Goal: Task Accomplishment & Management: Manage account settings

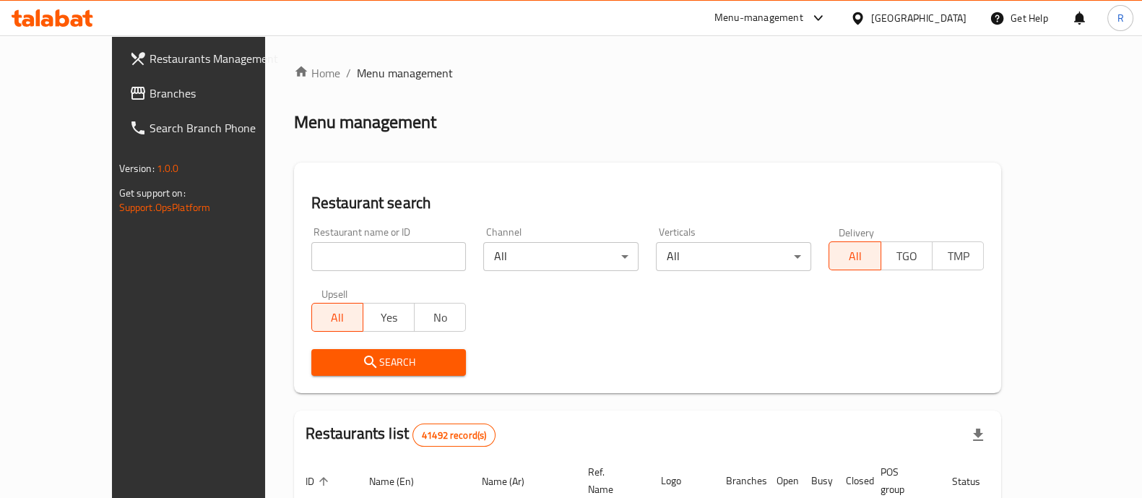
click at [318, 257] on input "search" at bounding box center [388, 256] width 155 height 29
type input "pidza"
click button "Search" at bounding box center [388, 362] width 155 height 27
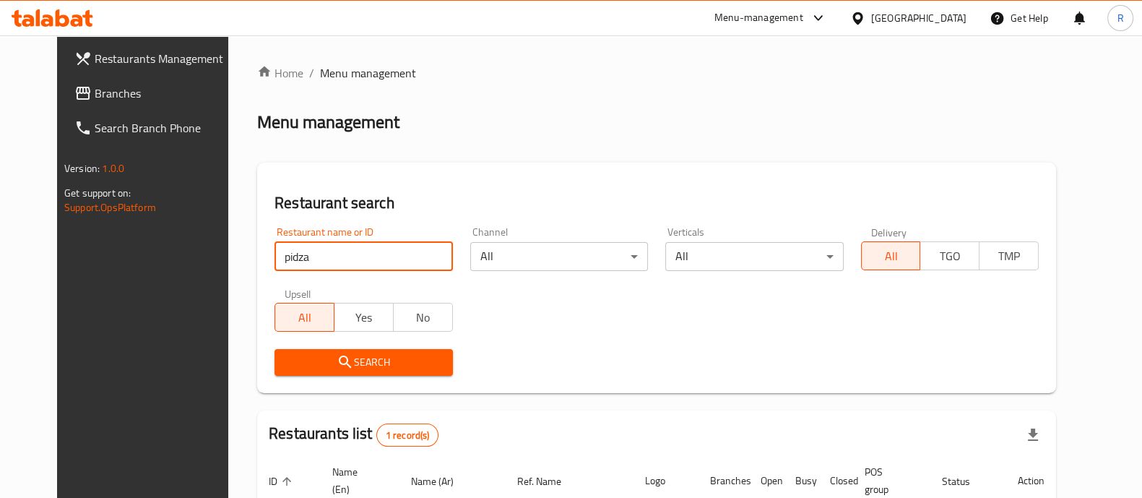
scroll to position [134, 0]
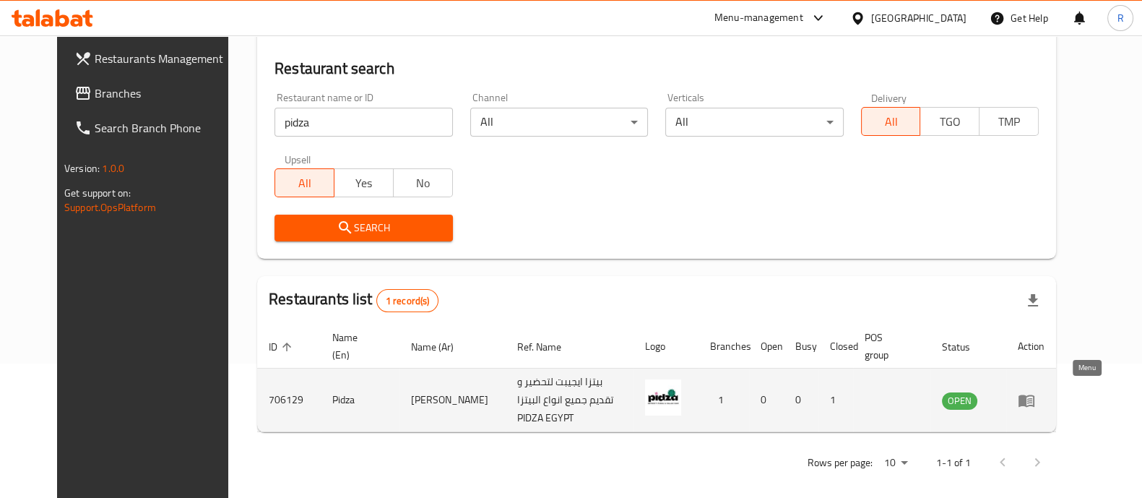
click at [1034, 394] on icon "enhanced table" at bounding box center [1027, 400] width 16 height 12
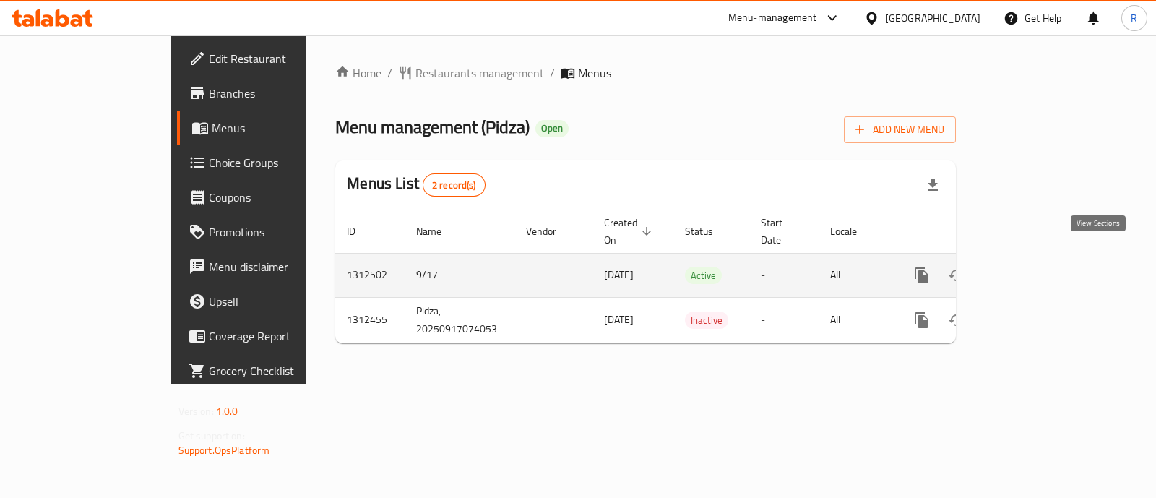
click at [1034, 267] on icon "enhanced table" at bounding box center [1025, 275] width 17 height 17
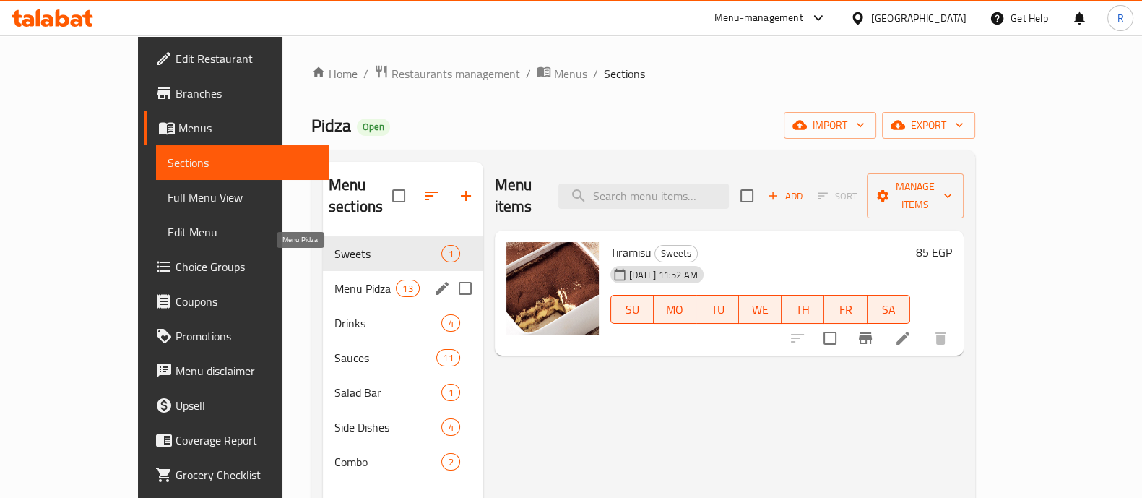
click at [334, 280] on span "Menu Pidza" at bounding box center [364, 288] width 61 height 17
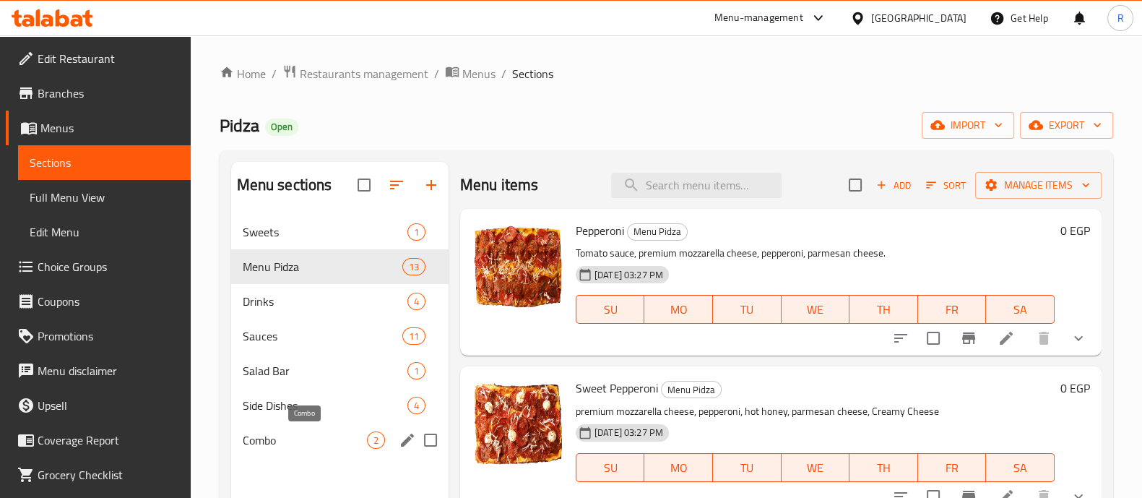
click at [323, 440] on span "Combo" at bounding box center [305, 439] width 124 height 17
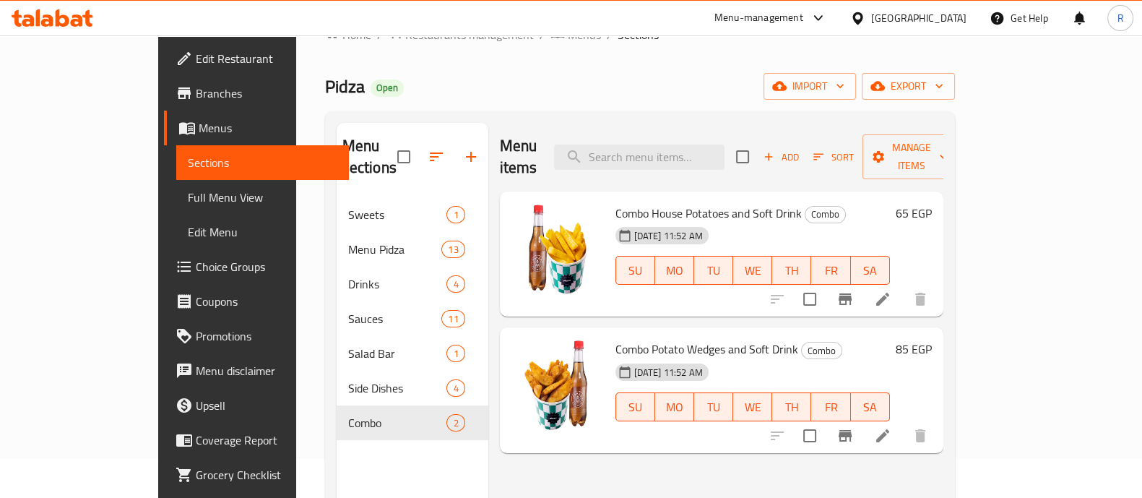
scroll to position [39, 0]
click at [863, 286] on button "Branch-specific-item" at bounding box center [845, 299] width 35 height 35
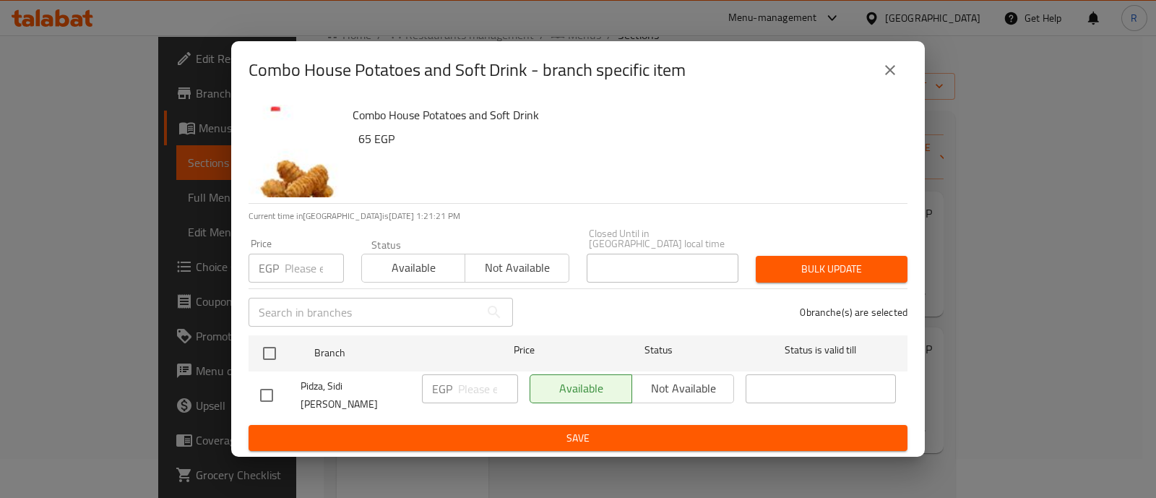
click at [307, 261] on input "number" at bounding box center [314, 268] width 59 height 29
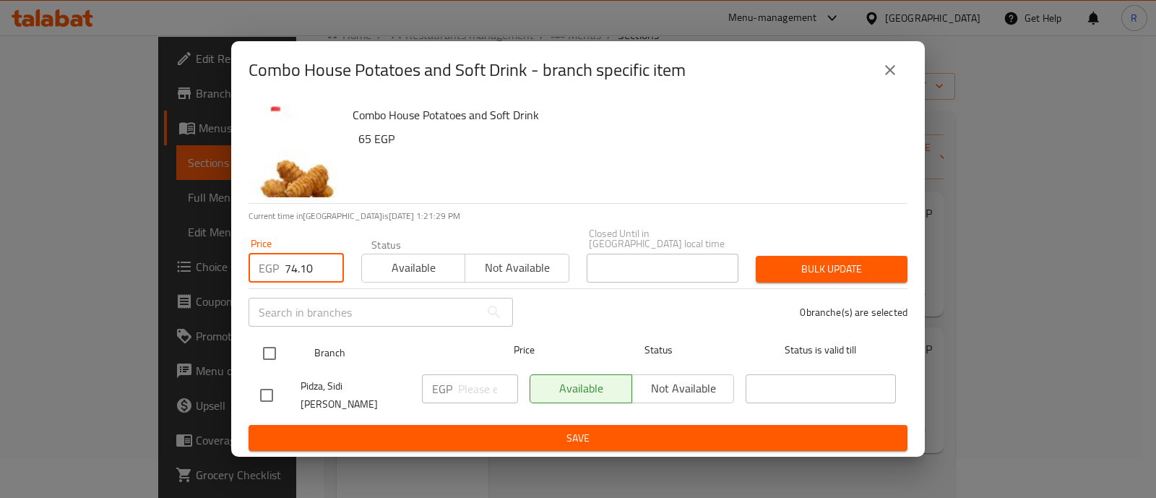
type input "74.10"
click at [271, 362] on input "checkbox" at bounding box center [269, 353] width 30 height 30
checkbox input "true"
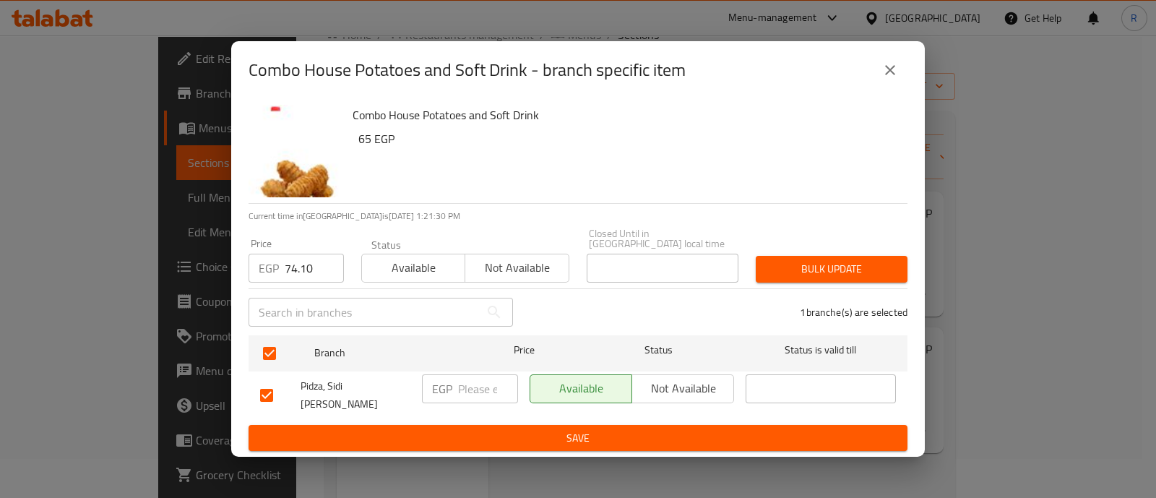
click at [814, 274] on span "Bulk update" at bounding box center [831, 269] width 129 height 18
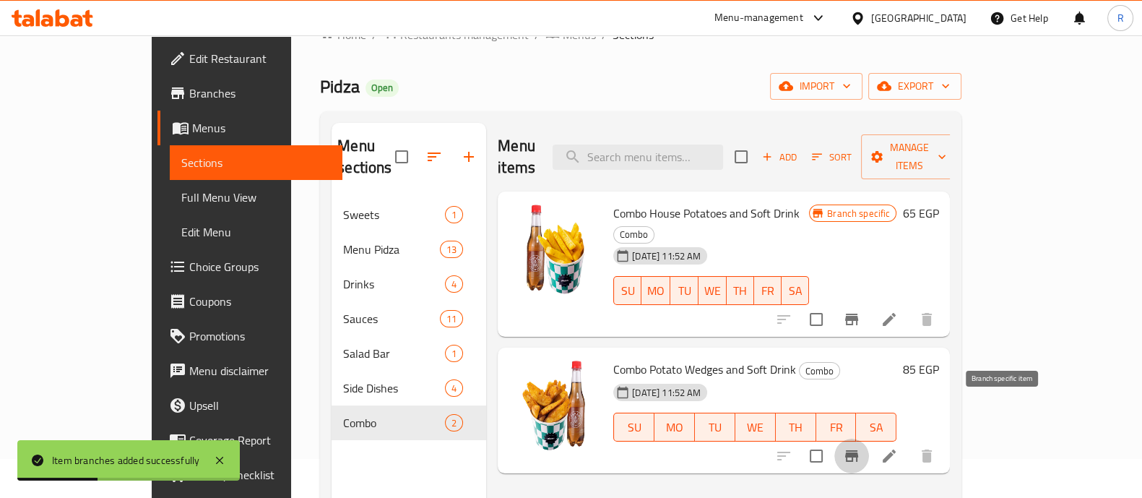
click at [858, 450] on icon "Branch-specific-item" at bounding box center [851, 456] width 13 height 12
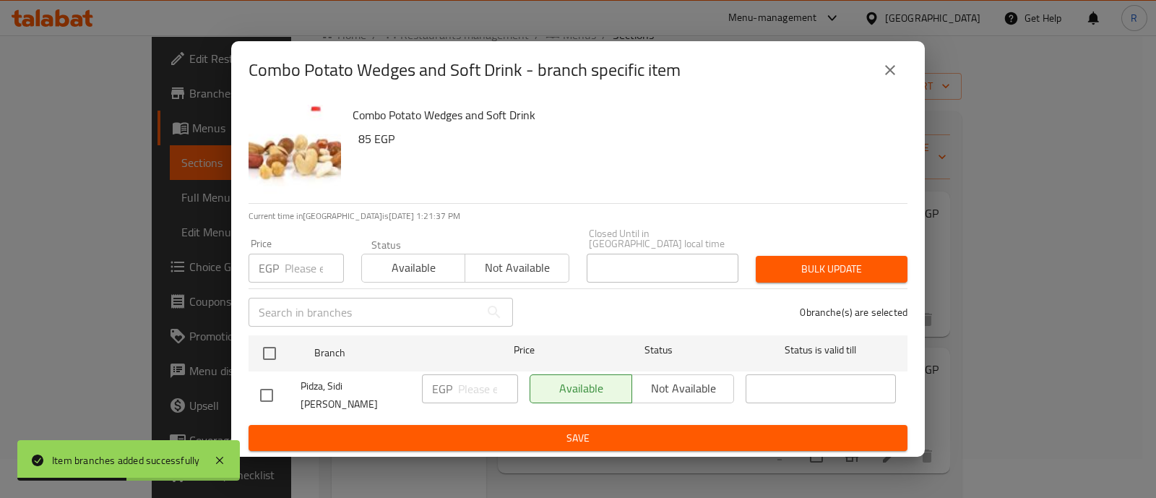
click at [303, 261] on input "number" at bounding box center [314, 268] width 59 height 29
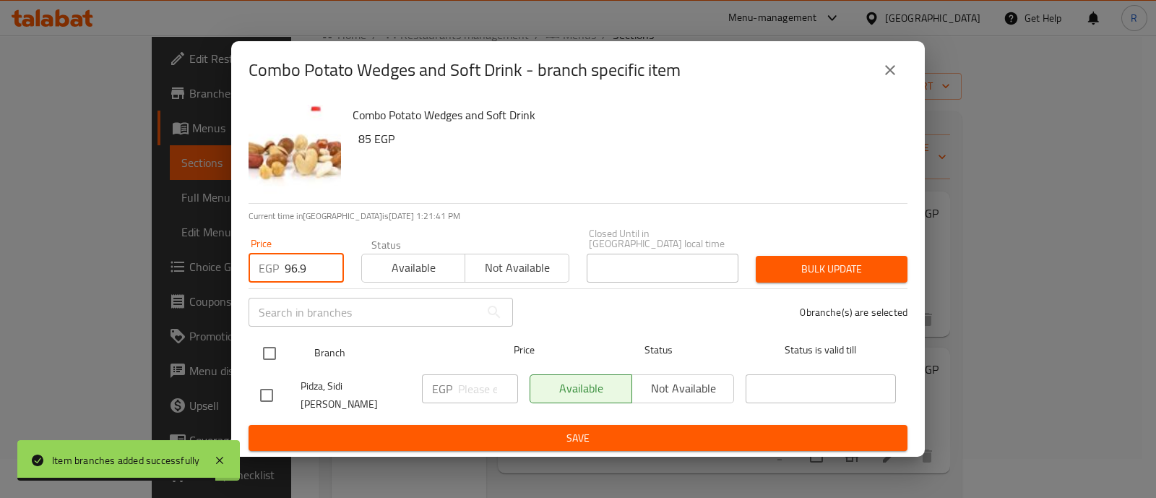
type input "96.9"
click at [263, 352] on input "checkbox" at bounding box center [269, 353] width 30 height 30
checkbox input "true"
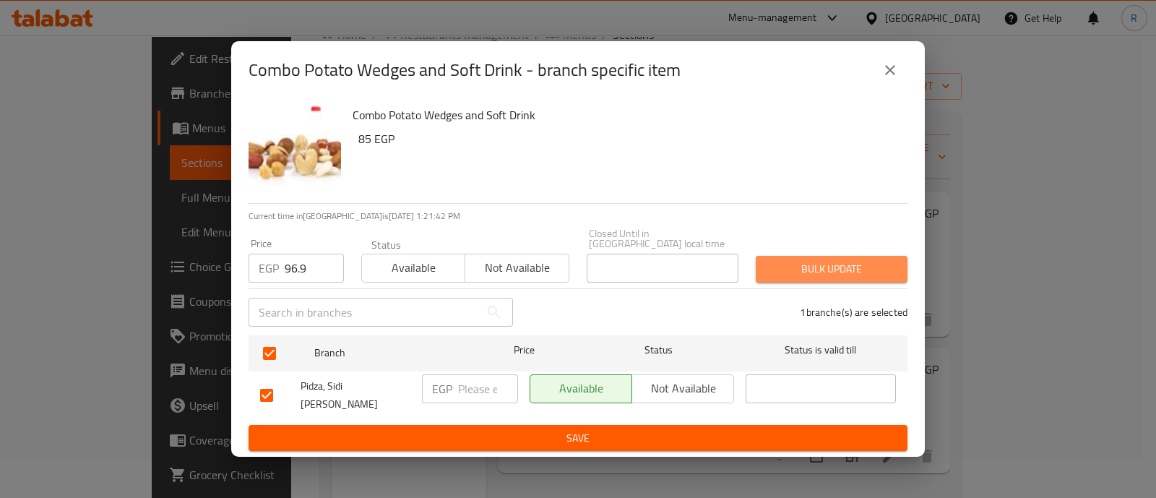
click at [770, 261] on span "Bulk update" at bounding box center [831, 269] width 129 height 18
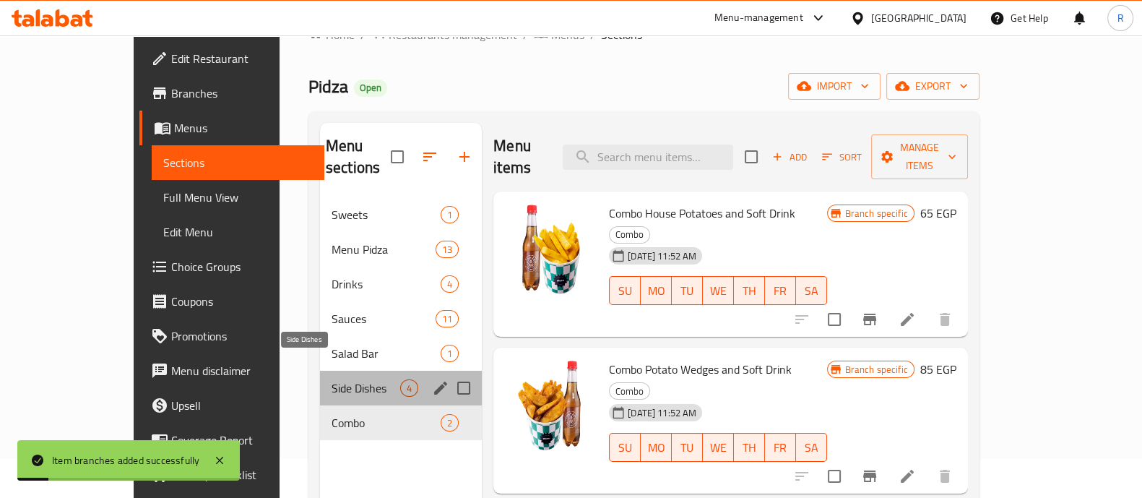
click at [332, 379] on span "Side Dishes" at bounding box center [366, 387] width 69 height 17
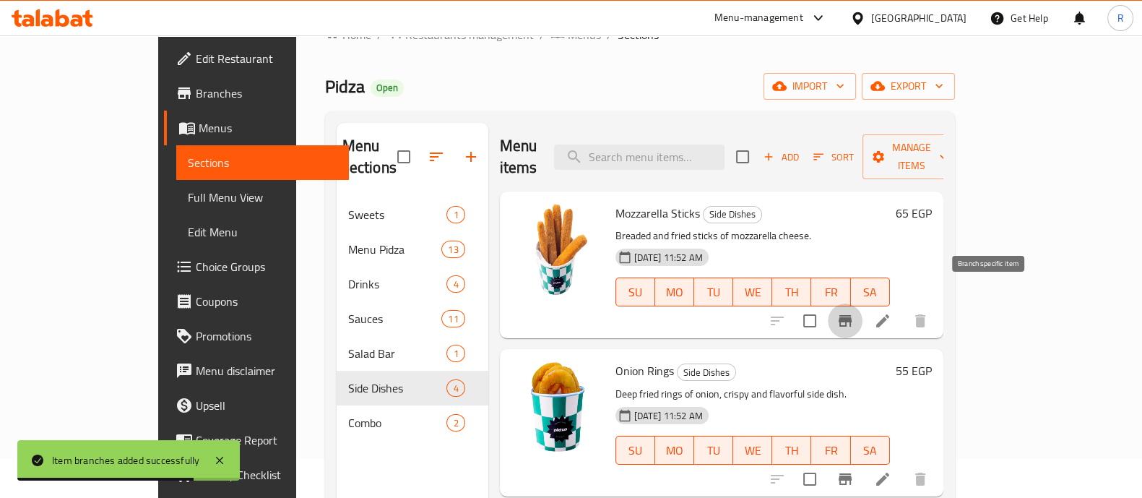
click at [854, 312] on icon "Branch-specific-item" at bounding box center [844, 320] width 17 height 17
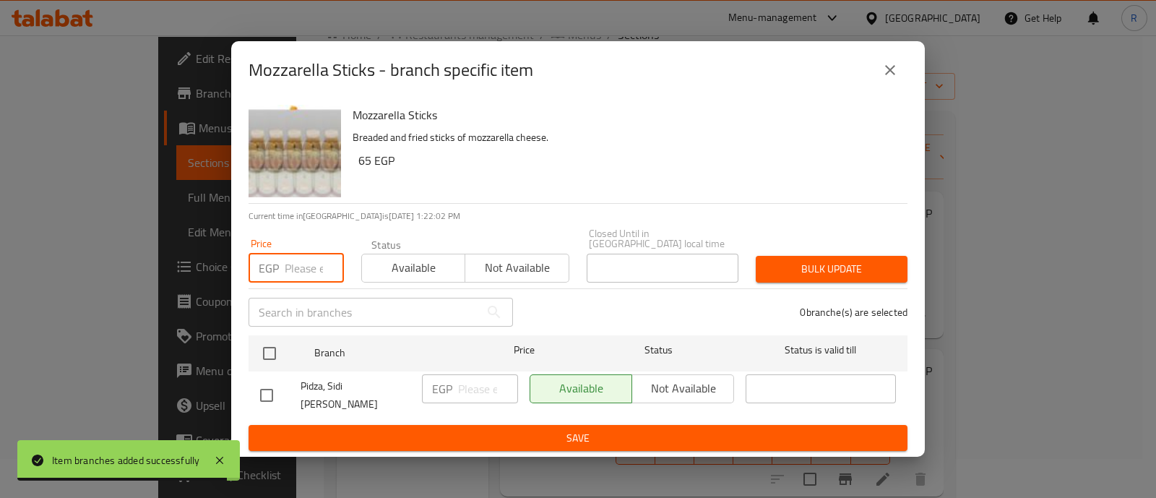
click at [306, 259] on input "number" at bounding box center [314, 268] width 59 height 29
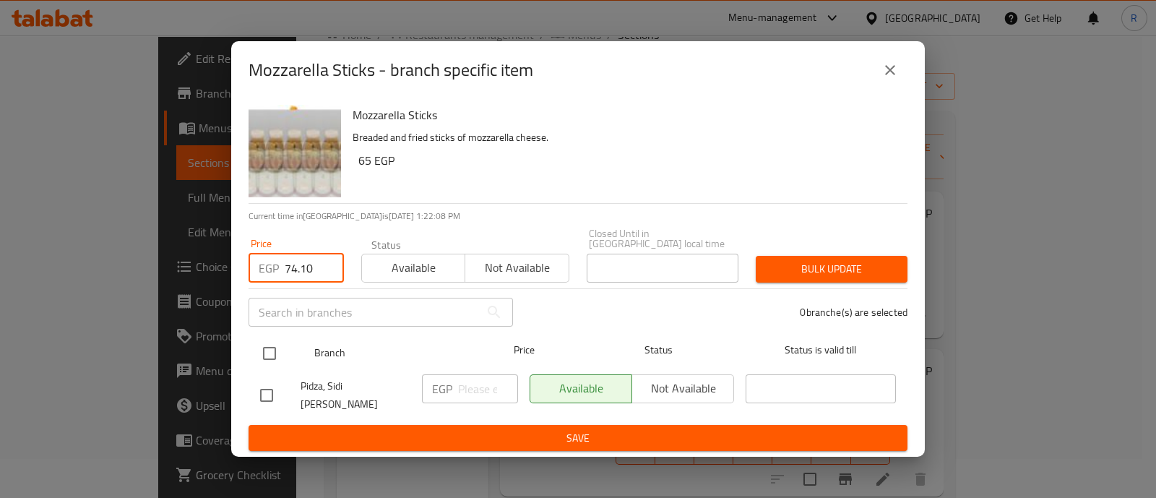
type input "74.10"
click at [265, 356] on input "checkbox" at bounding box center [269, 353] width 30 height 30
checkbox input "true"
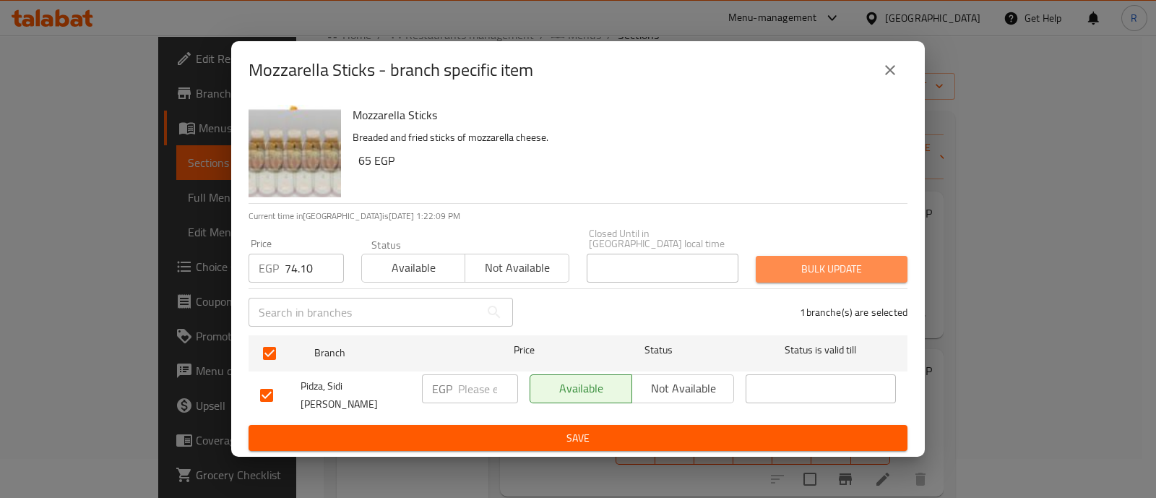
click at [779, 268] on span "Bulk update" at bounding box center [831, 269] width 129 height 18
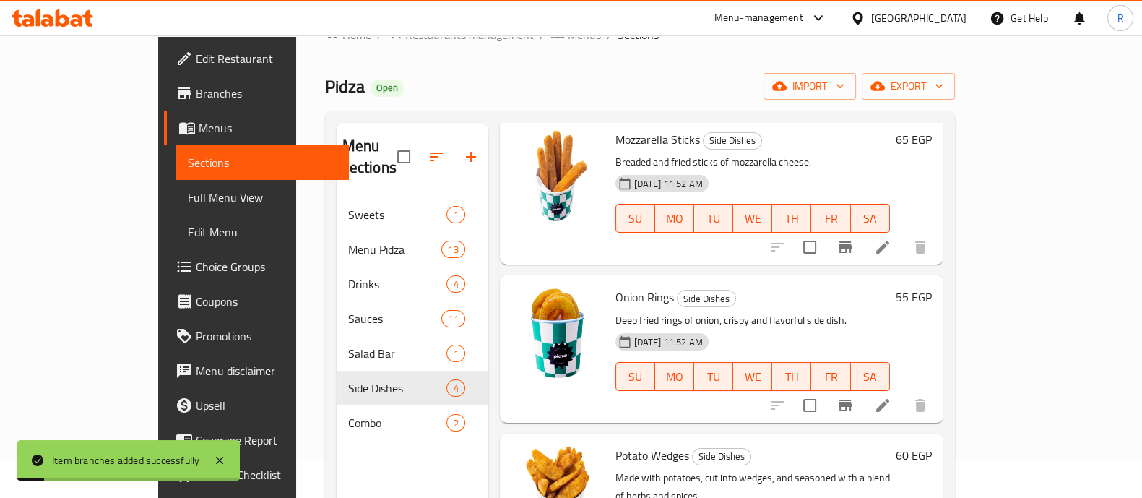
scroll to position [88, 0]
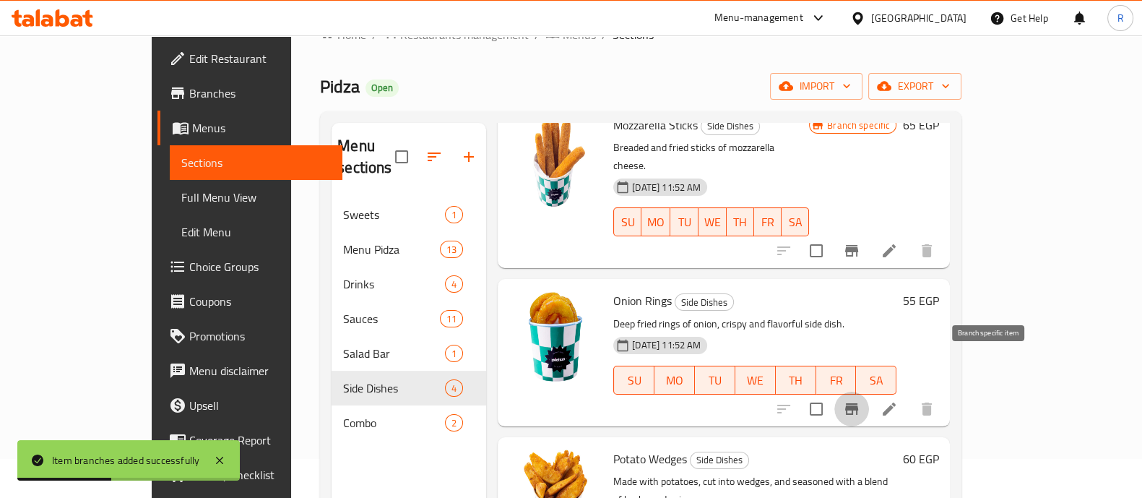
click at [858, 403] on icon "Branch-specific-item" at bounding box center [851, 409] width 13 height 12
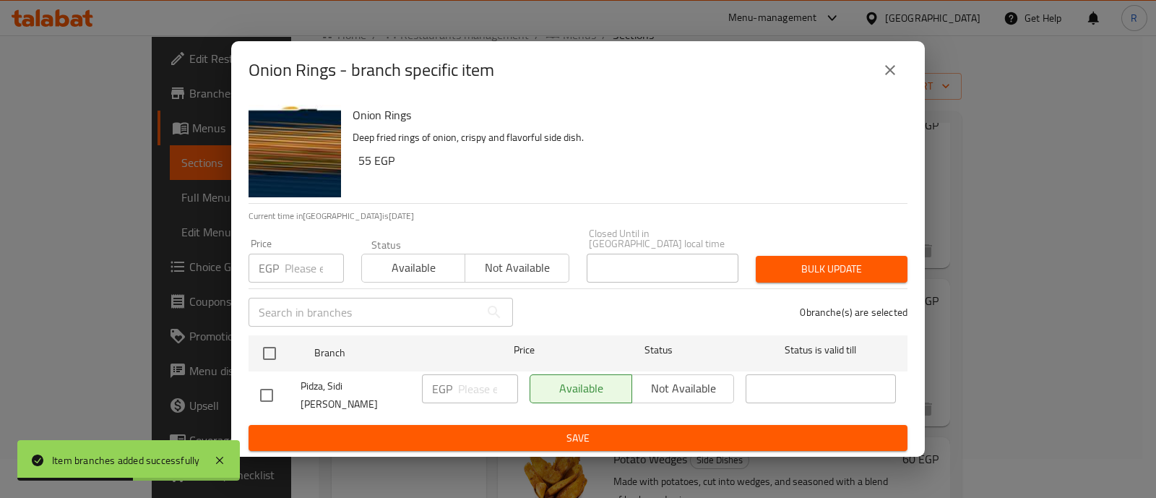
click at [309, 265] on input "number" at bounding box center [314, 268] width 59 height 29
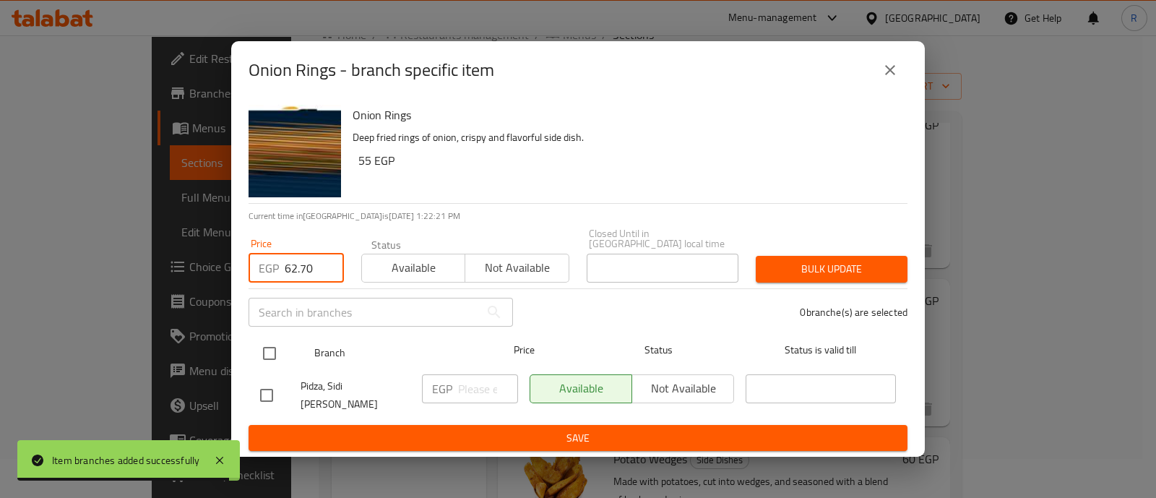
type input "62.70"
click at [267, 352] on input "checkbox" at bounding box center [269, 353] width 30 height 30
checkbox input "true"
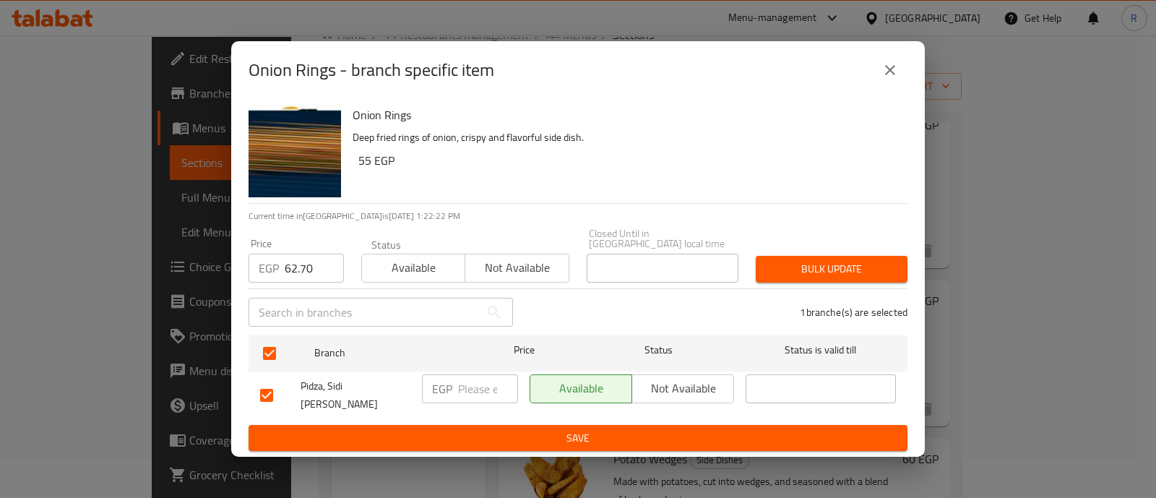
click at [768, 268] on span "Bulk update" at bounding box center [831, 269] width 129 height 18
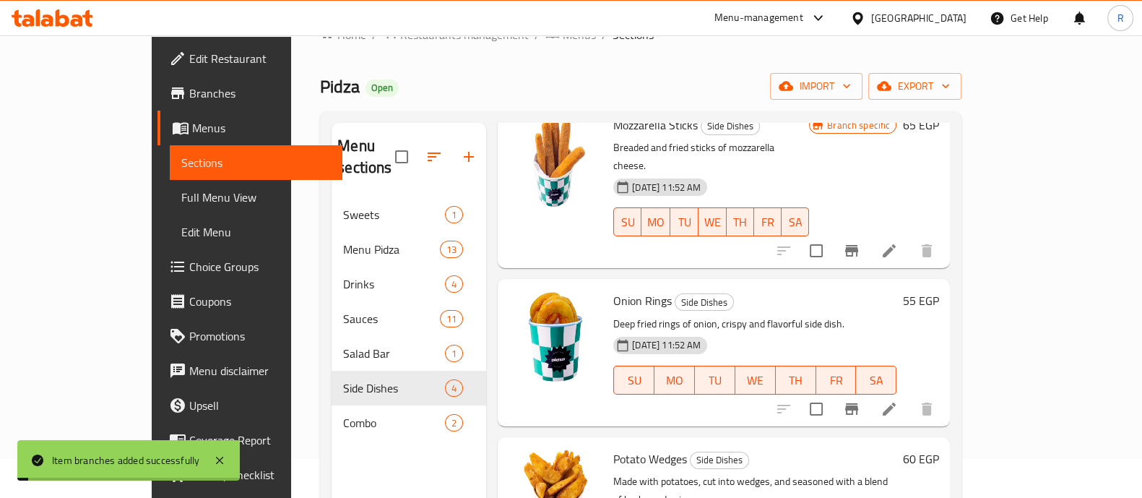
scroll to position [147, 0]
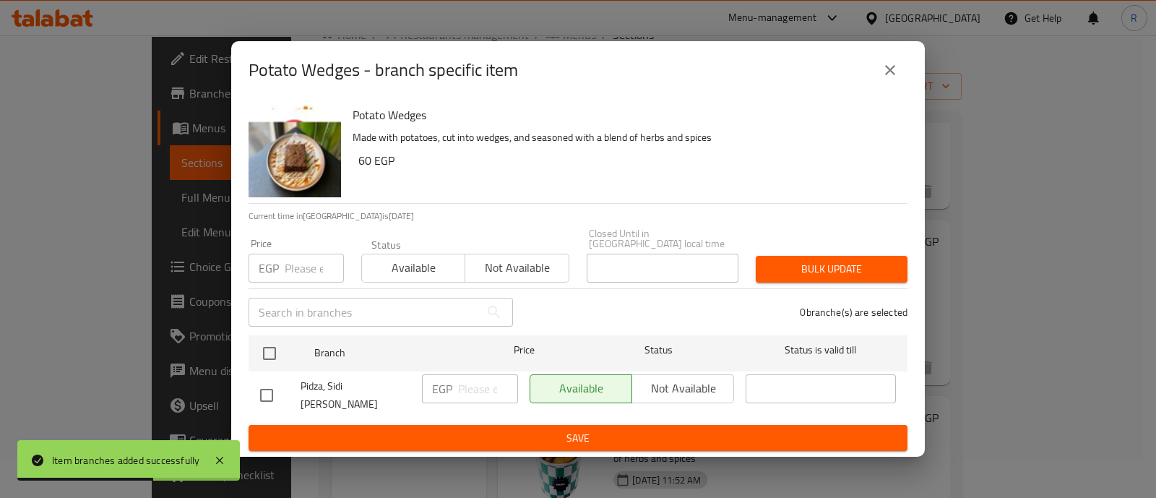
click at [302, 263] on input "number" at bounding box center [314, 268] width 59 height 29
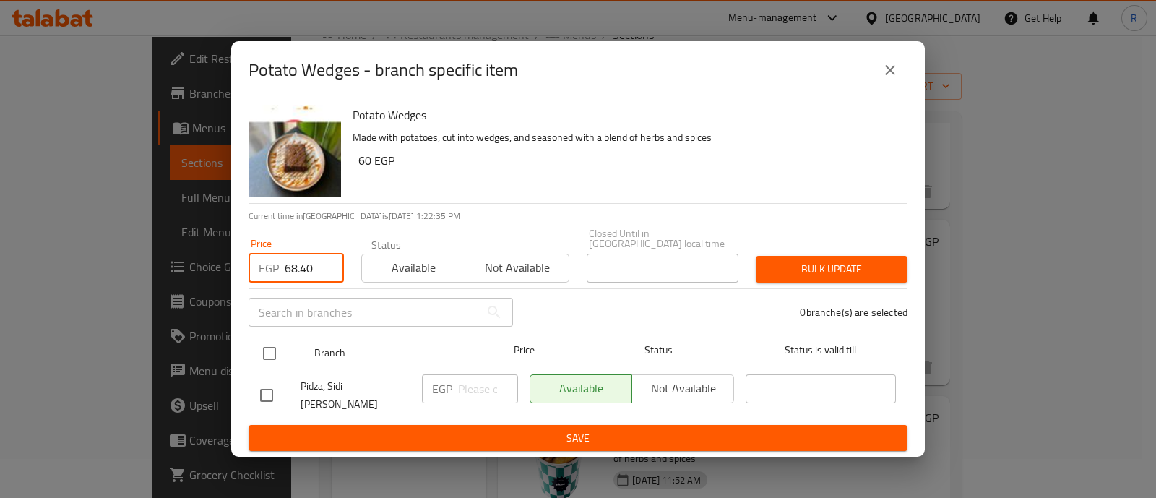
type input "68.40"
click at [264, 346] on input "checkbox" at bounding box center [269, 353] width 30 height 30
checkbox input "true"
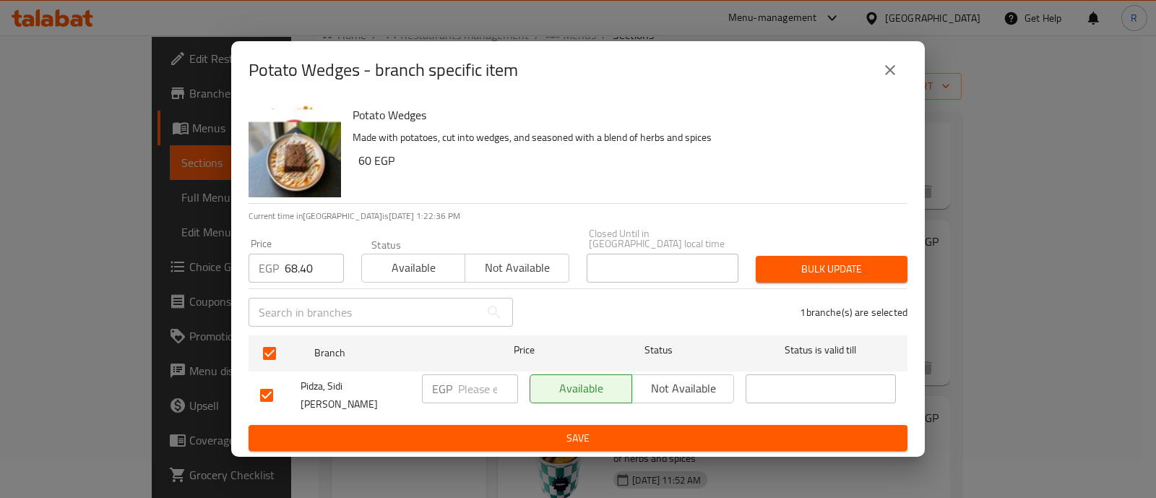
click at [774, 262] on span "Bulk update" at bounding box center [831, 269] width 129 height 18
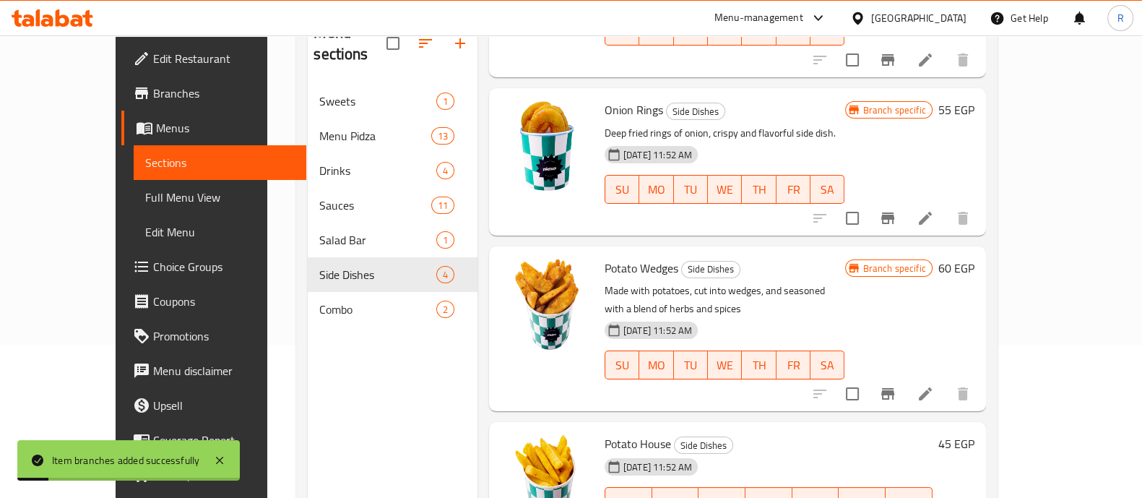
scroll to position [202, 0]
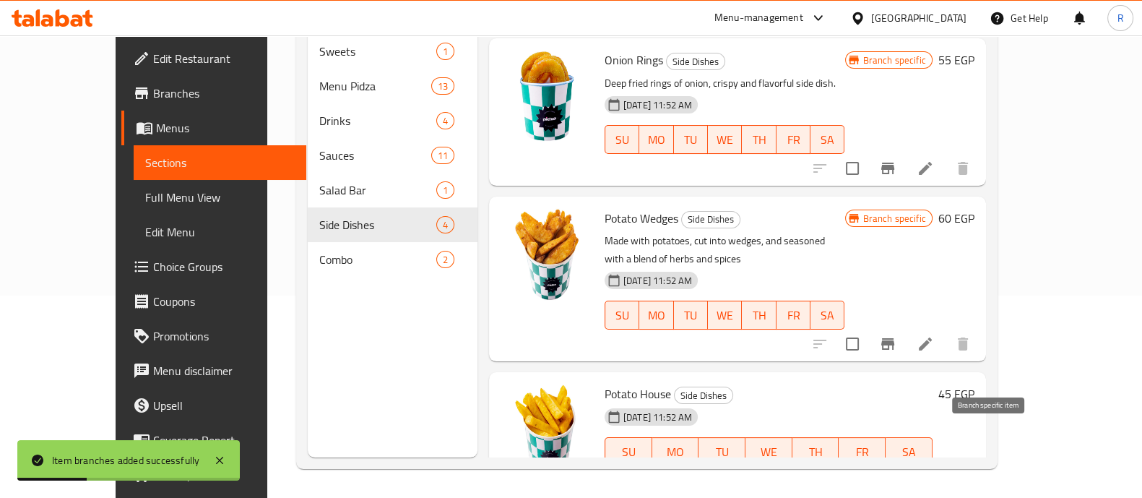
click at [894, 475] on icon "Branch-specific-item" at bounding box center [887, 481] width 13 height 12
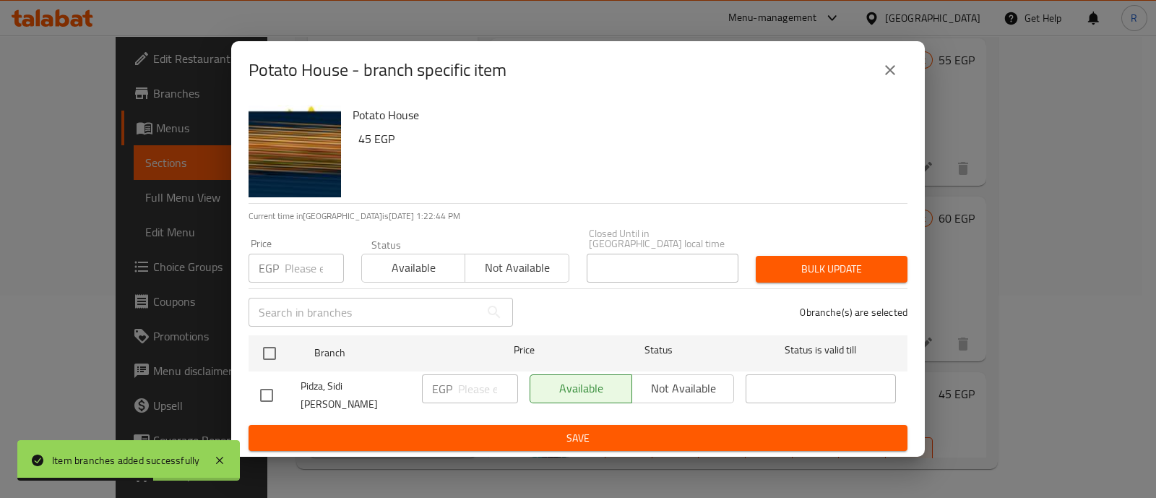
click at [295, 265] on input "number" at bounding box center [314, 268] width 59 height 29
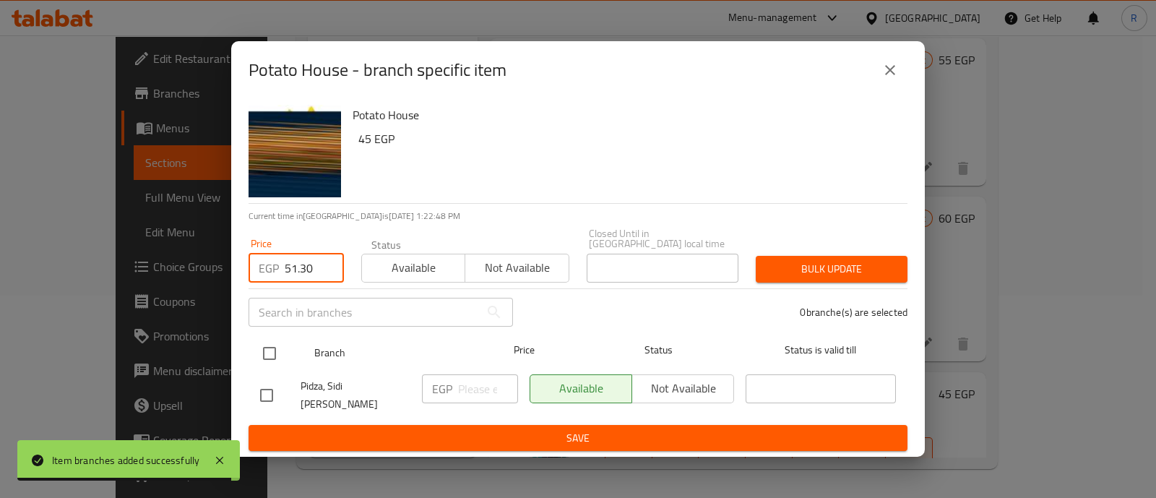
type input "51.30"
click at [270, 350] on input "checkbox" at bounding box center [269, 353] width 30 height 30
checkbox input "true"
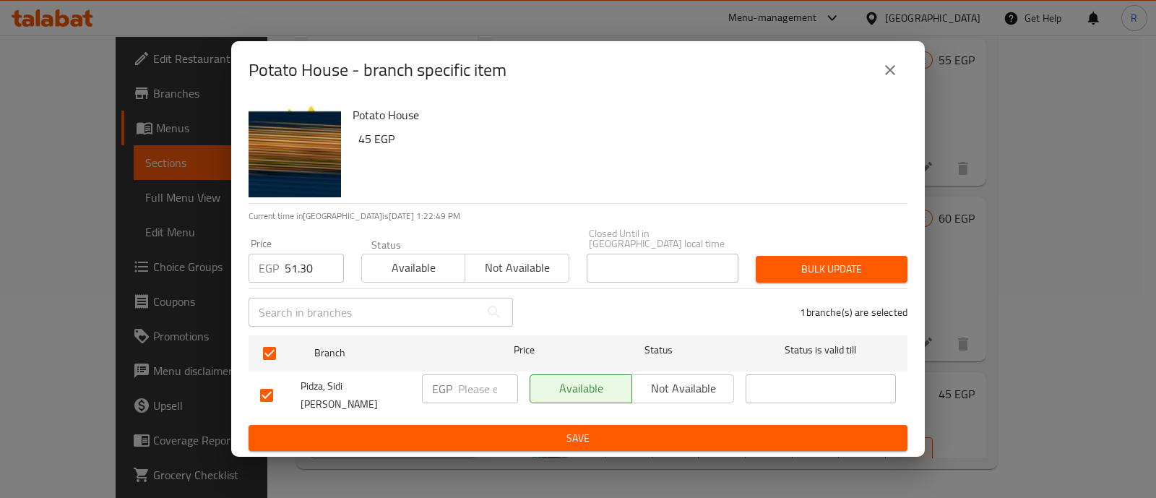
click at [766, 265] on button "Bulk update" at bounding box center [832, 269] width 152 height 27
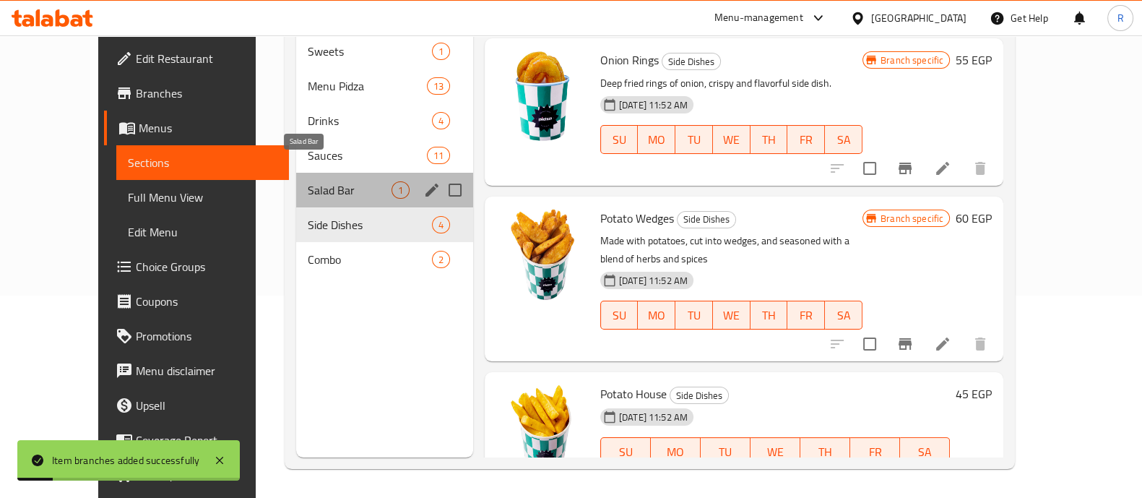
click at [308, 181] on span "Salad Bar" at bounding box center [350, 189] width 84 height 17
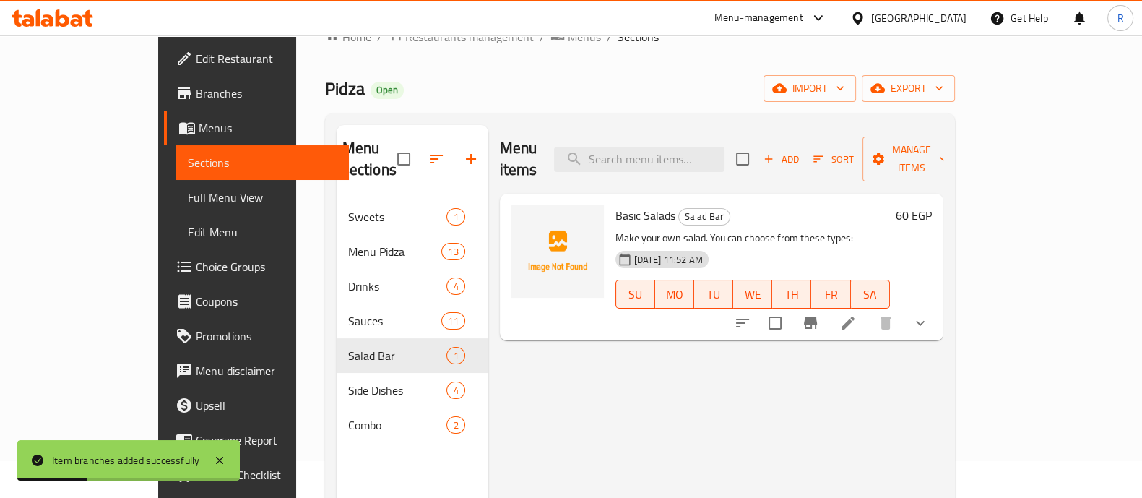
scroll to position [35, 0]
click at [819, 316] on icon "Branch-specific-item" at bounding box center [810, 324] width 17 height 17
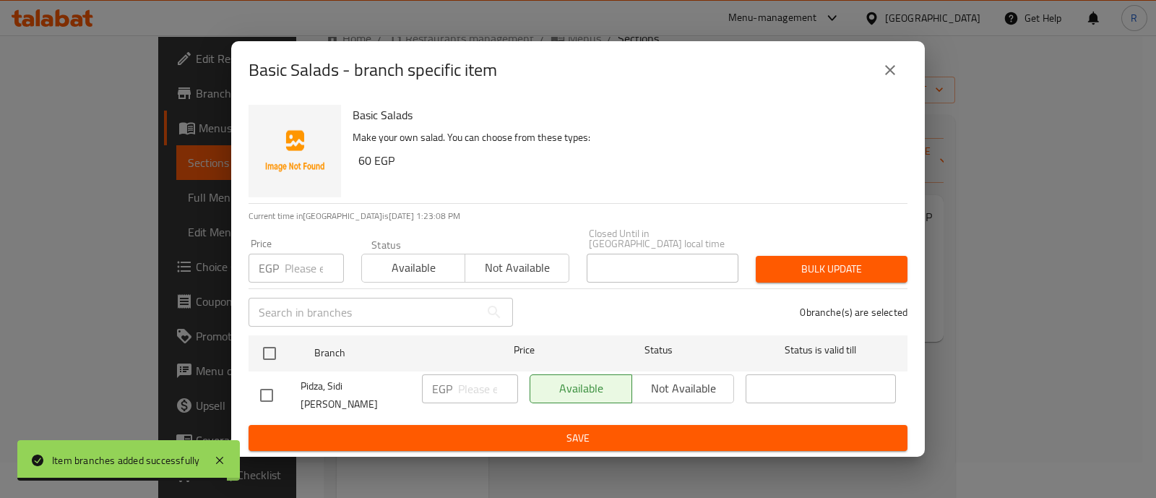
click at [303, 261] on input "number" at bounding box center [314, 268] width 59 height 29
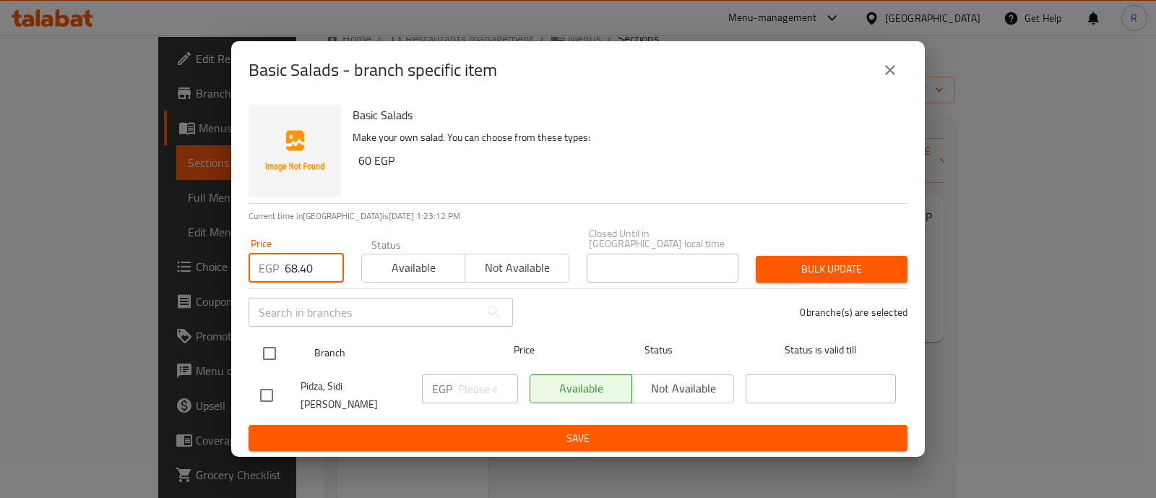
type input "68.40"
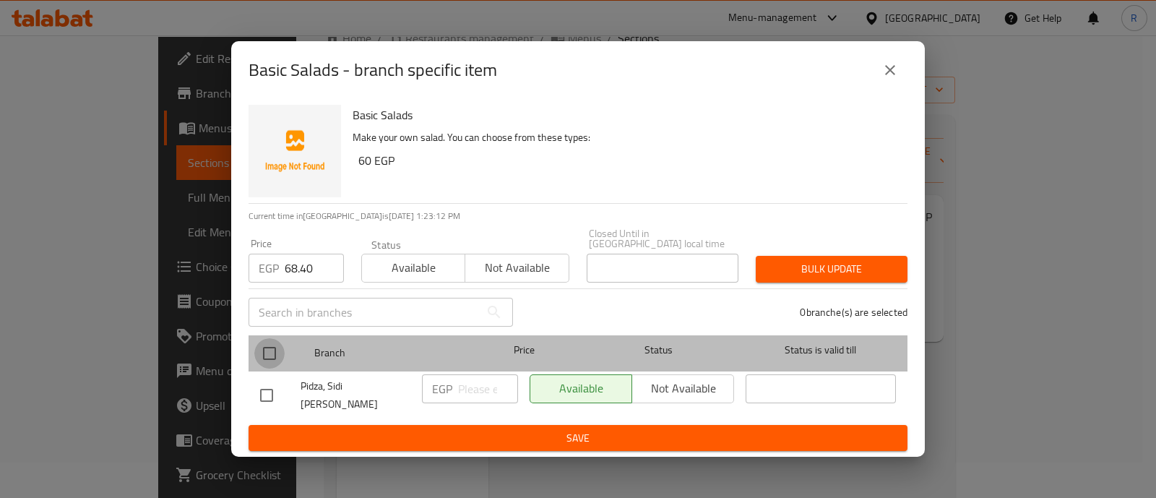
click at [271, 352] on input "checkbox" at bounding box center [269, 353] width 30 height 30
checkbox input "true"
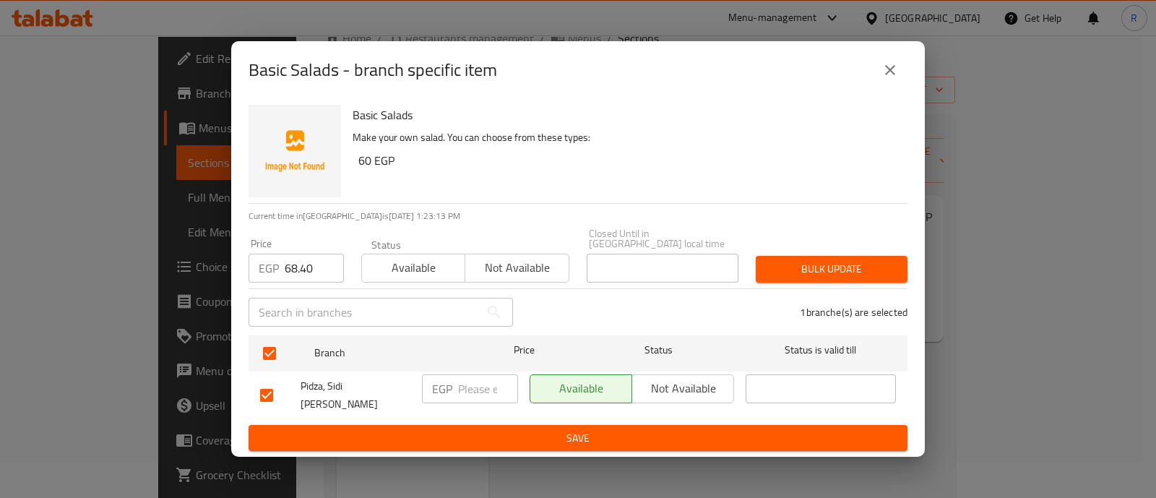
click at [774, 269] on span "Bulk update" at bounding box center [831, 269] width 129 height 18
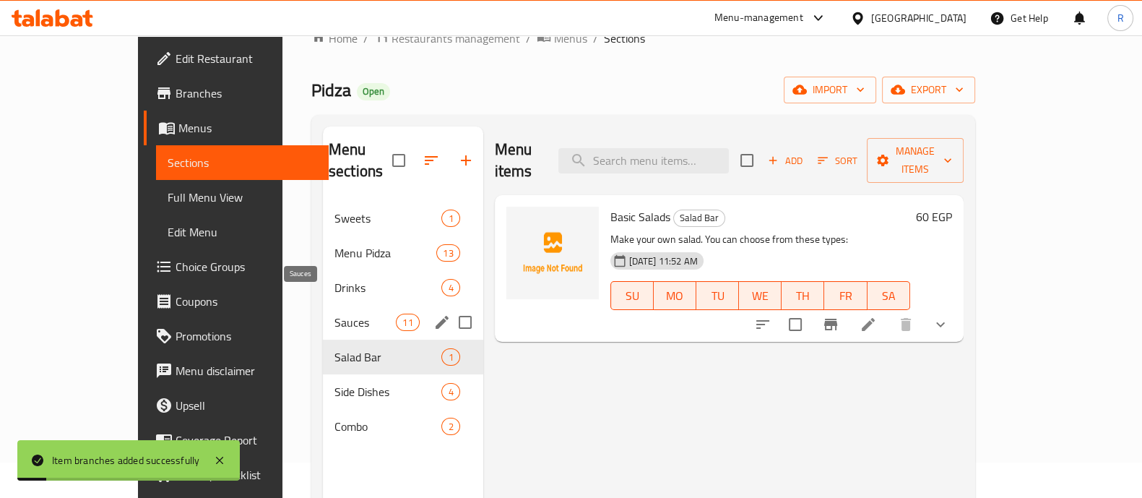
click at [334, 314] on span "Sauces" at bounding box center [364, 322] width 61 height 17
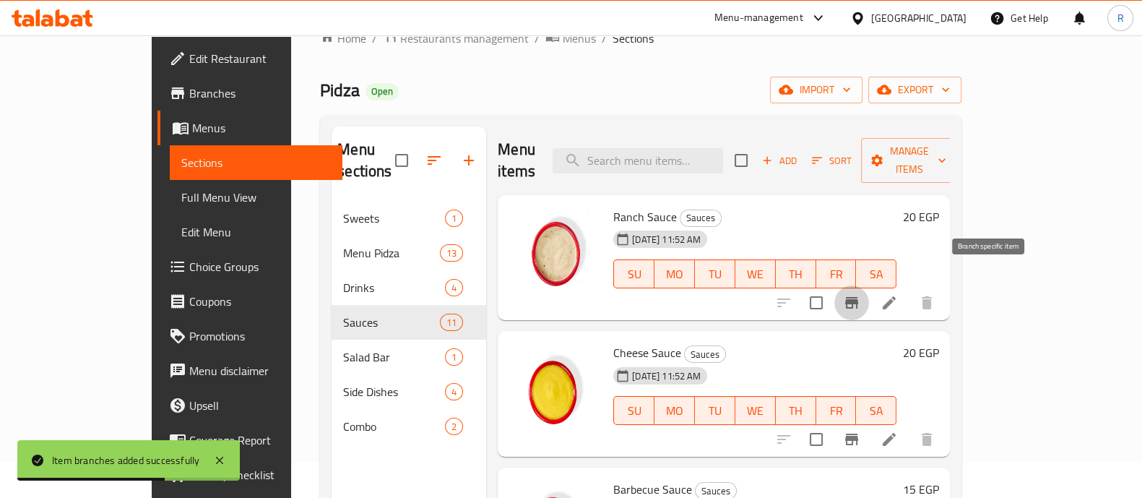
click at [860, 294] on icon "Branch-specific-item" at bounding box center [851, 302] width 17 height 17
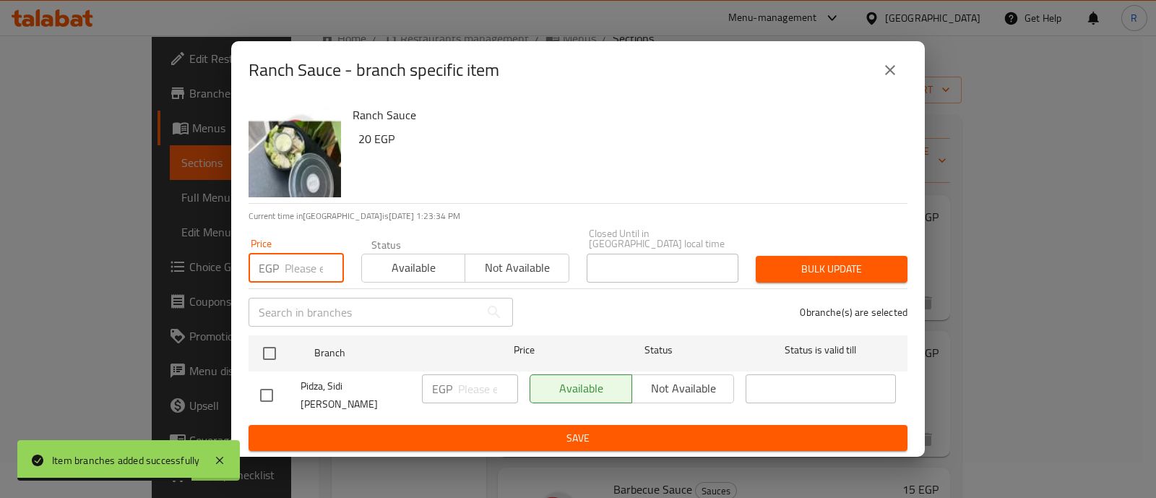
click at [294, 273] on input "number" at bounding box center [314, 268] width 59 height 29
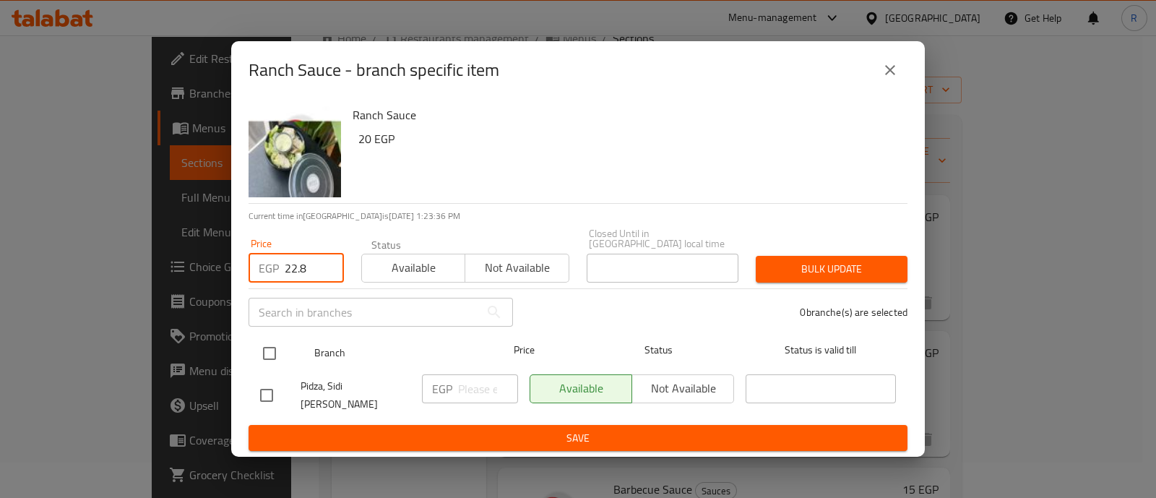
type input "22.8"
click at [272, 348] on input "checkbox" at bounding box center [269, 353] width 30 height 30
checkbox input "true"
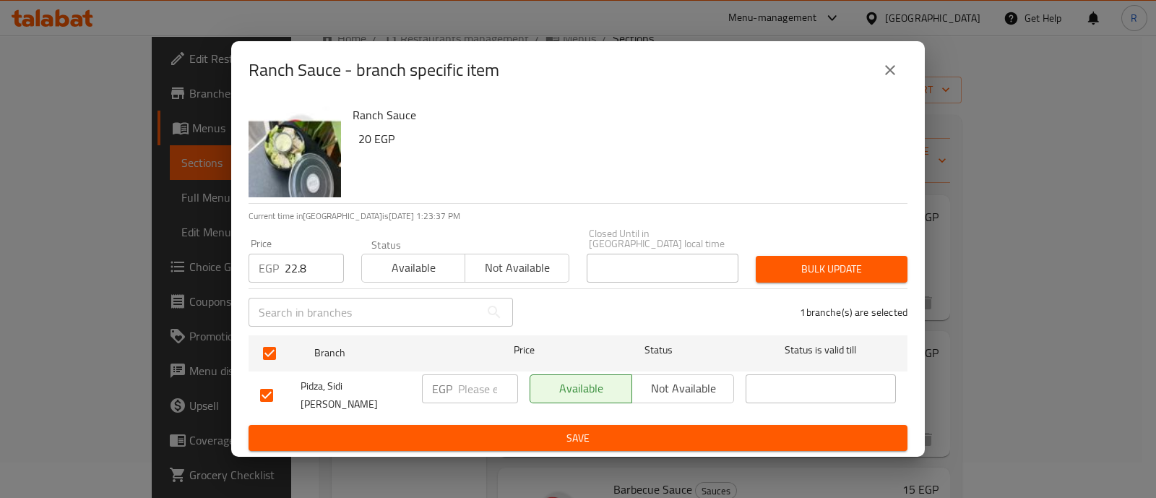
click at [768, 276] on span "Bulk update" at bounding box center [831, 269] width 129 height 18
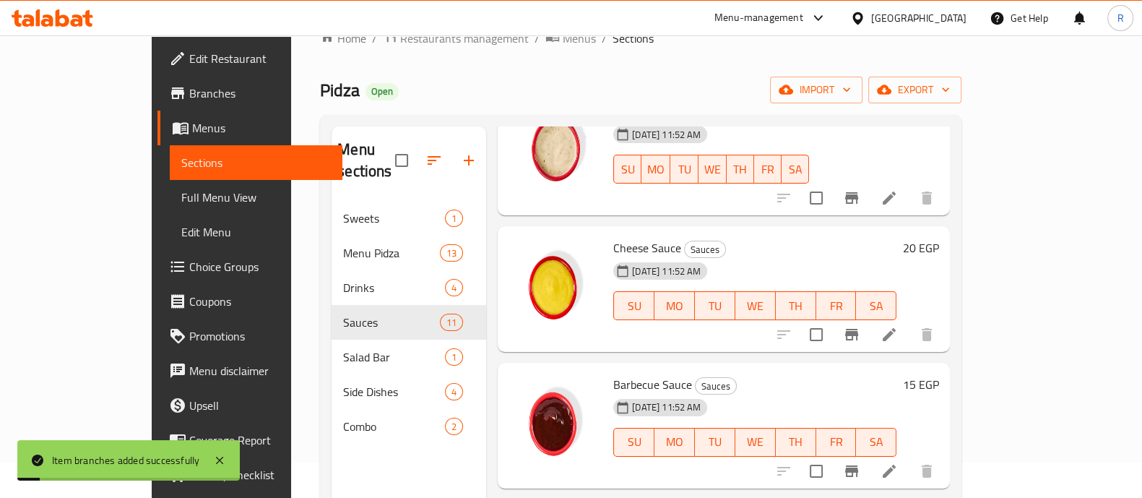
scroll to position [126, 0]
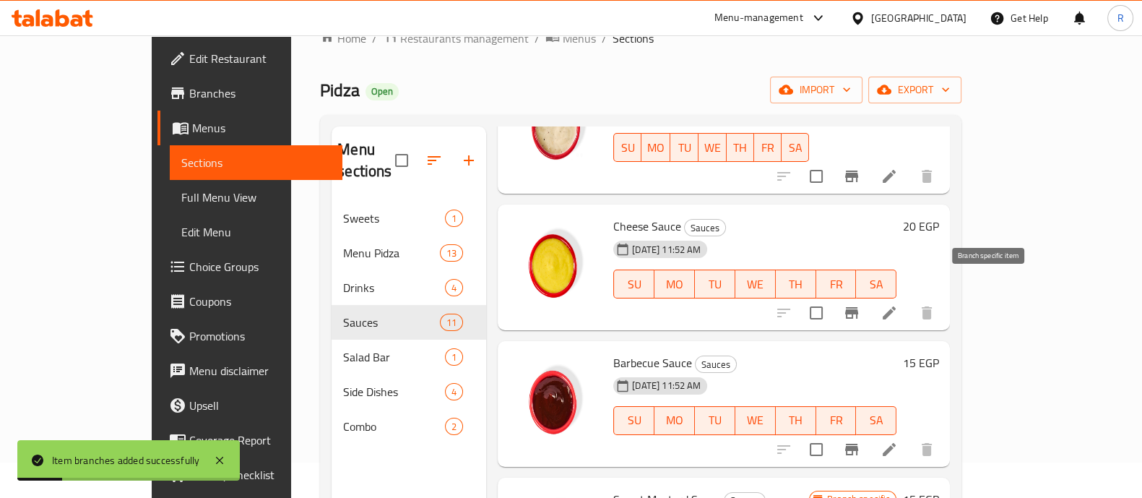
click at [858, 307] on icon "Branch-specific-item" at bounding box center [851, 313] width 13 height 12
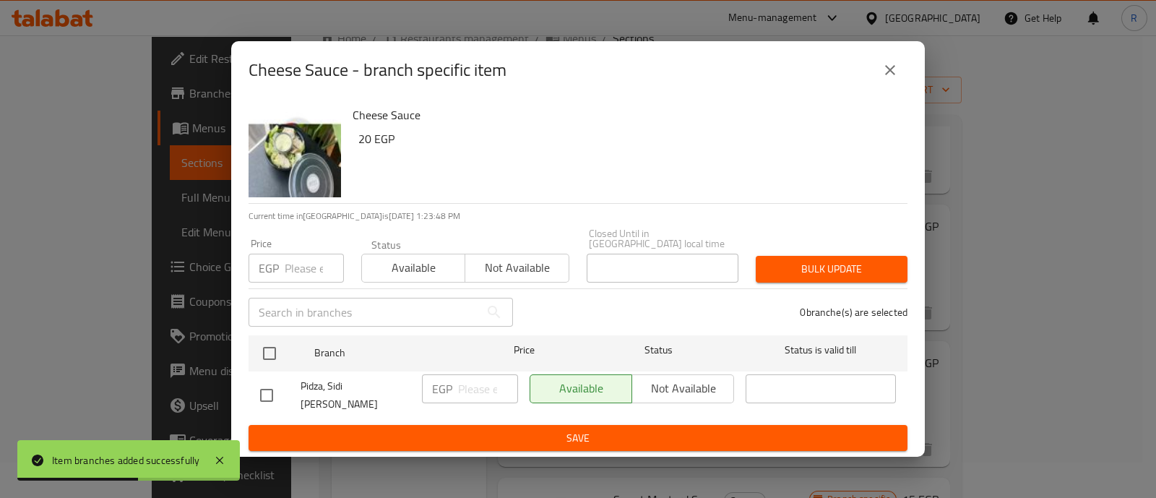
click at [303, 261] on input "number" at bounding box center [314, 268] width 59 height 29
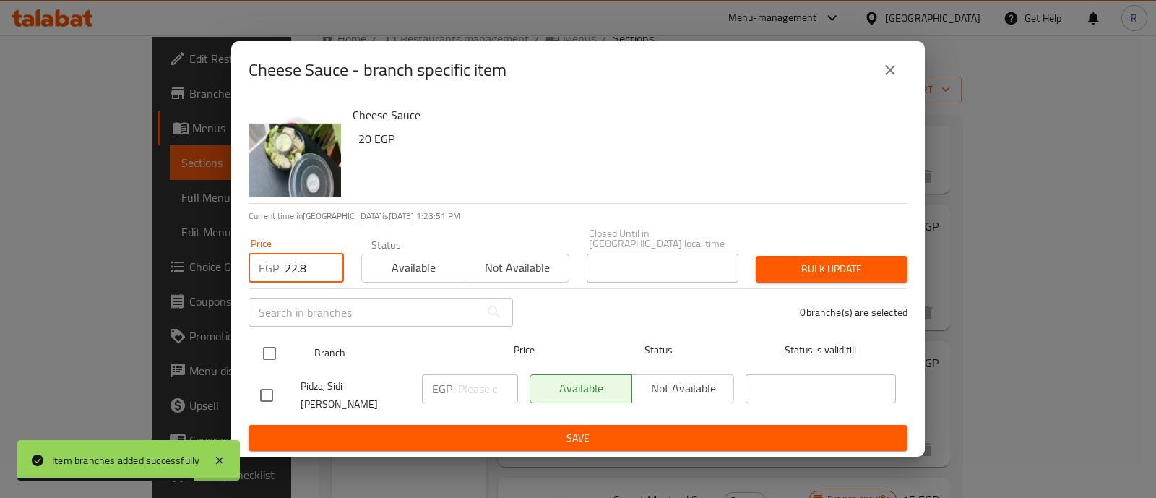
type input "22.8"
click at [262, 354] on input "checkbox" at bounding box center [269, 353] width 30 height 30
checkbox input "true"
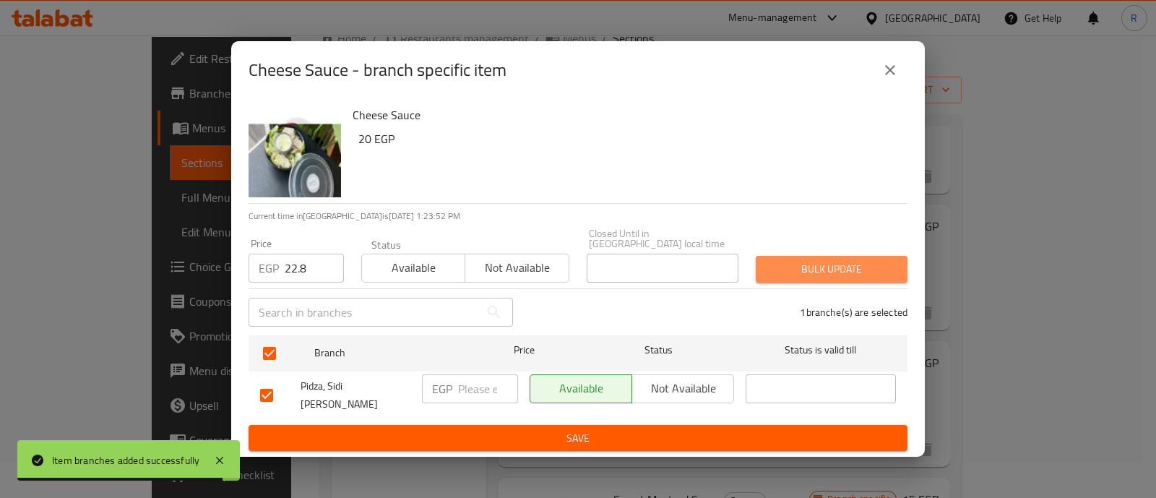
click at [787, 261] on span "Bulk update" at bounding box center [831, 269] width 129 height 18
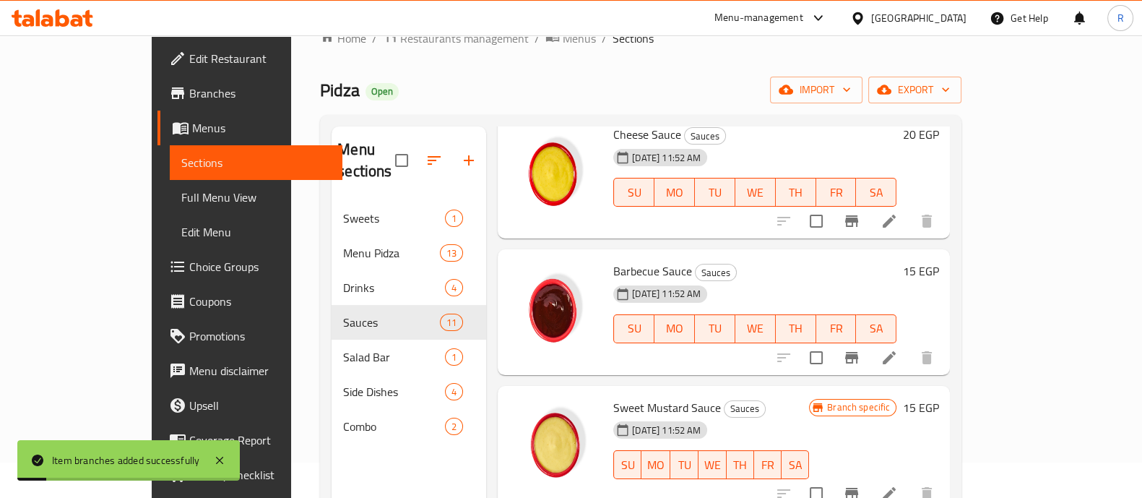
scroll to position [220, 0]
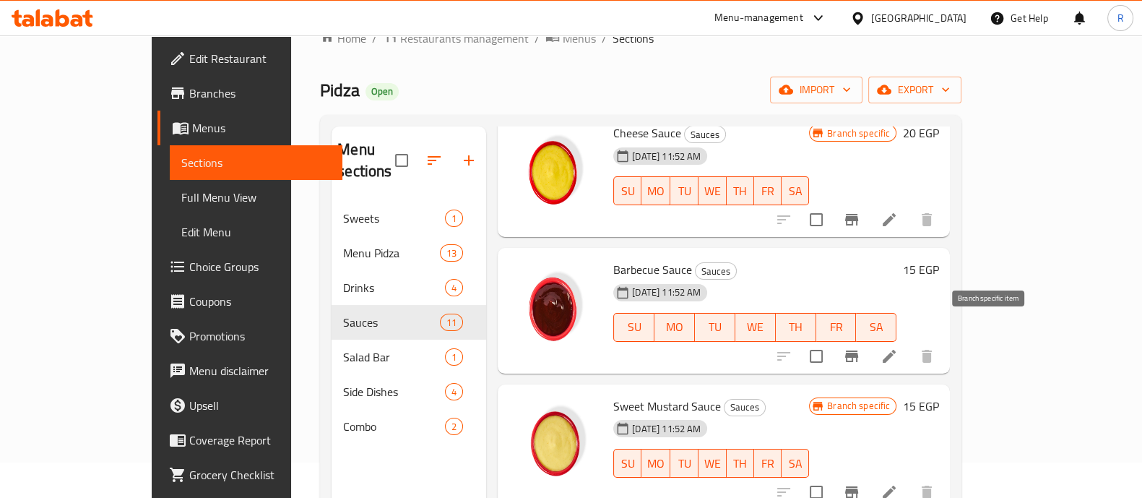
click at [860, 347] on icon "Branch-specific-item" at bounding box center [851, 355] width 17 height 17
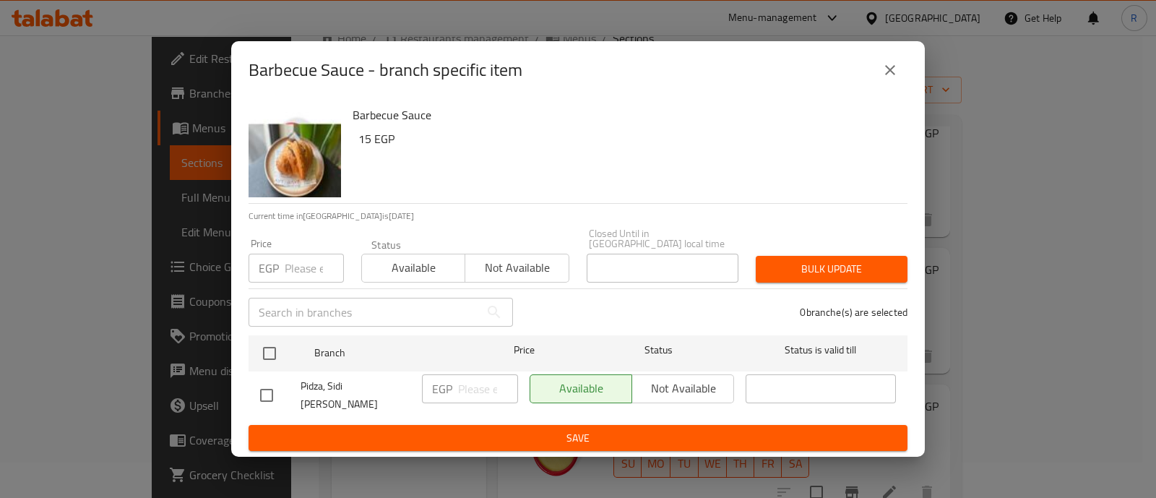
click at [304, 259] on input "number" at bounding box center [314, 268] width 59 height 29
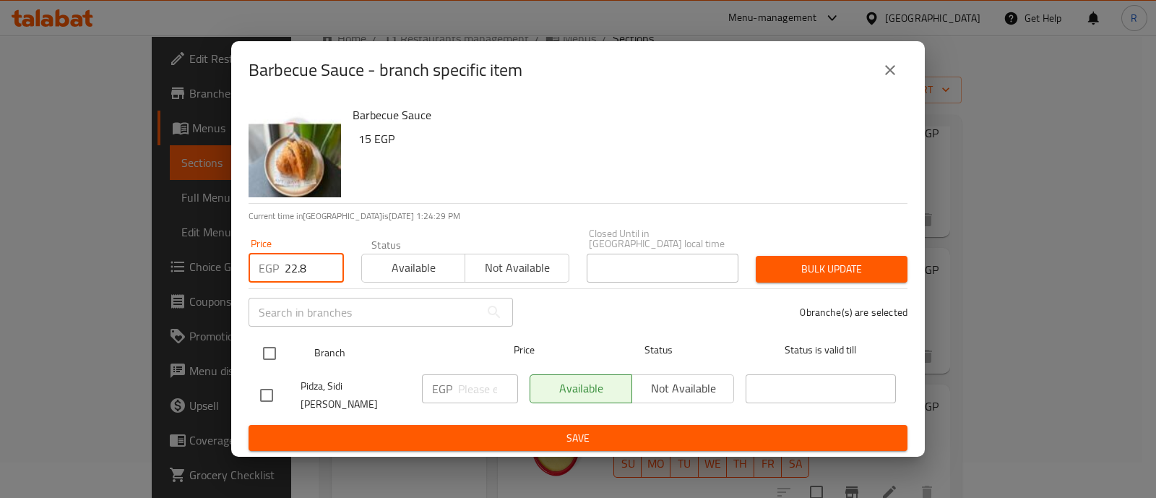
type input "22.8"
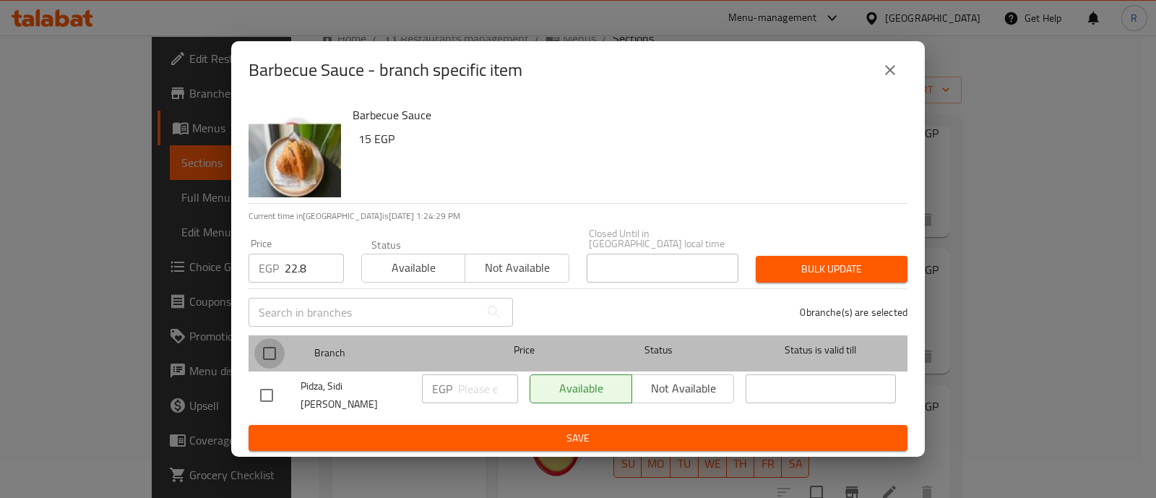
click at [266, 352] on input "checkbox" at bounding box center [269, 353] width 30 height 30
checkbox input "true"
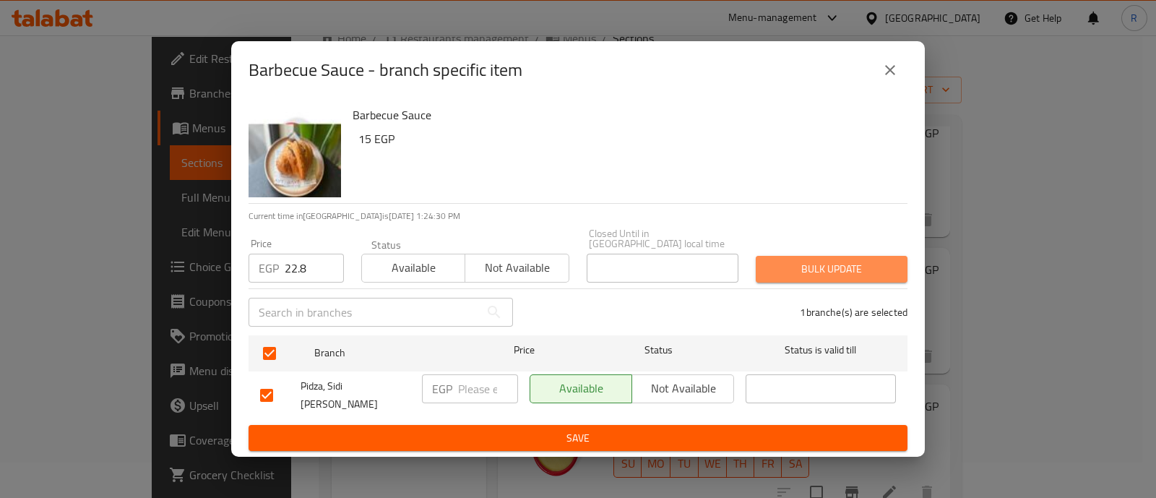
click at [773, 277] on span "Bulk update" at bounding box center [831, 269] width 129 height 18
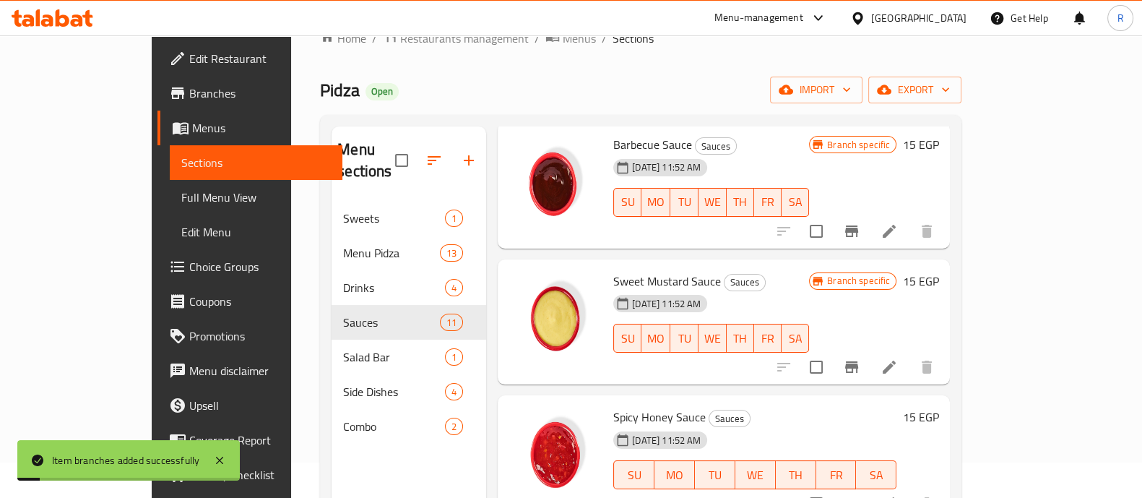
scroll to position [346, 0]
click at [860, 357] on icon "Branch-specific-item" at bounding box center [851, 365] width 17 height 17
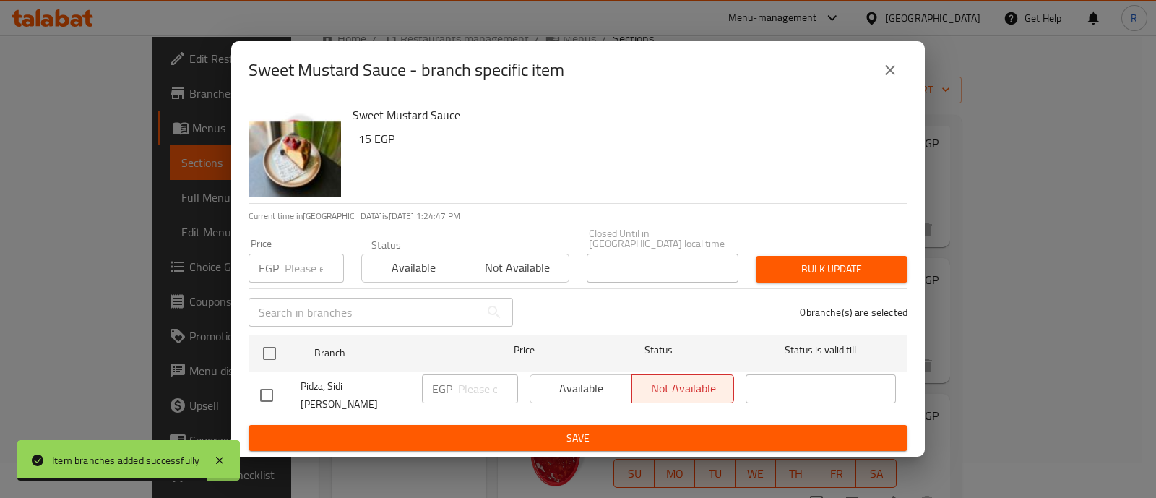
click at [301, 263] on input "number" at bounding box center [314, 268] width 59 height 29
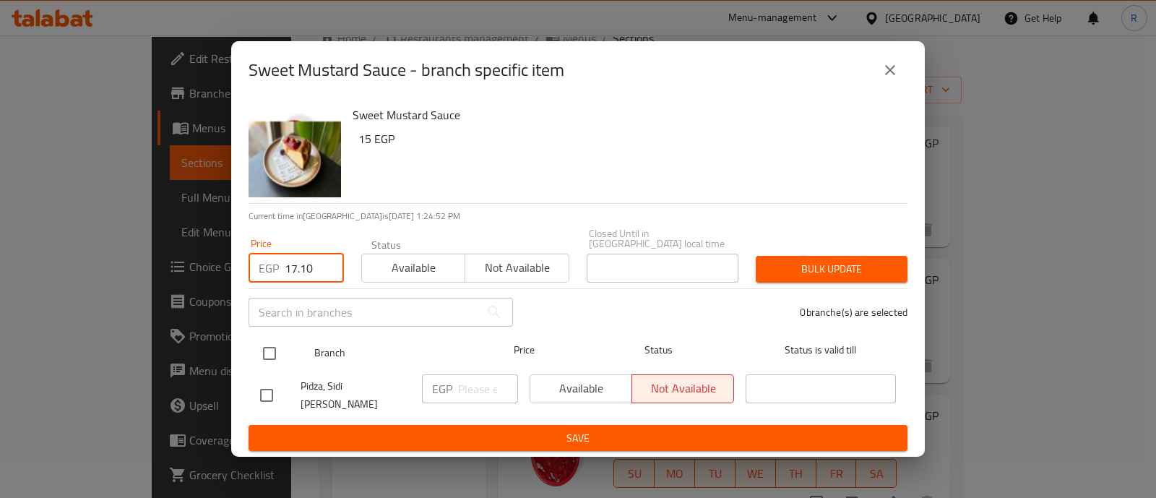
type input "17.10"
click at [267, 354] on input "checkbox" at bounding box center [269, 353] width 30 height 30
checkbox input "true"
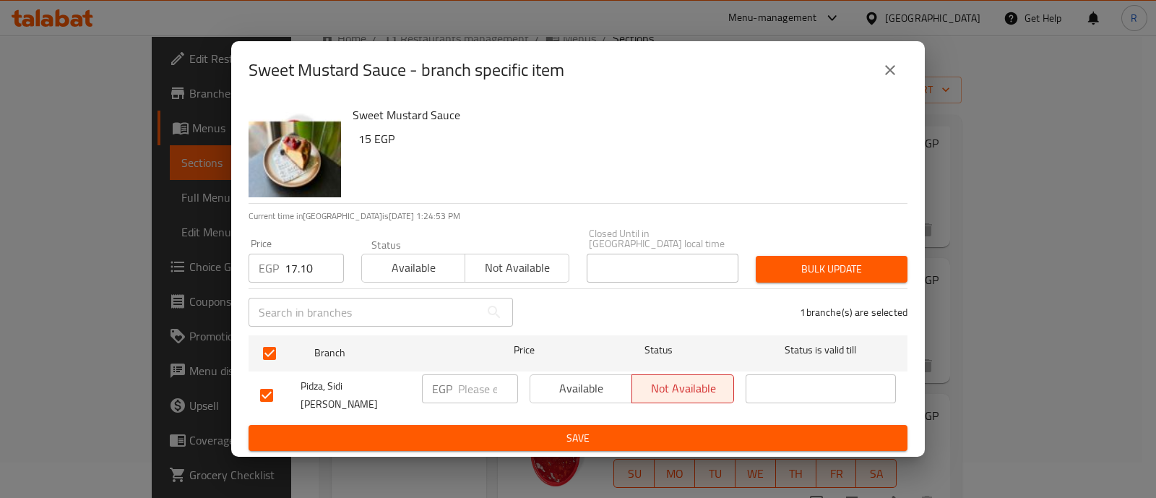
click at [774, 263] on span "Bulk update" at bounding box center [831, 269] width 129 height 18
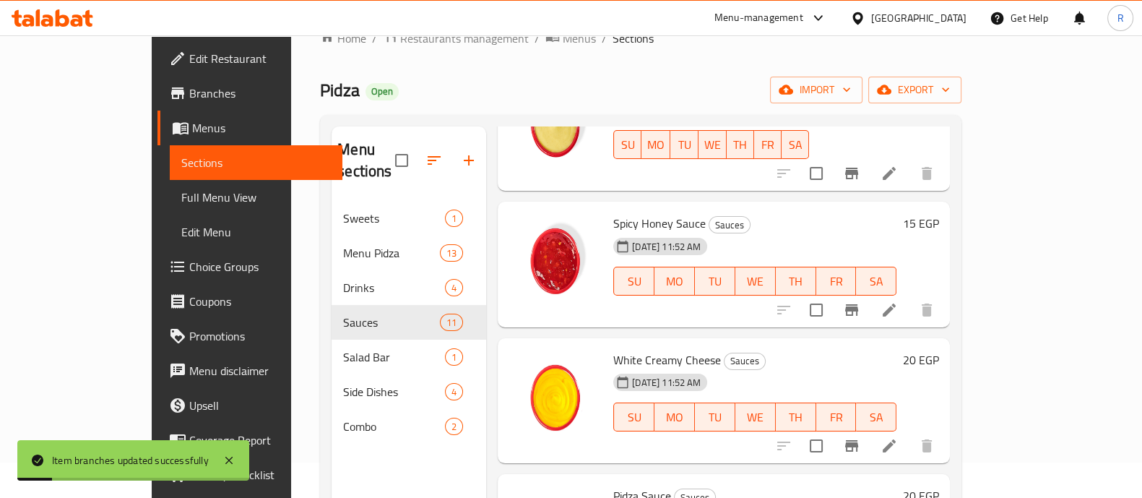
scroll to position [539, 0]
click at [858, 303] on icon "Branch-specific-item" at bounding box center [851, 309] width 13 height 12
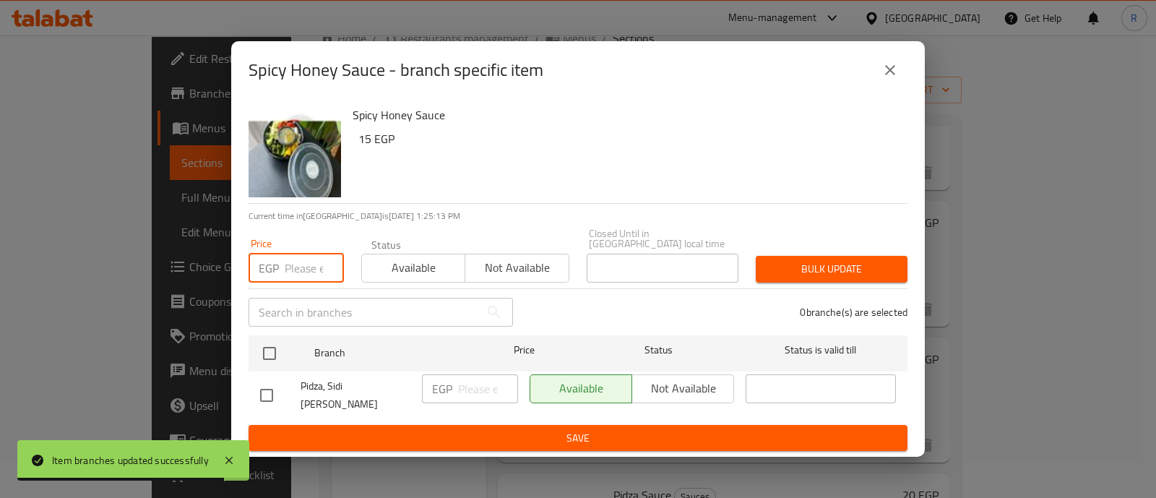
click at [301, 269] on input "number" at bounding box center [314, 268] width 59 height 29
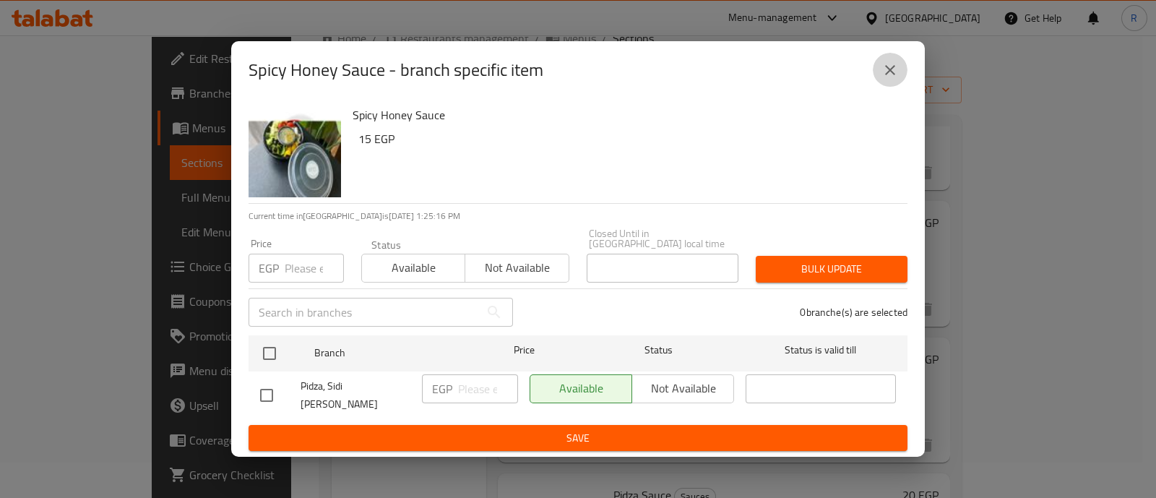
click at [889, 75] on icon "close" at bounding box center [890, 70] width 10 height 10
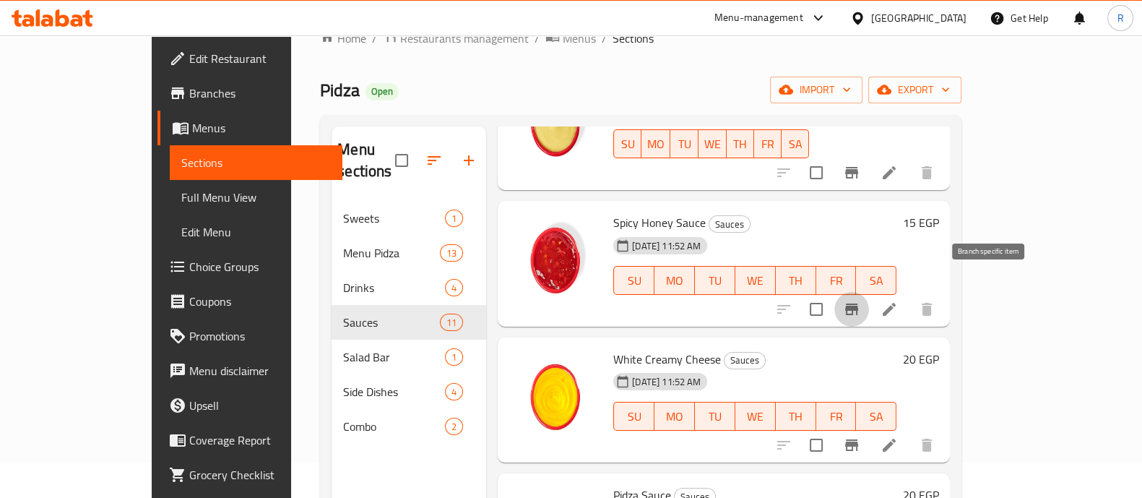
click at [860, 301] on icon "Branch-specific-item" at bounding box center [851, 309] width 17 height 17
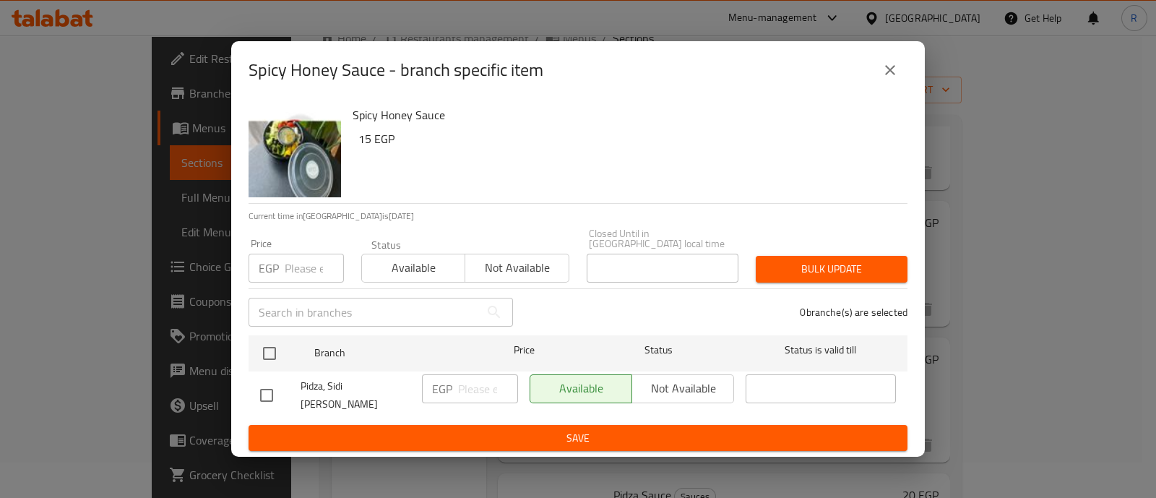
click at [303, 277] on input "number" at bounding box center [314, 268] width 59 height 29
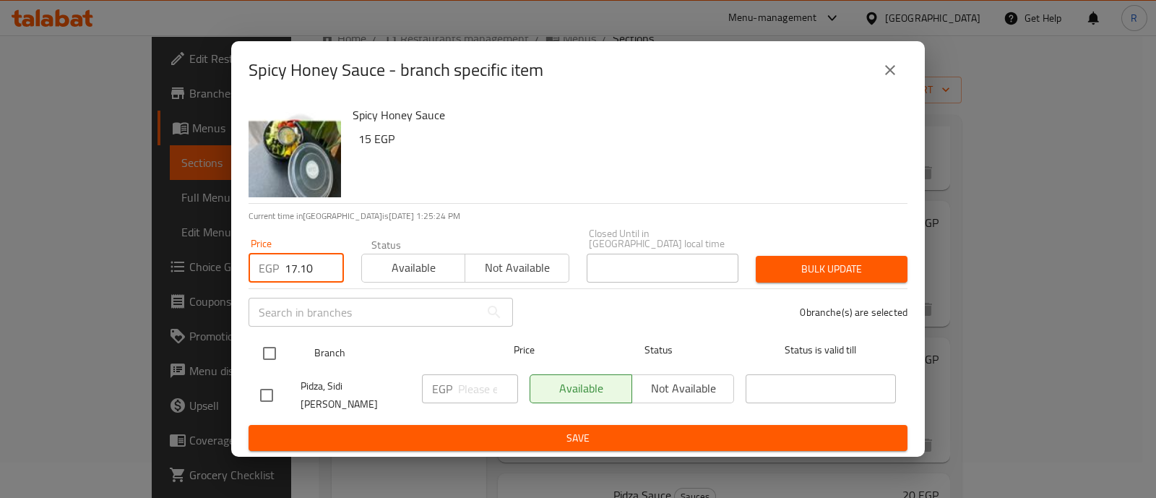
type input "17.10"
click at [271, 354] on input "checkbox" at bounding box center [269, 353] width 30 height 30
checkbox input "true"
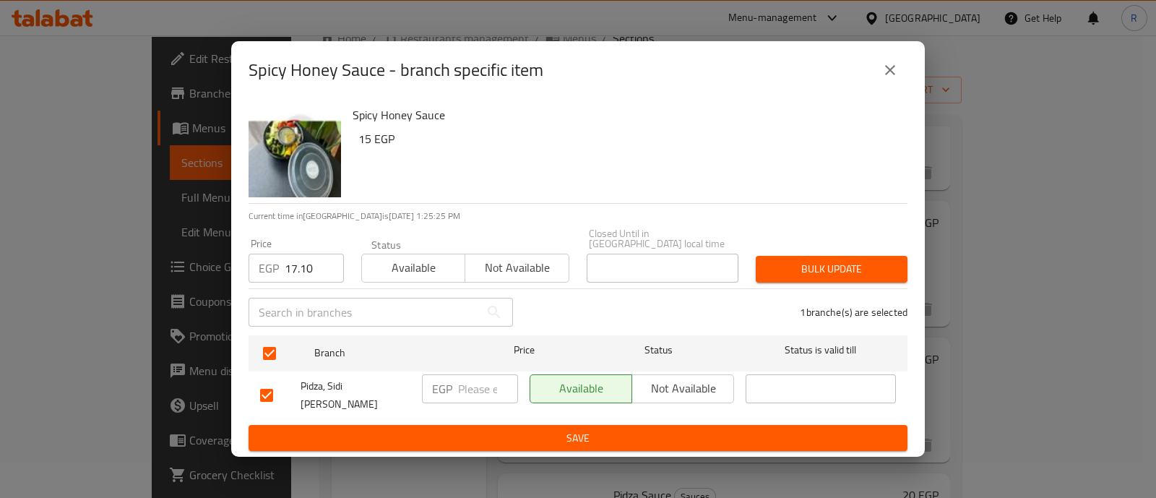
click at [793, 267] on span "Bulk update" at bounding box center [831, 269] width 129 height 18
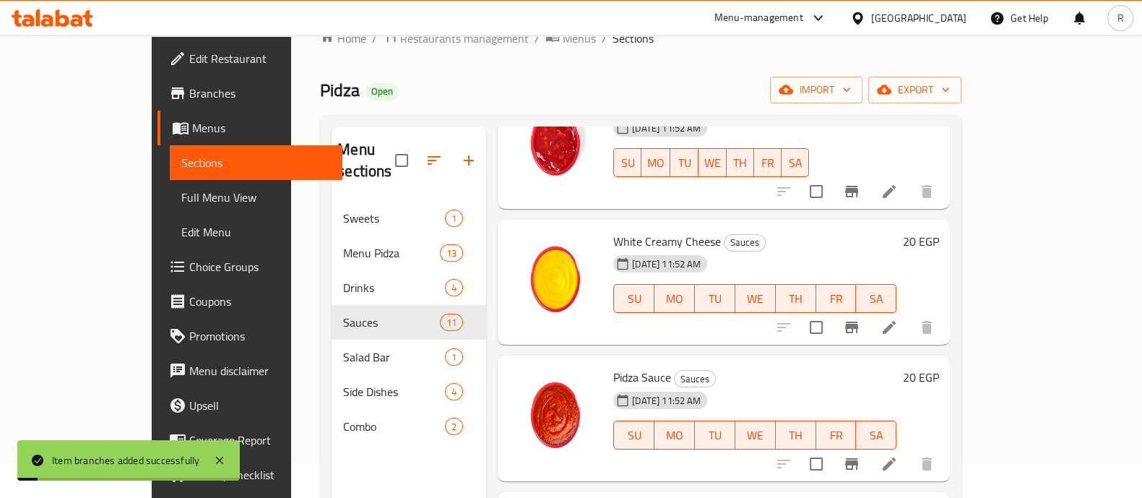
scroll to position [658, 0]
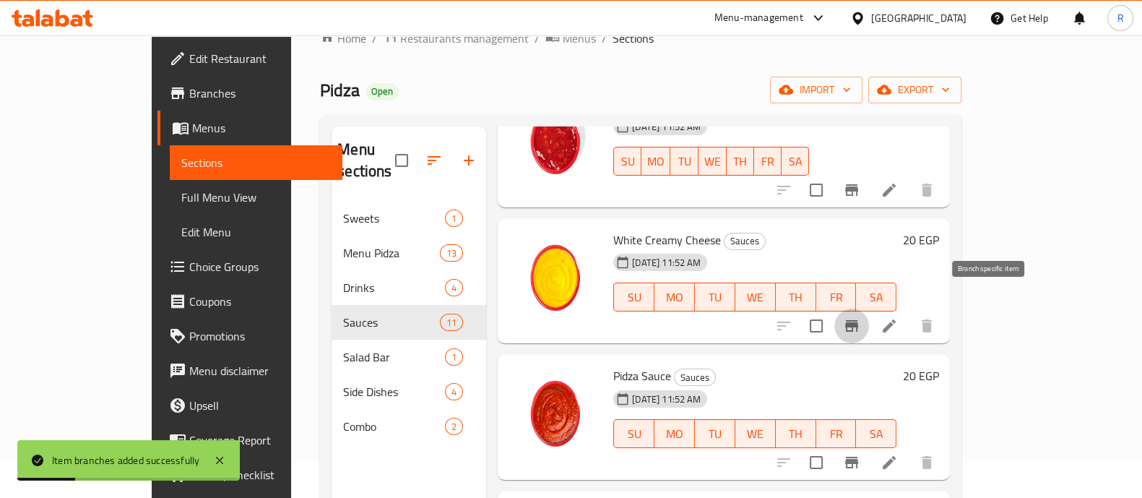
click at [860, 317] on icon "Branch-specific-item" at bounding box center [851, 325] width 17 height 17
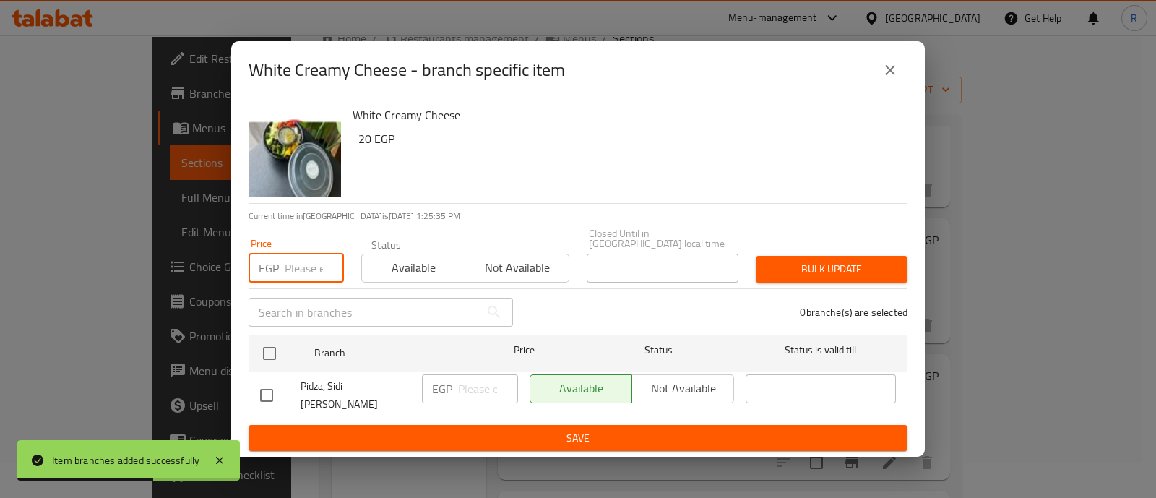
click at [301, 273] on input "number" at bounding box center [314, 268] width 59 height 29
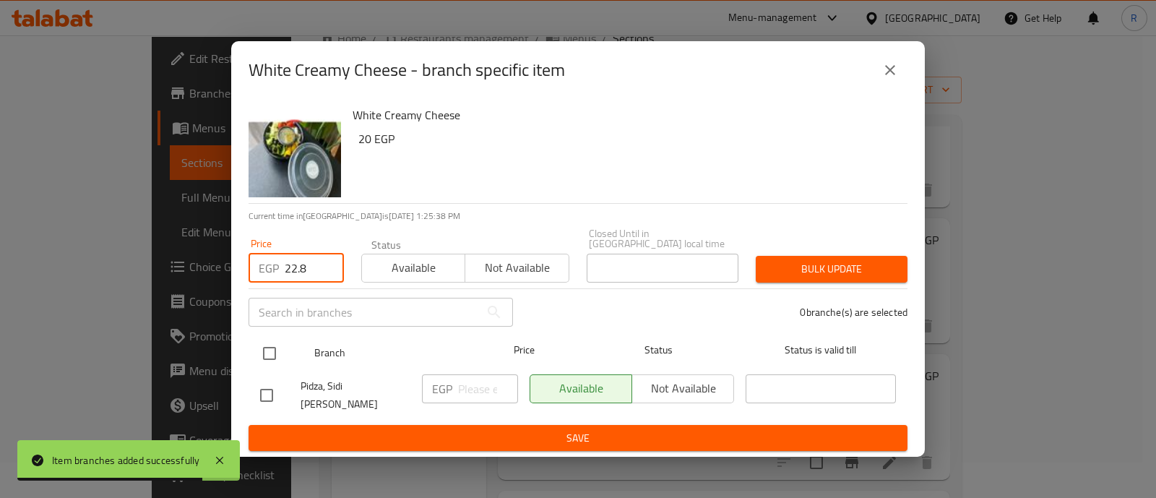
type input "22.8"
click at [269, 344] on input "checkbox" at bounding box center [269, 353] width 30 height 30
checkbox input "true"
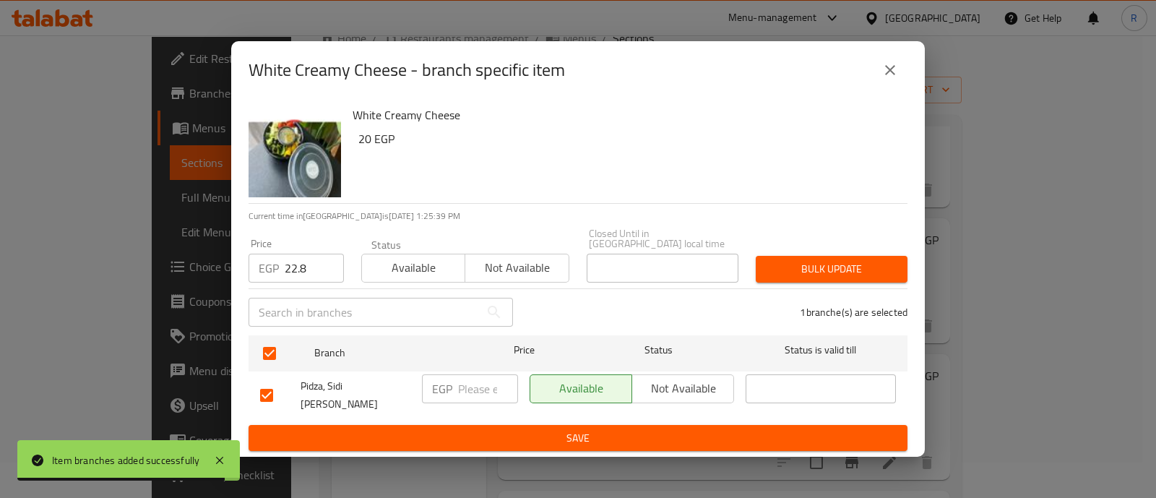
click at [793, 269] on span "Bulk update" at bounding box center [831, 269] width 129 height 18
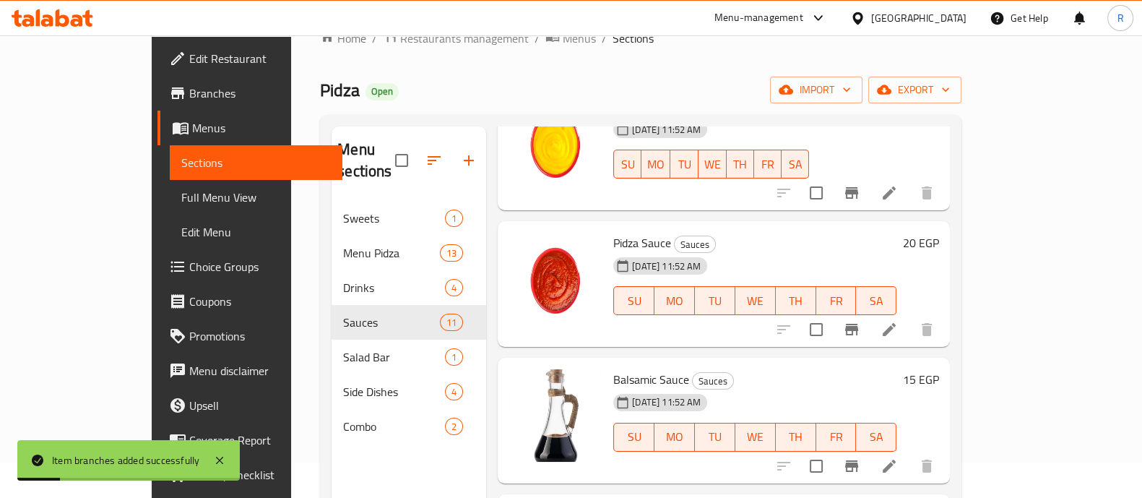
scroll to position [792, 0]
click at [858, 323] on icon "Branch-specific-item" at bounding box center [851, 329] width 13 height 12
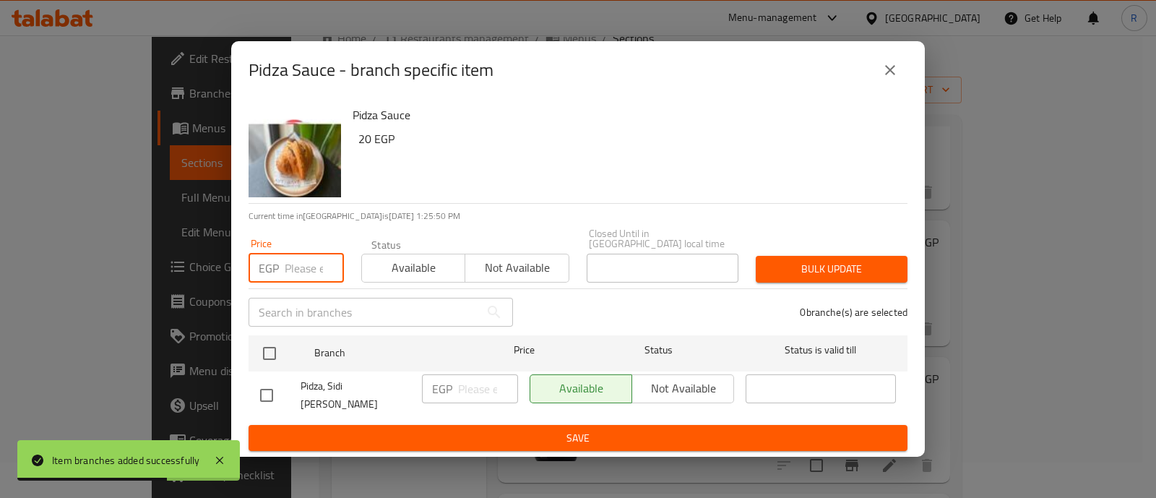
click at [299, 273] on input "number" at bounding box center [314, 268] width 59 height 29
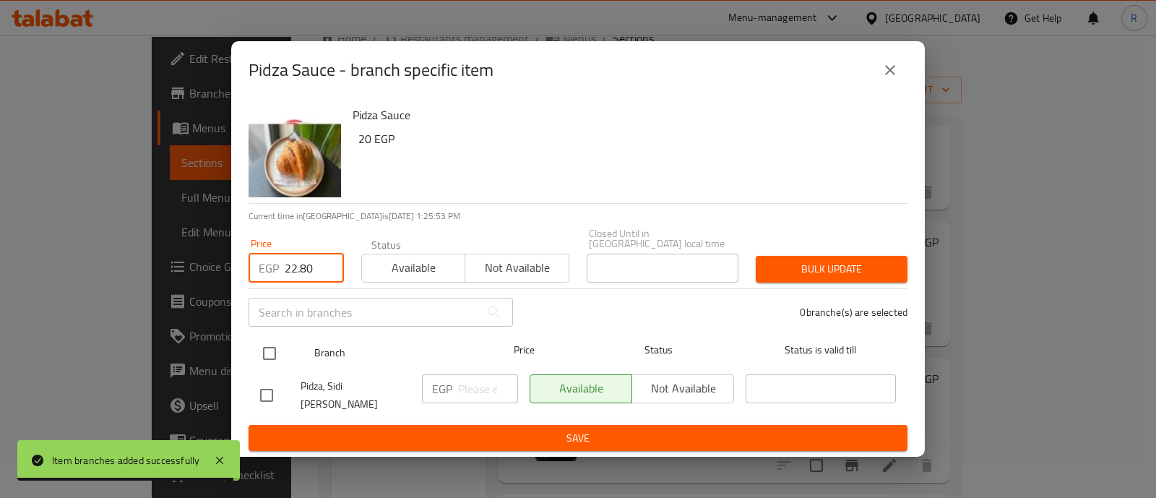
type input "22.80"
click at [267, 348] on input "checkbox" at bounding box center [269, 353] width 30 height 30
checkbox input "true"
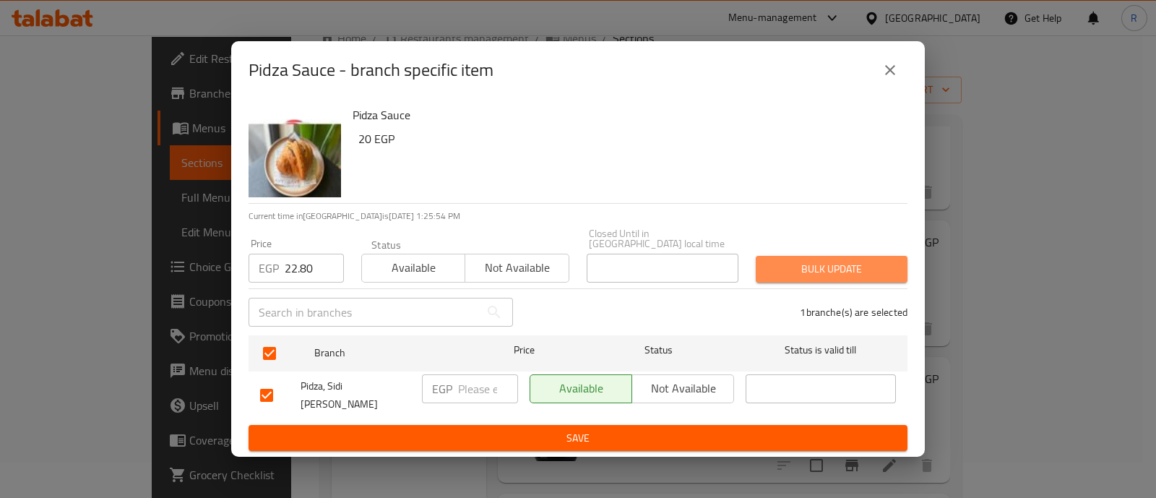
click at [786, 258] on button "Bulk update" at bounding box center [832, 269] width 152 height 27
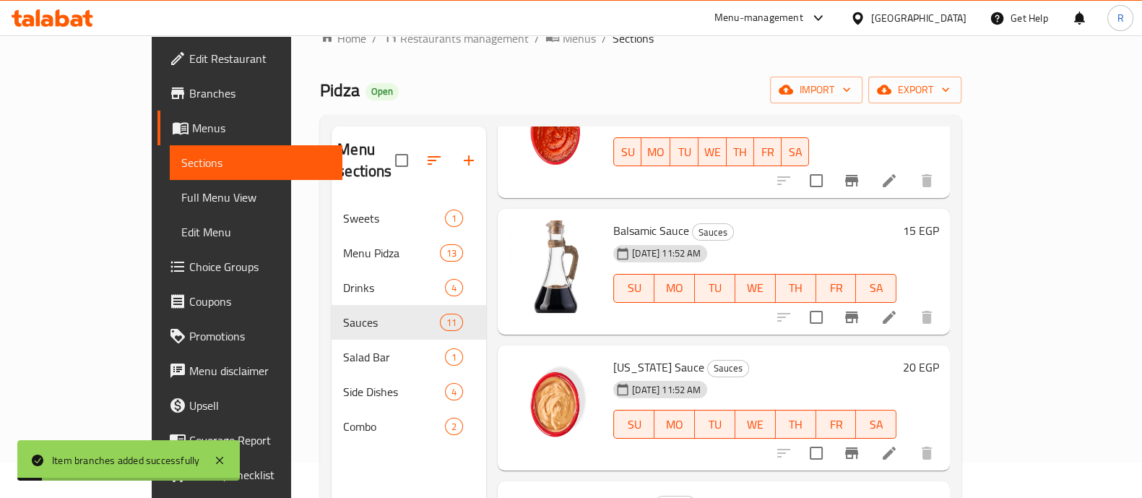
scroll to position [941, 0]
click at [860, 308] on icon "Branch-specific-item" at bounding box center [851, 316] width 17 height 17
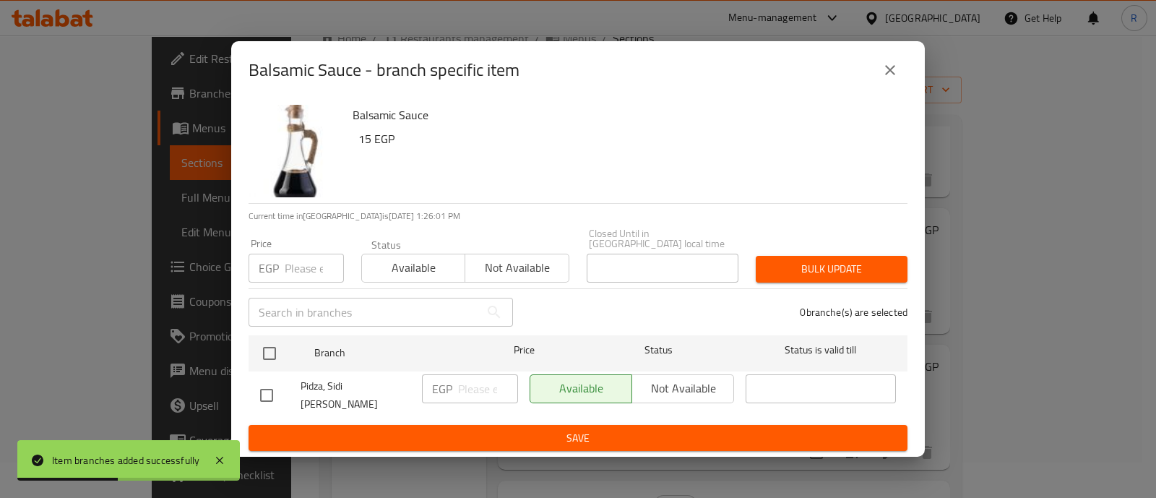
click at [294, 265] on input "number" at bounding box center [314, 268] width 59 height 29
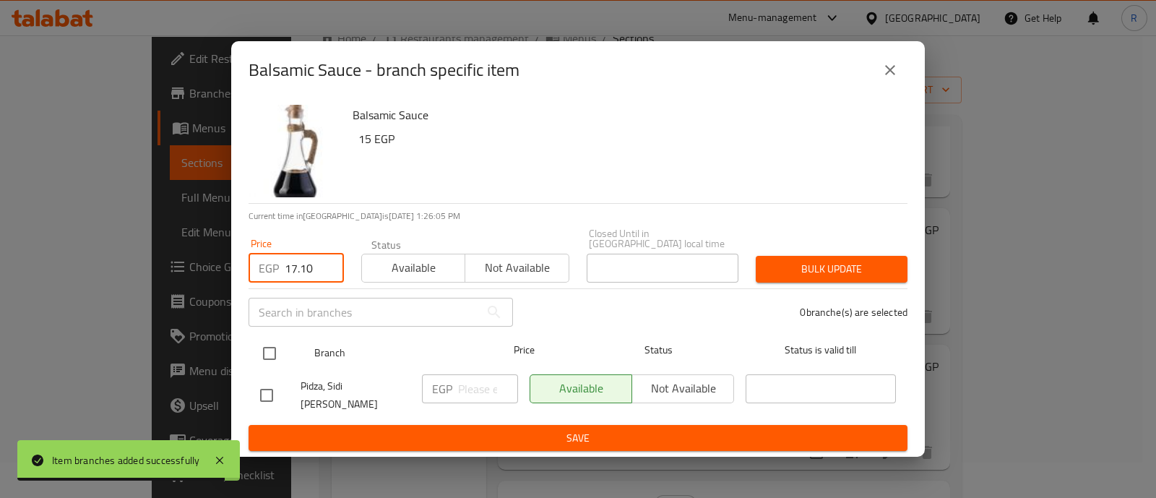
type input "17.10"
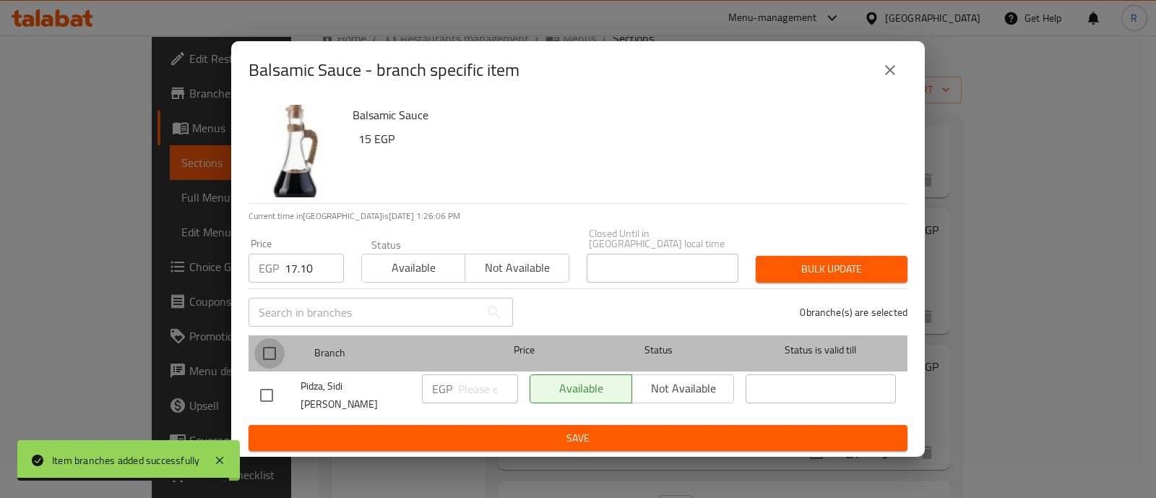
click at [264, 346] on input "checkbox" at bounding box center [269, 353] width 30 height 30
checkbox input "true"
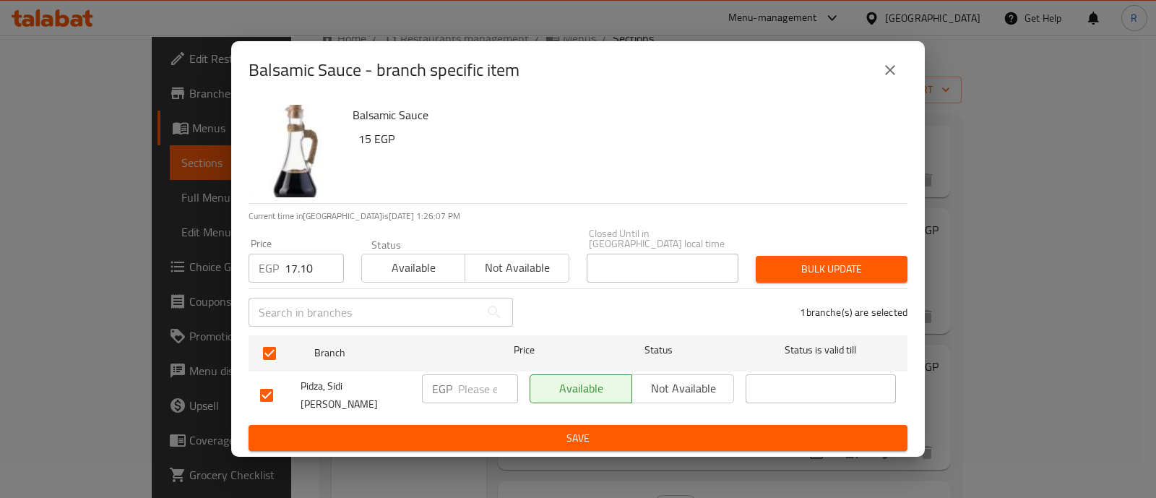
click at [779, 259] on button "Bulk update" at bounding box center [832, 269] width 152 height 27
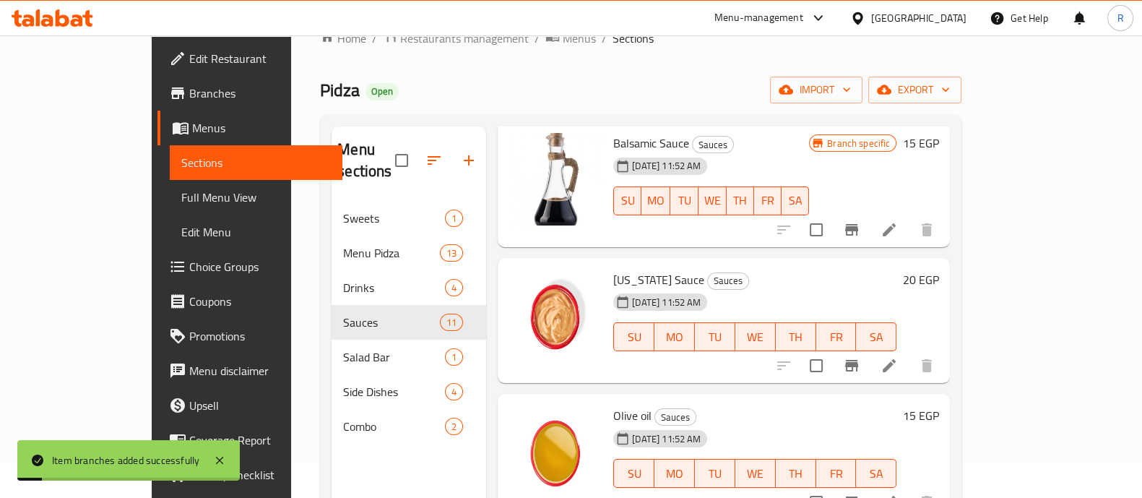
scroll to position [1037, 0]
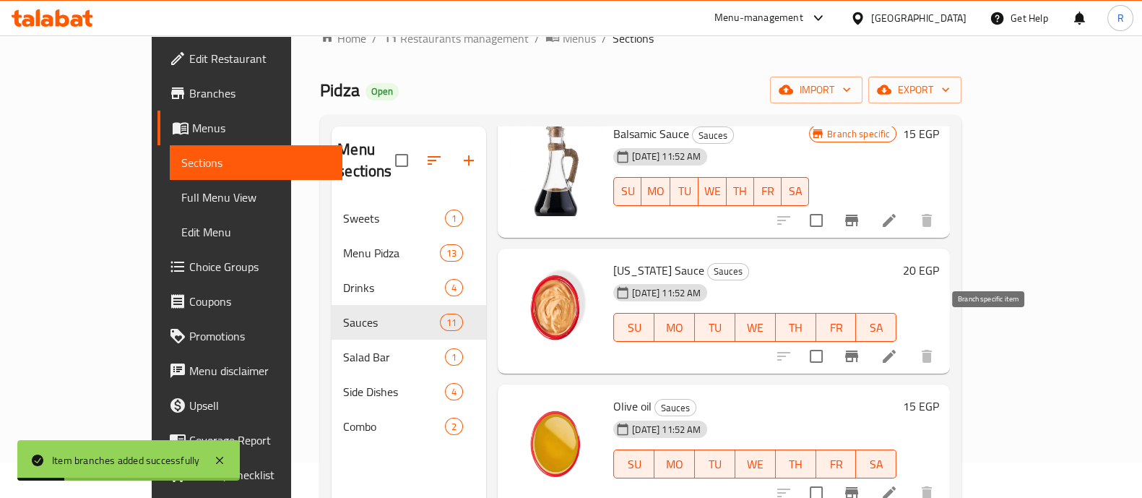
click at [858, 350] on icon "Branch-specific-item" at bounding box center [851, 356] width 13 height 12
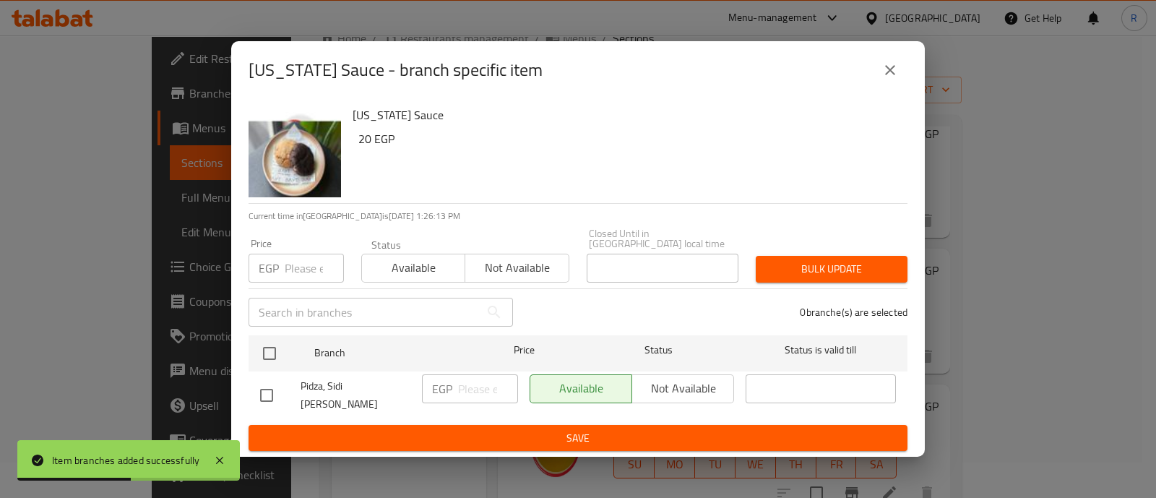
click at [307, 265] on input "number" at bounding box center [314, 268] width 59 height 29
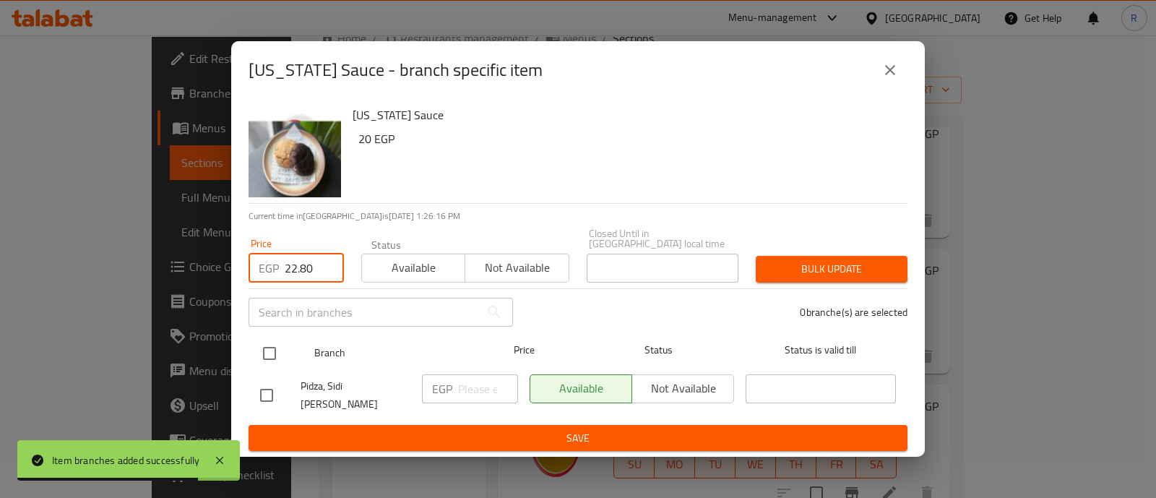
type input "22.80"
click at [267, 357] on input "checkbox" at bounding box center [269, 353] width 30 height 30
checkbox input "true"
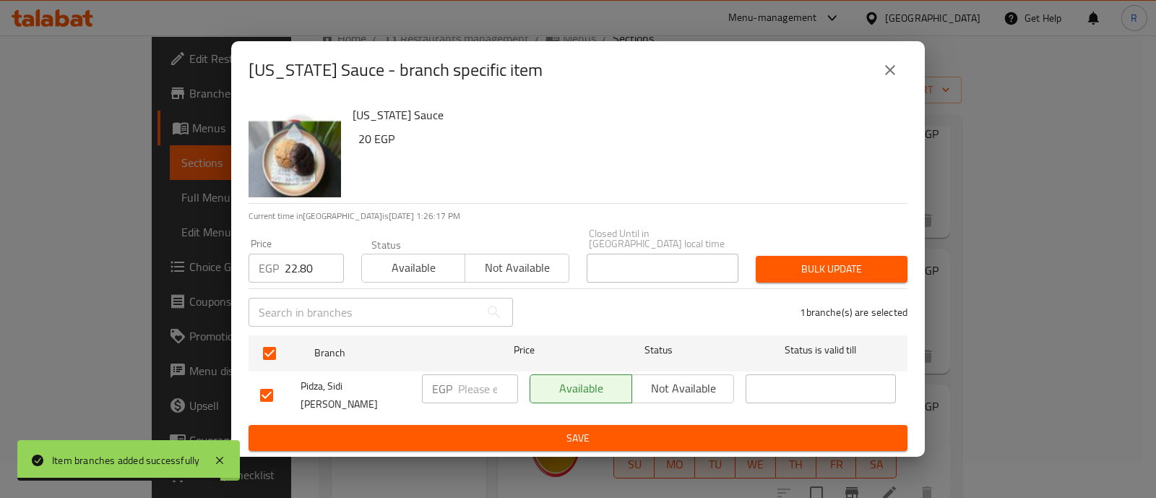
click at [766, 261] on button "Bulk update" at bounding box center [832, 269] width 152 height 27
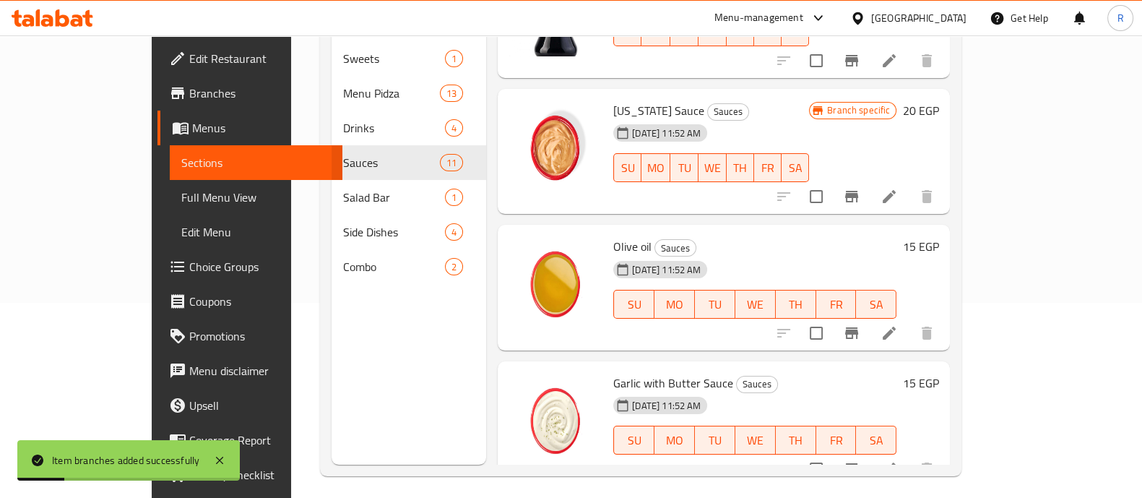
scroll to position [202, 0]
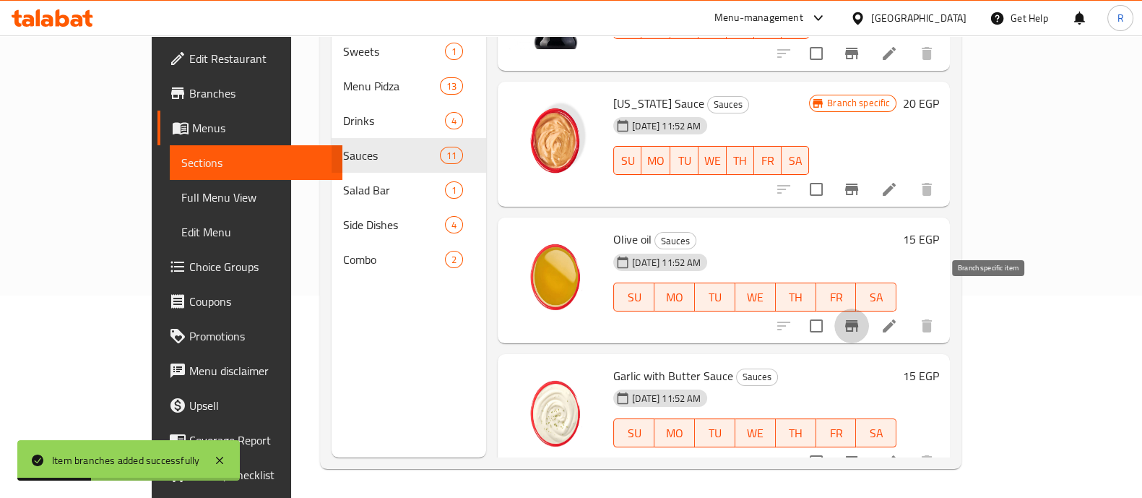
click at [860, 317] on icon "Branch-specific-item" at bounding box center [851, 325] width 17 height 17
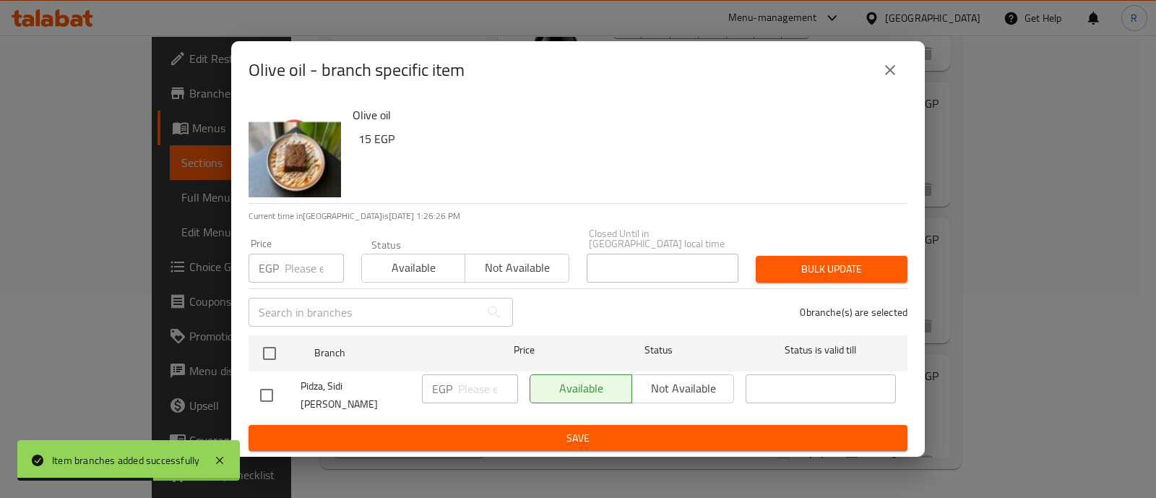
click at [295, 265] on input "number" at bounding box center [314, 268] width 59 height 29
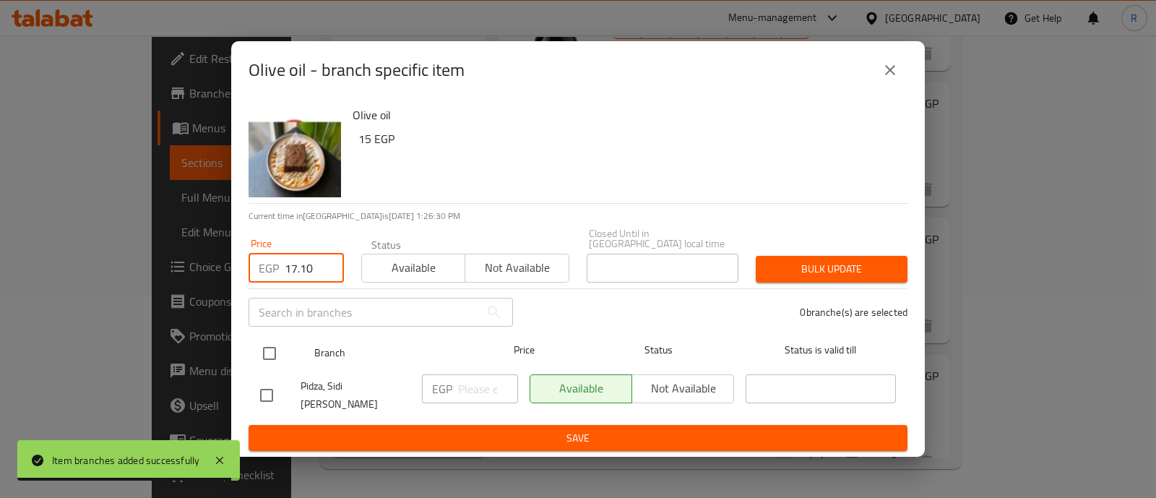
type input "17.10"
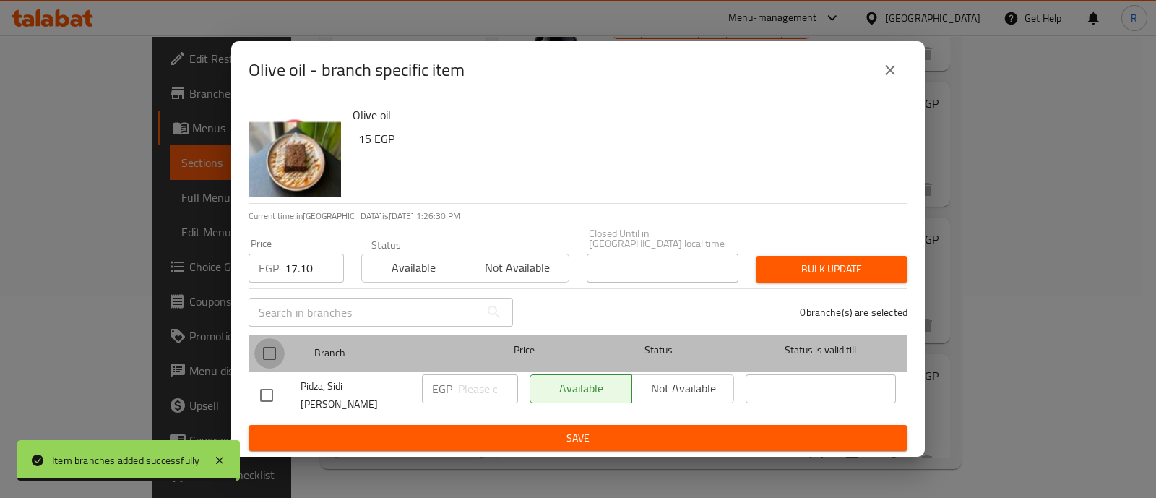
click at [271, 347] on input "checkbox" at bounding box center [269, 353] width 30 height 30
checkbox input "true"
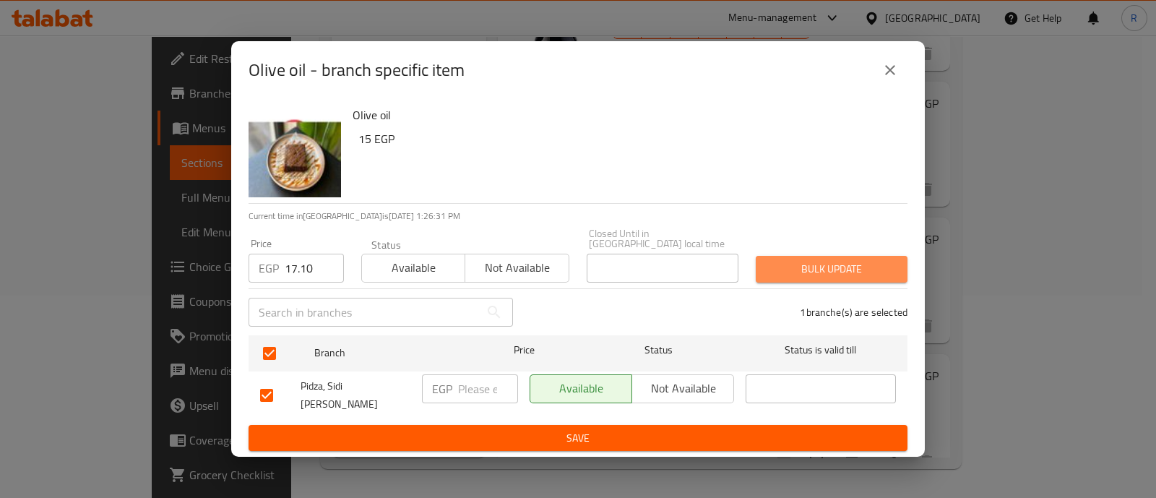
click at [787, 274] on span "Bulk update" at bounding box center [831, 269] width 129 height 18
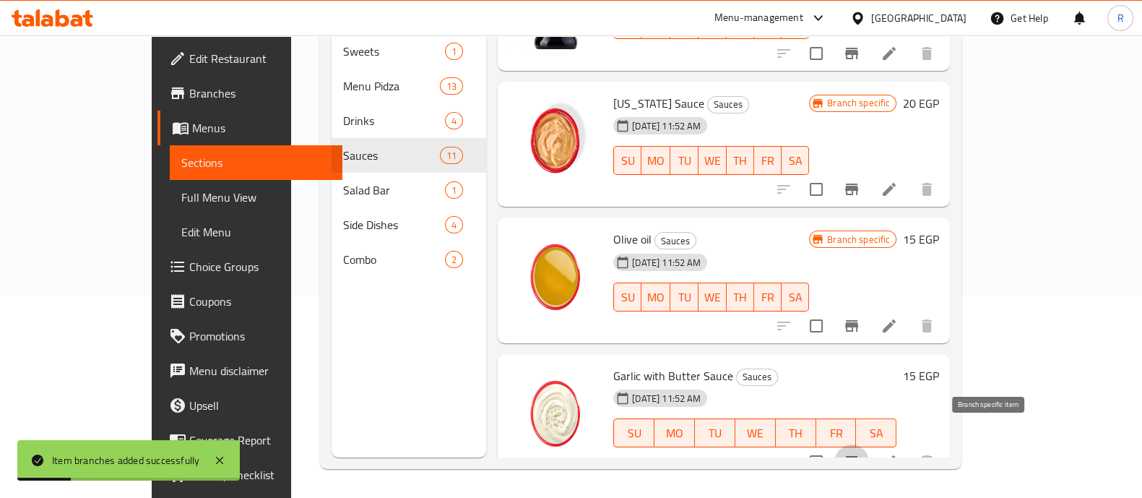
click at [860, 453] on icon "Branch-specific-item" at bounding box center [851, 461] width 17 height 17
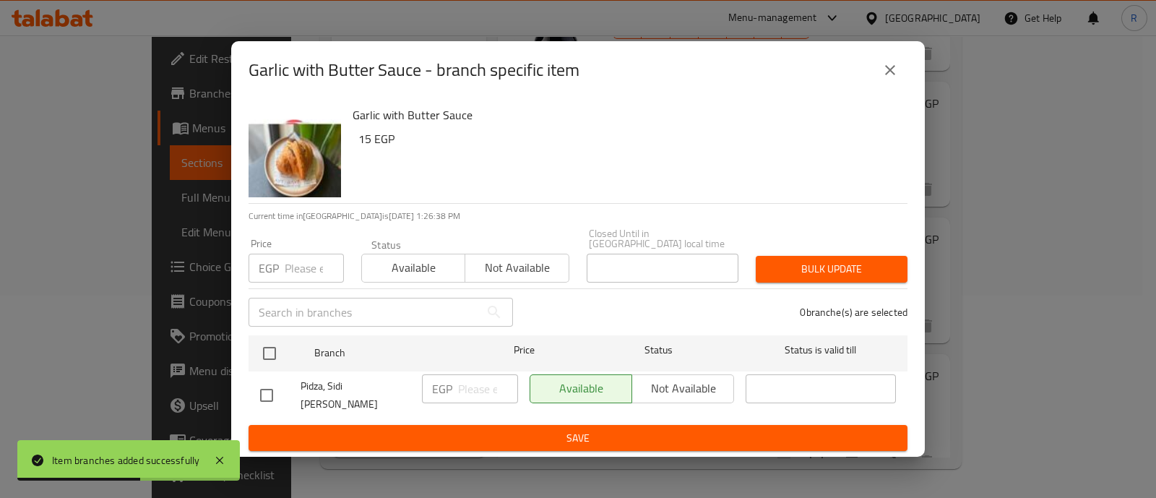
click at [290, 264] on input "number" at bounding box center [314, 268] width 59 height 29
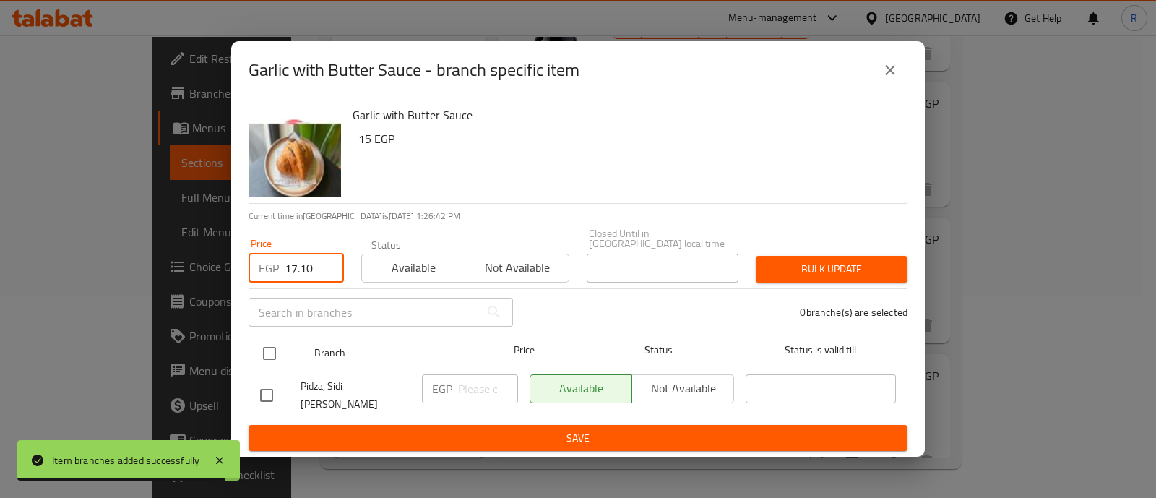
type input "17.10"
click at [276, 341] on input "checkbox" at bounding box center [269, 353] width 30 height 30
checkbox input "true"
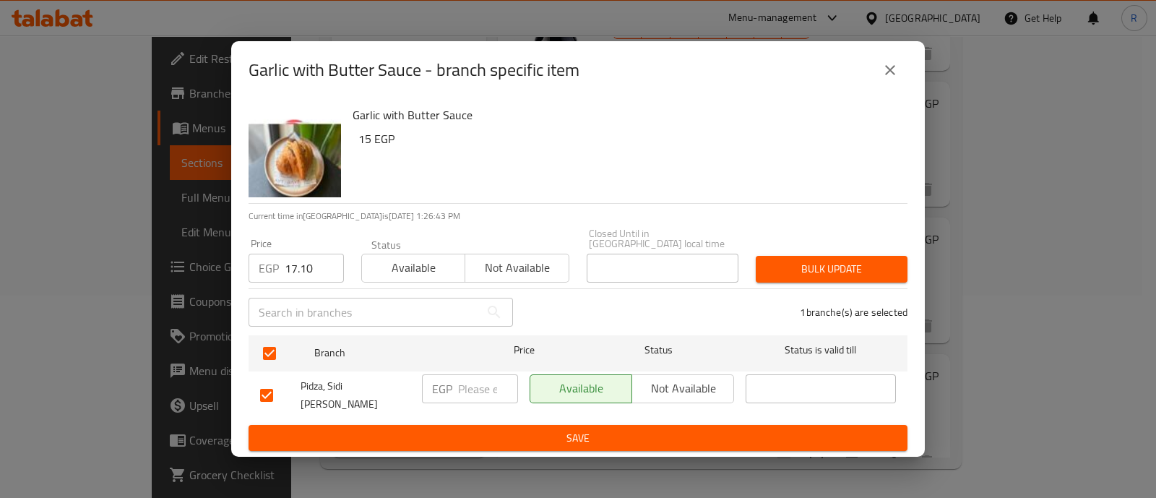
click at [758, 269] on button "Bulk update" at bounding box center [832, 269] width 152 height 27
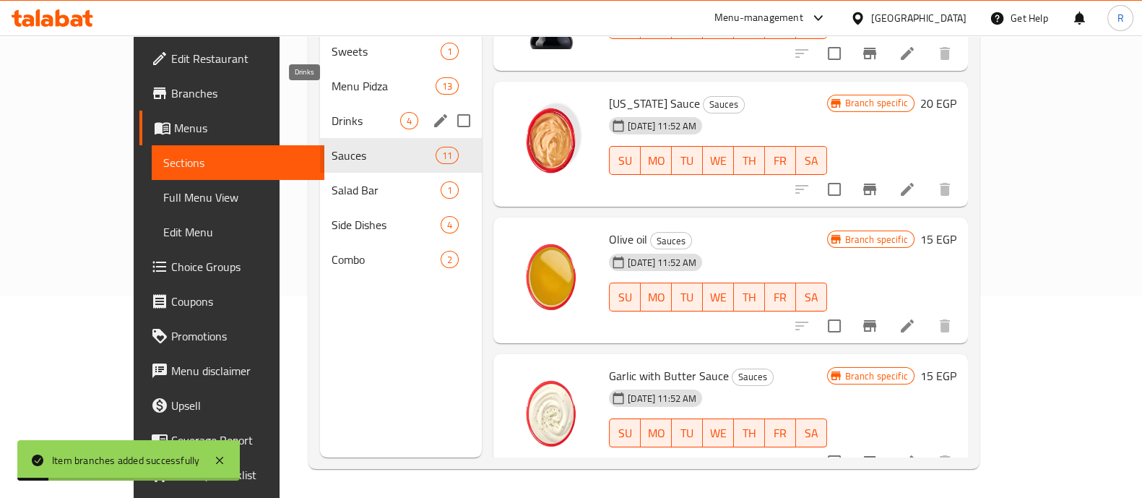
click at [332, 112] on span "Drinks" at bounding box center [366, 120] width 69 height 17
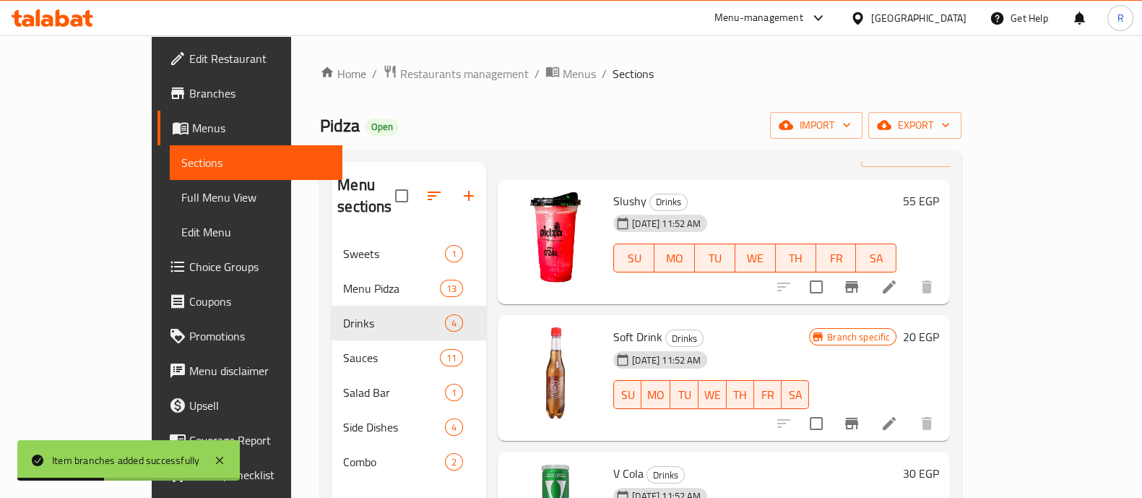
scroll to position [52, 0]
click at [869, 269] on button "Branch-specific-item" at bounding box center [851, 286] width 35 height 35
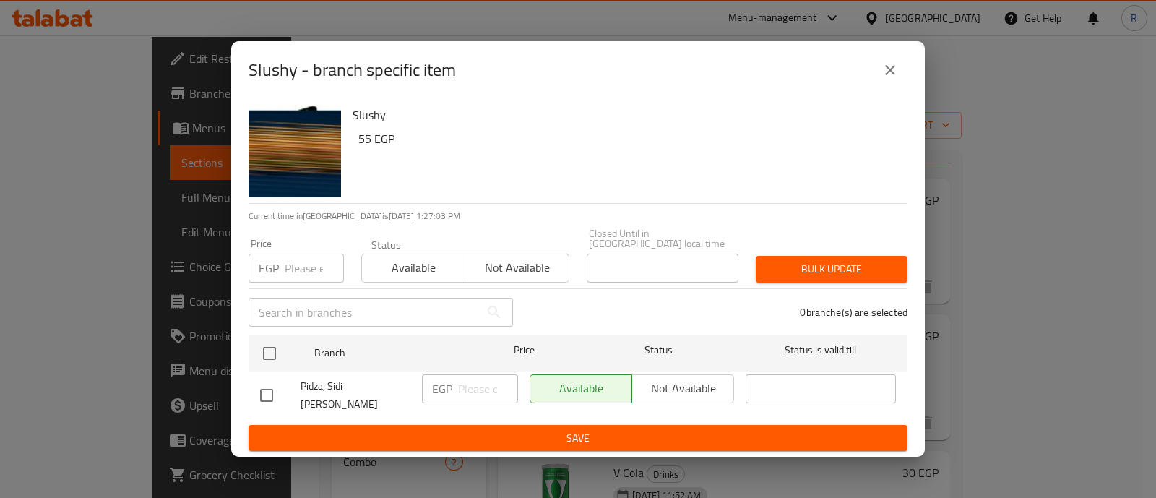
click at [311, 274] on input "number" at bounding box center [314, 268] width 59 height 29
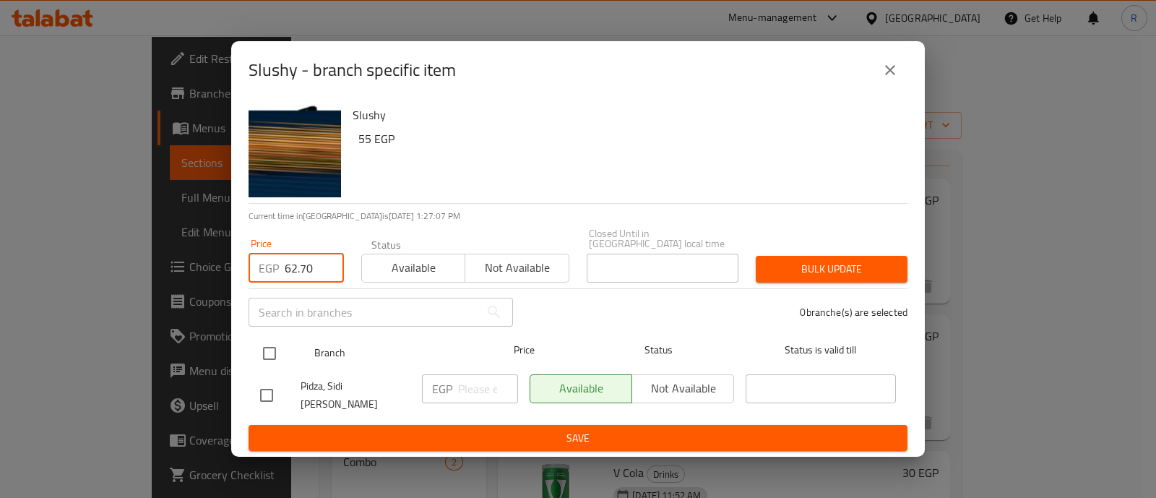
type input "62.70"
click at [272, 353] on input "checkbox" at bounding box center [269, 353] width 30 height 30
checkbox input "true"
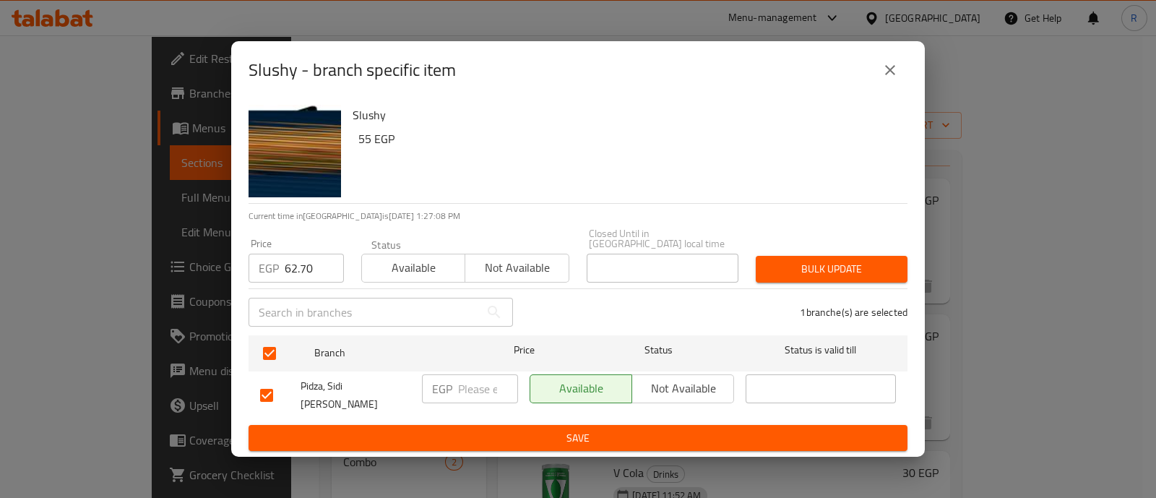
click at [764, 261] on button "Bulk update" at bounding box center [832, 269] width 152 height 27
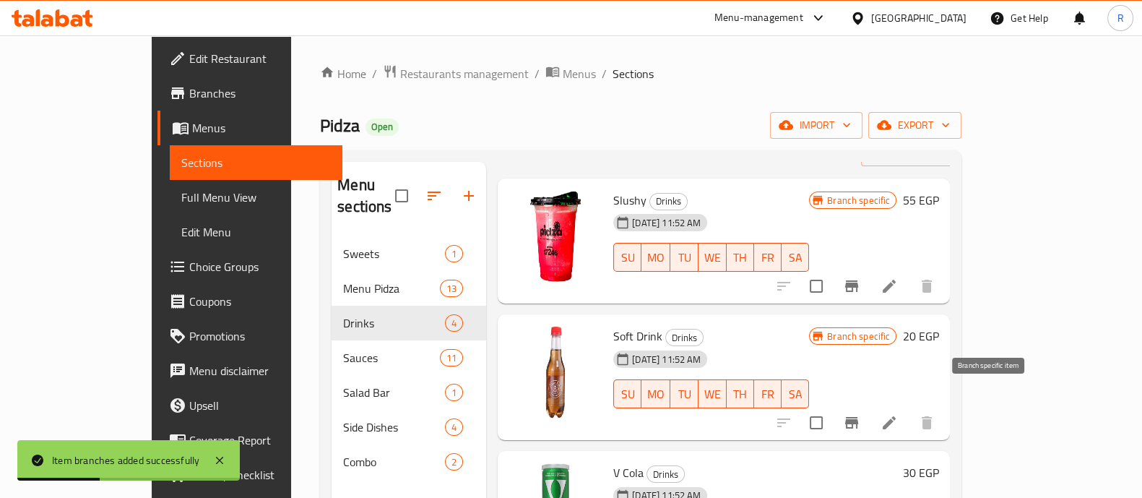
click at [858, 417] on icon "Branch-specific-item" at bounding box center [851, 423] width 13 height 12
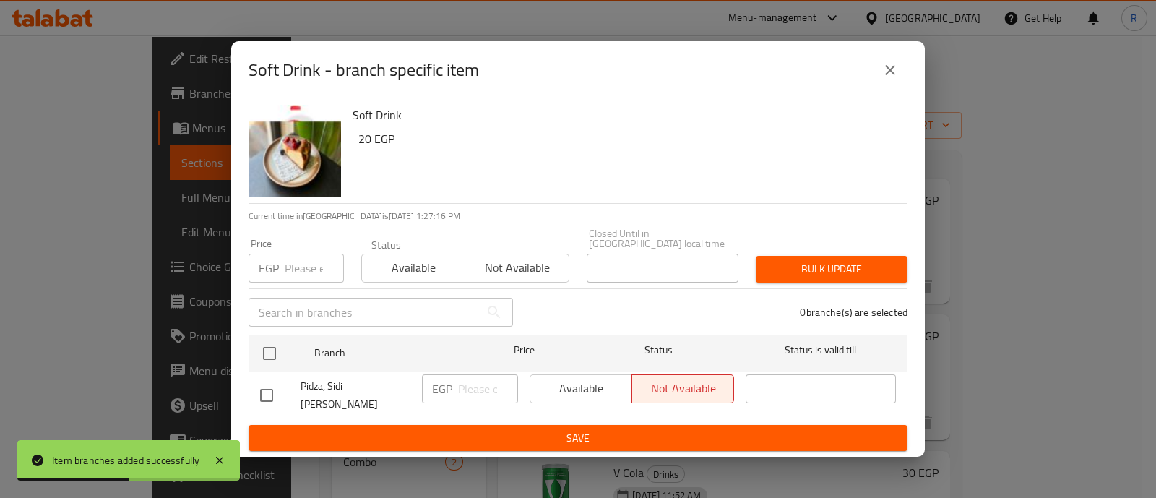
click at [301, 264] on input "number" at bounding box center [314, 268] width 59 height 29
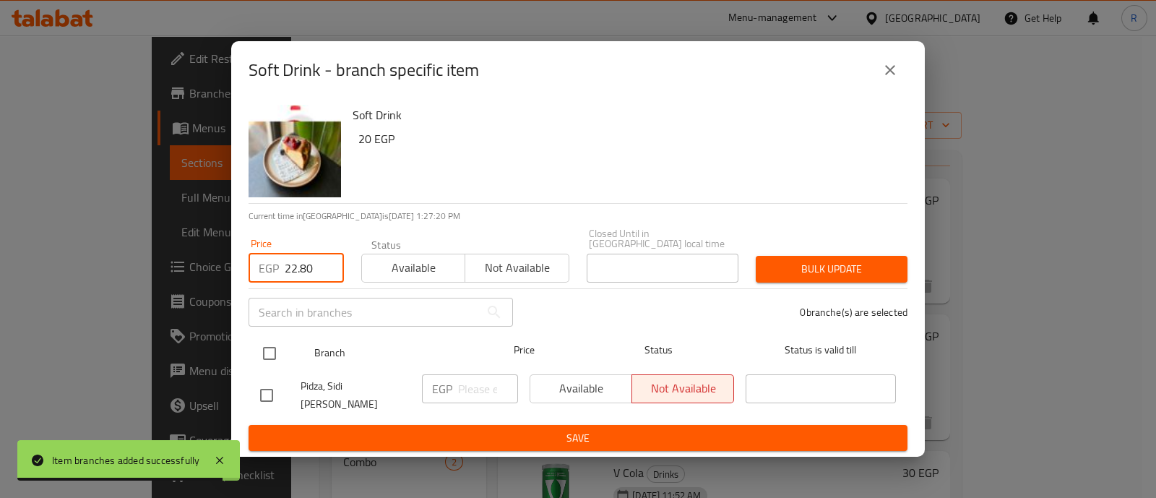
type input "22.80"
click at [265, 352] on input "checkbox" at bounding box center [269, 353] width 30 height 30
checkbox input "true"
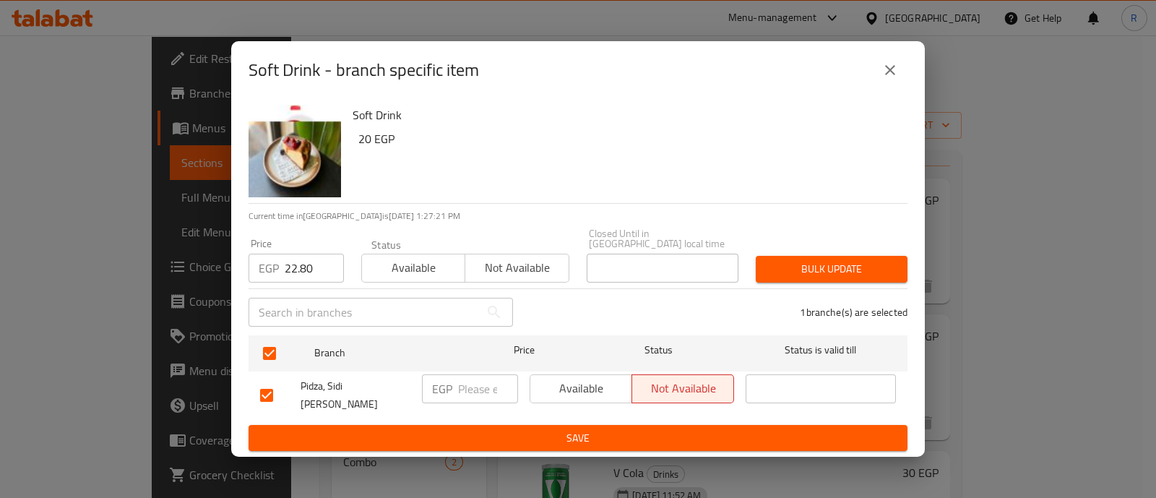
click at [757, 264] on button "Bulk update" at bounding box center [832, 269] width 152 height 27
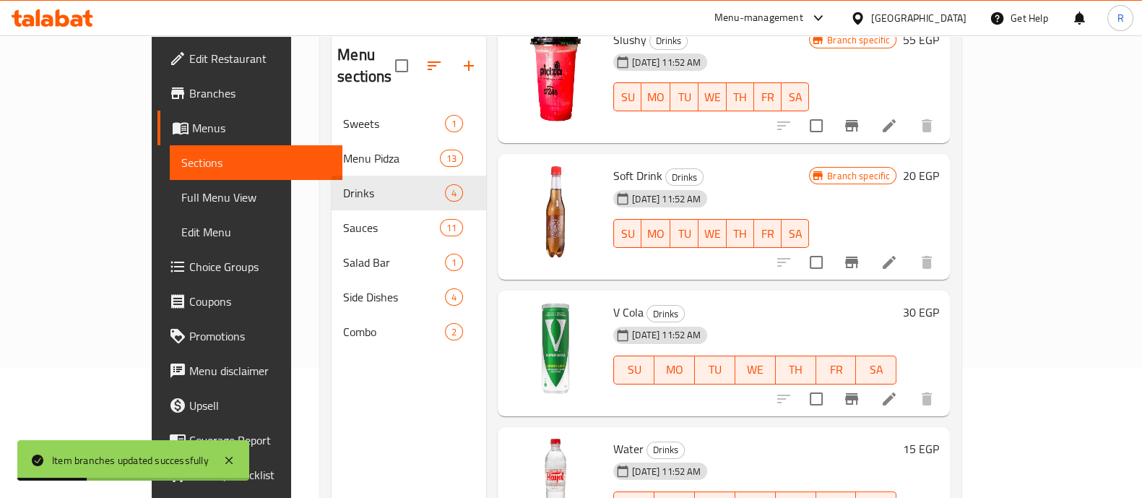
scroll to position [202, 0]
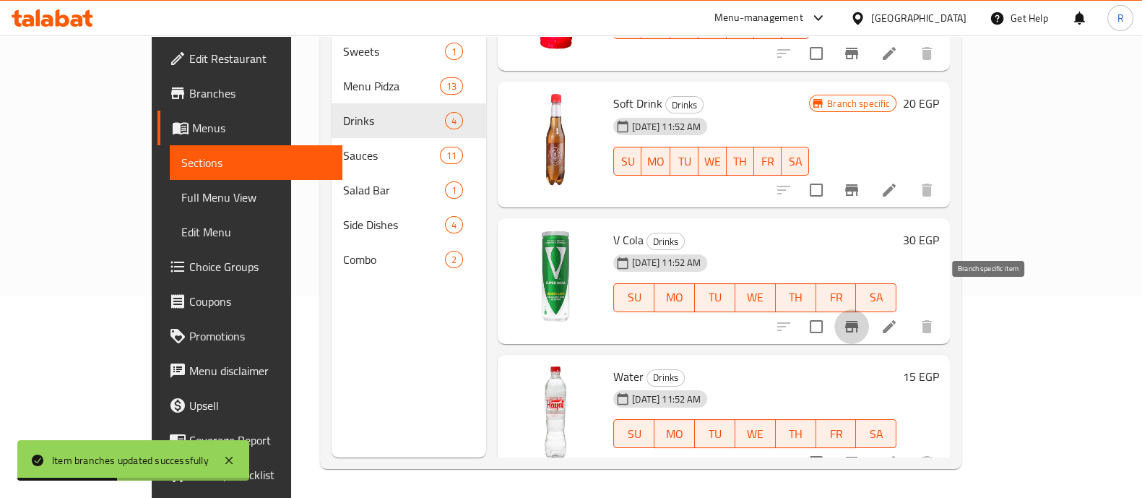
click at [860, 318] on icon "Branch-specific-item" at bounding box center [851, 326] width 17 height 17
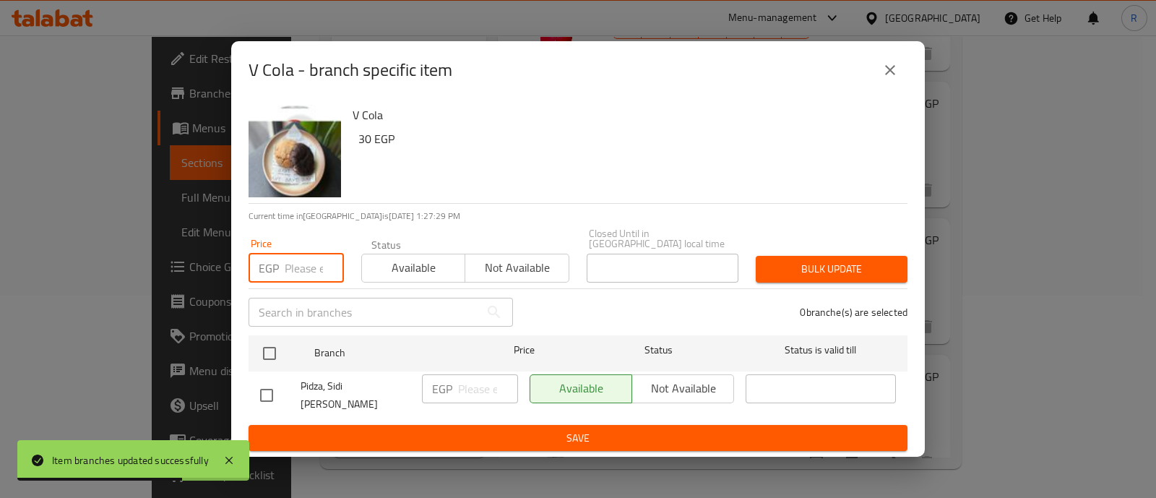
click at [305, 265] on input "number" at bounding box center [314, 268] width 59 height 29
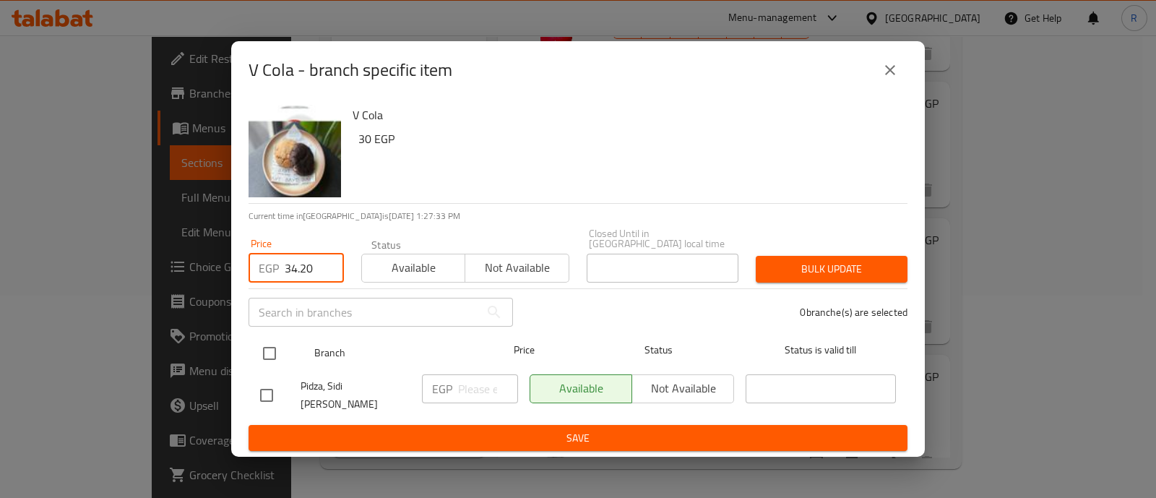
type input "34.20"
click at [267, 347] on input "checkbox" at bounding box center [269, 353] width 30 height 30
checkbox input "true"
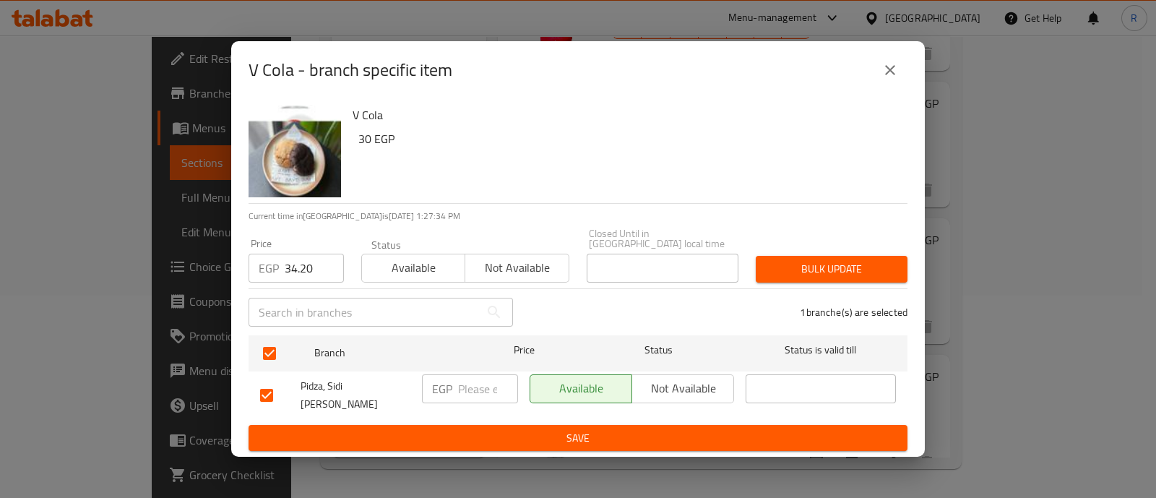
click at [761, 261] on button "Bulk update" at bounding box center [832, 269] width 152 height 27
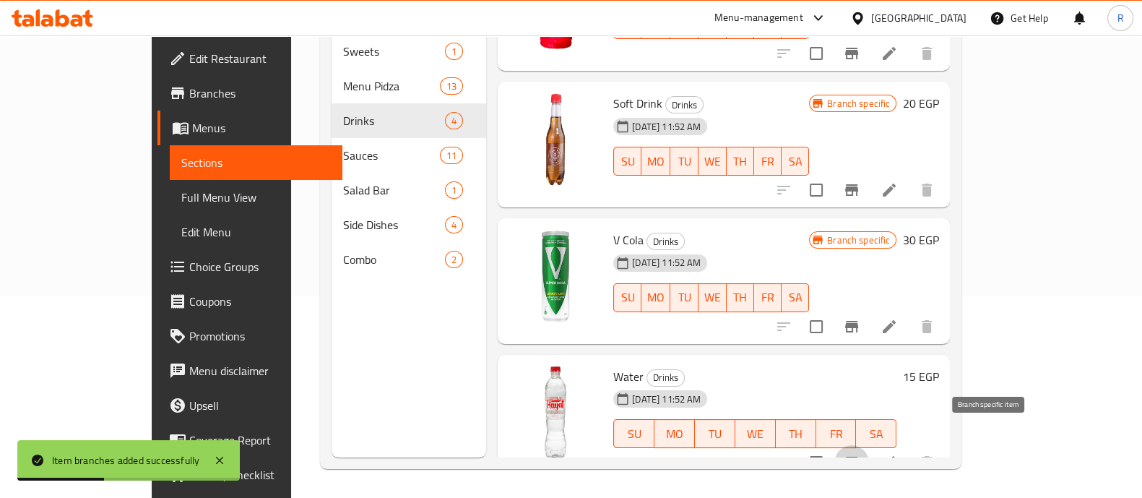
click at [858, 457] on icon "Branch-specific-item" at bounding box center [851, 463] width 13 height 12
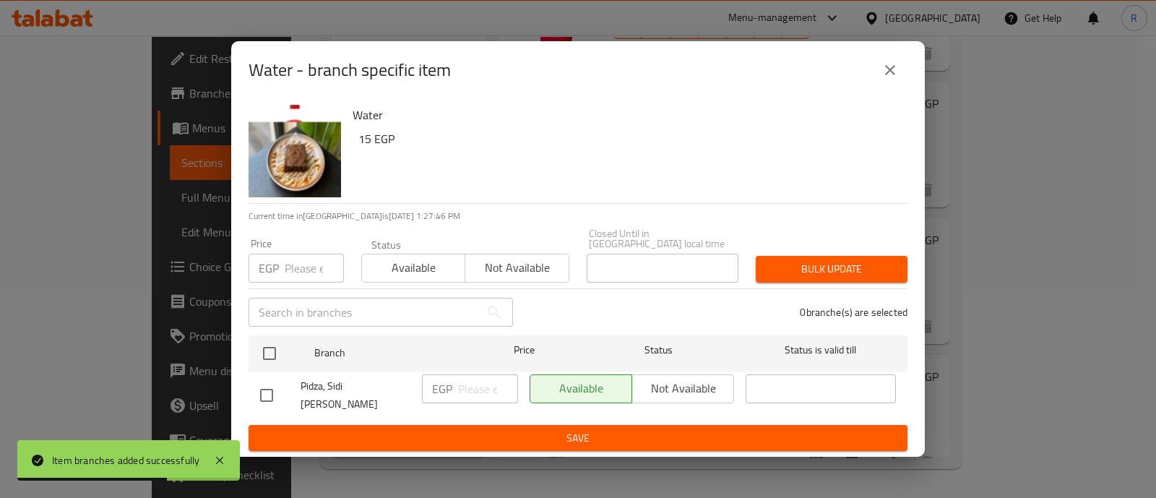
click at [301, 266] on input "number" at bounding box center [314, 268] width 59 height 29
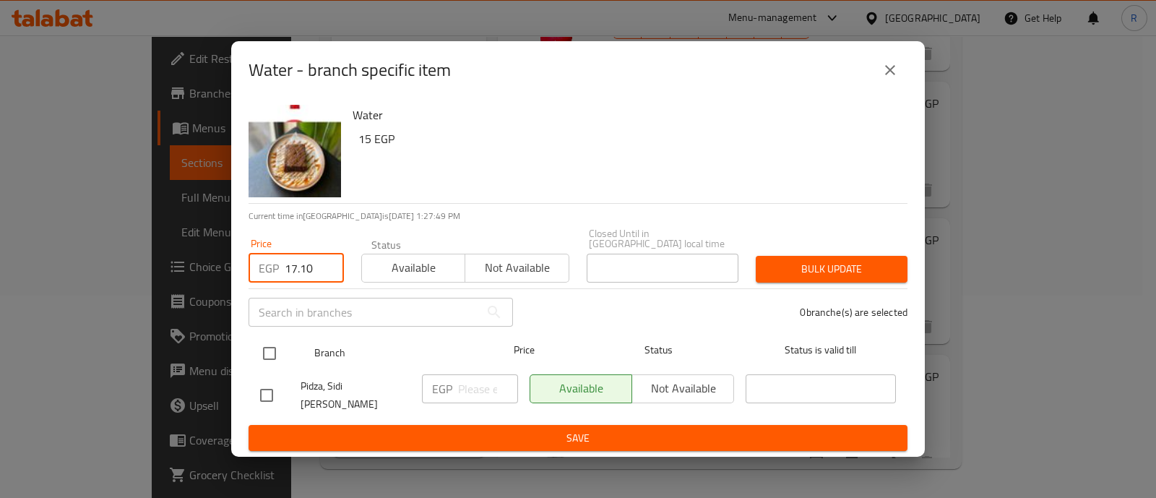
type input "17.10"
click at [267, 355] on input "checkbox" at bounding box center [269, 353] width 30 height 30
checkbox input "true"
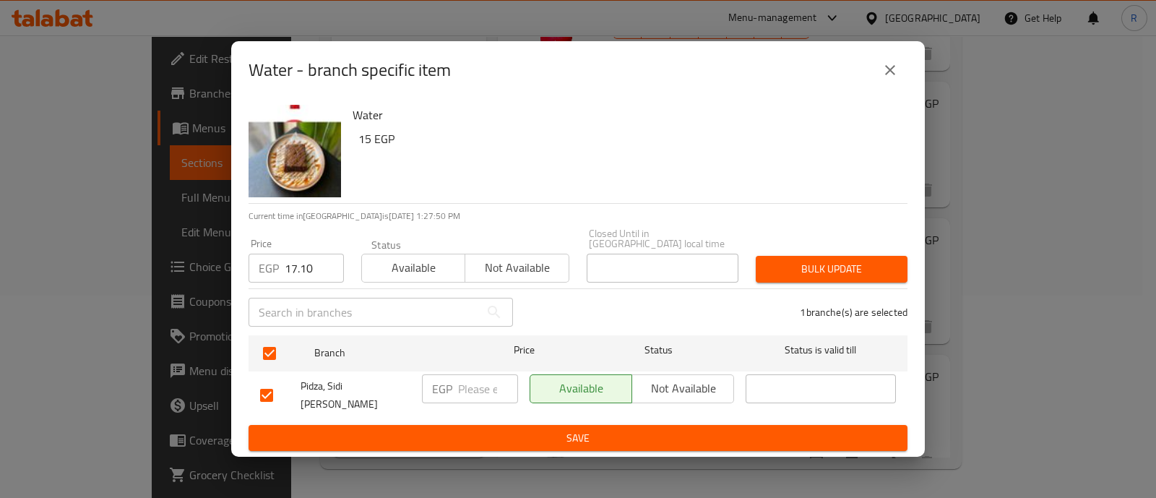
click at [770, 270] on span "Bulk update" at bounding box center [831, 269] width 129 height 18
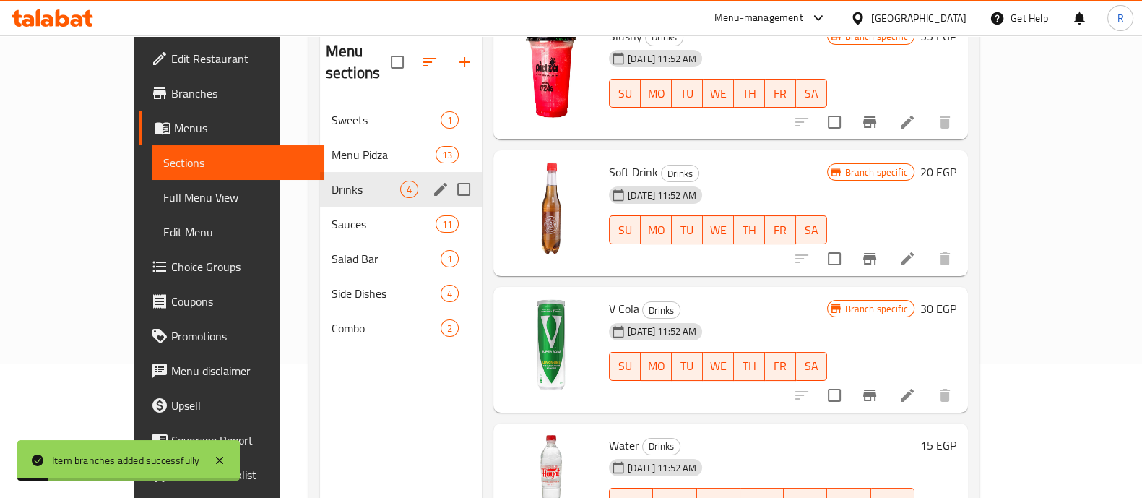
scroll to position [123, 0]
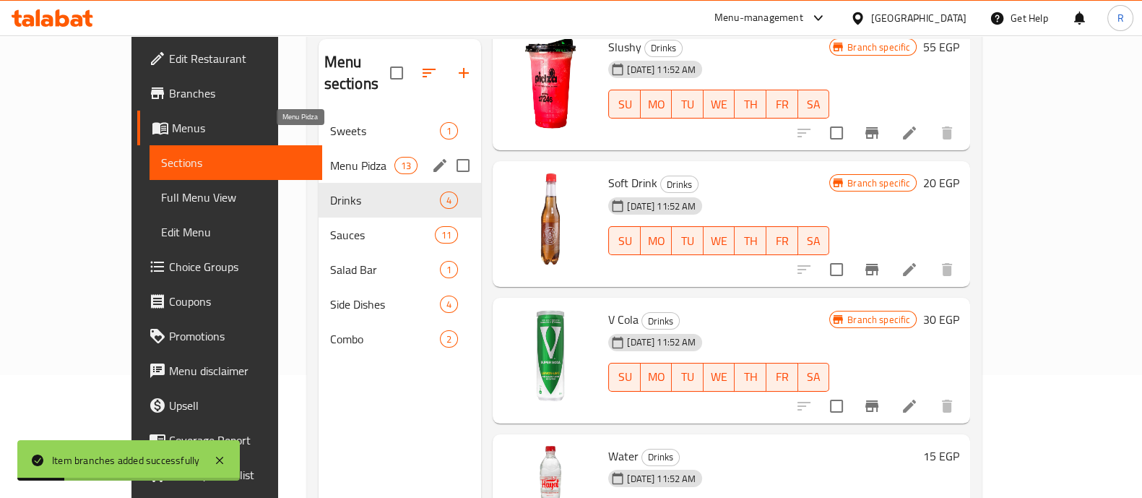
click at [330, 157] on span "Menu Pidza" at bounding box center [362, 165] width 64 height 17
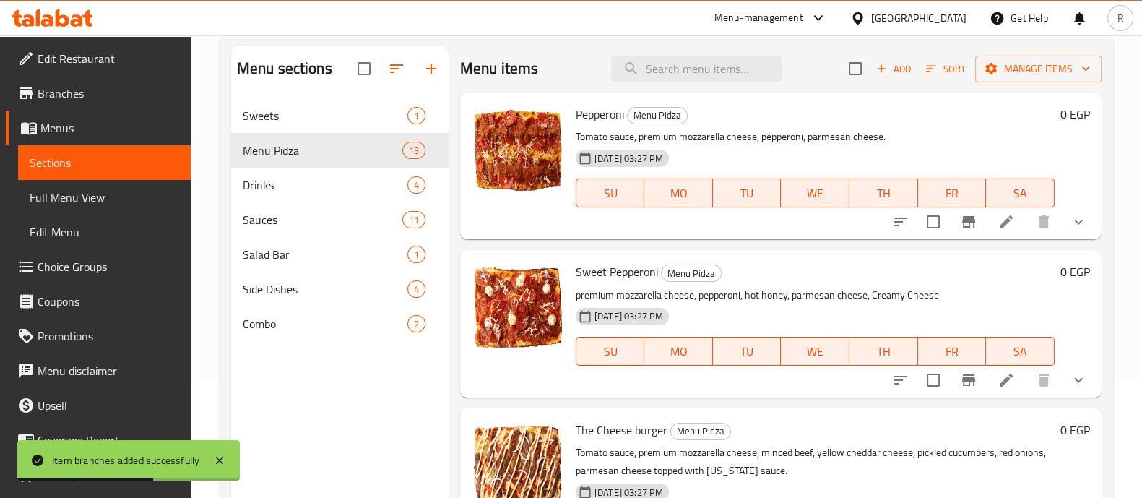
scroll to position [117, 0]
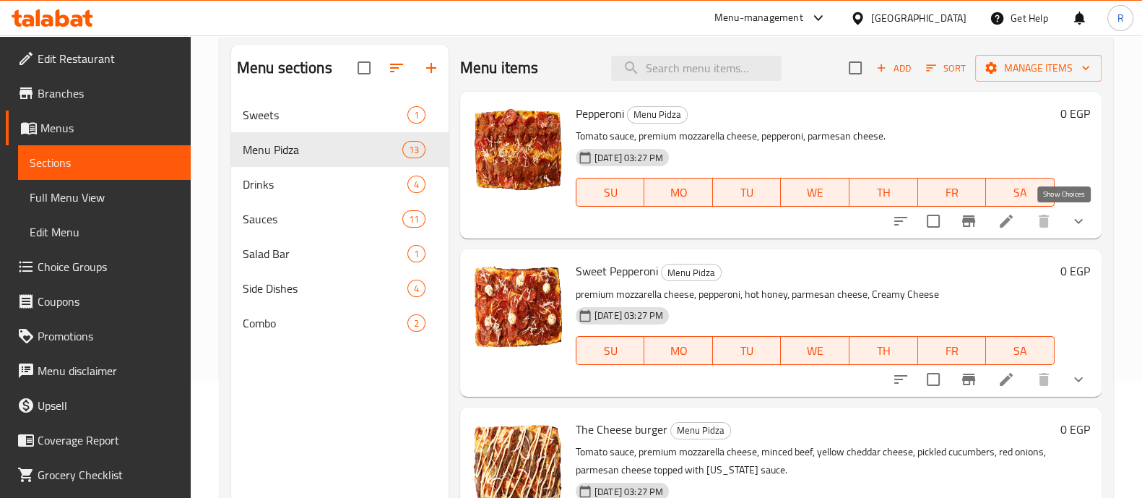
click at [1070, 217] on icon "show more" at bounding box center [1078, 220] width 17 height 17
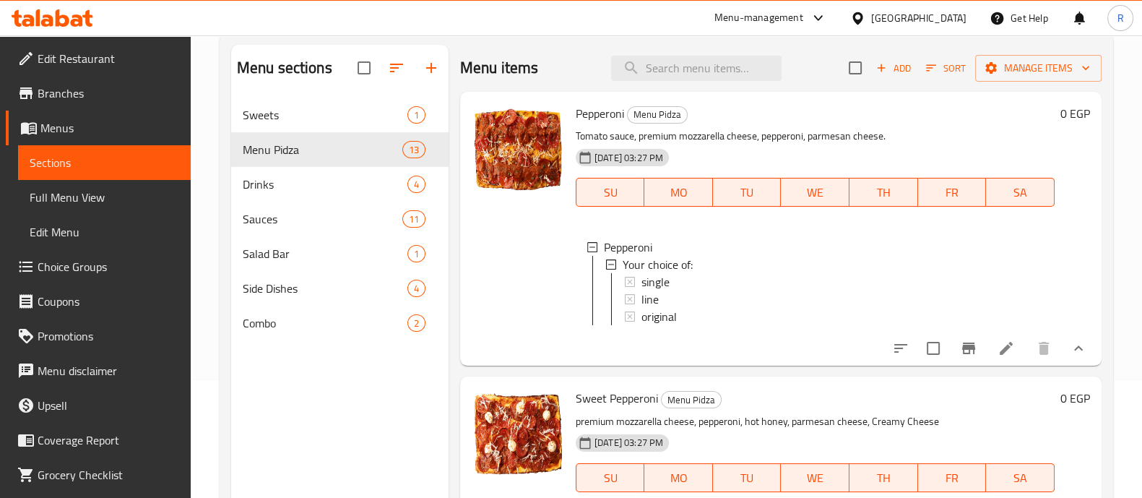
scroll to position [1, 0]
click at [661, 283] on span "single" at bounding box center [655, 280] width 28 height 17
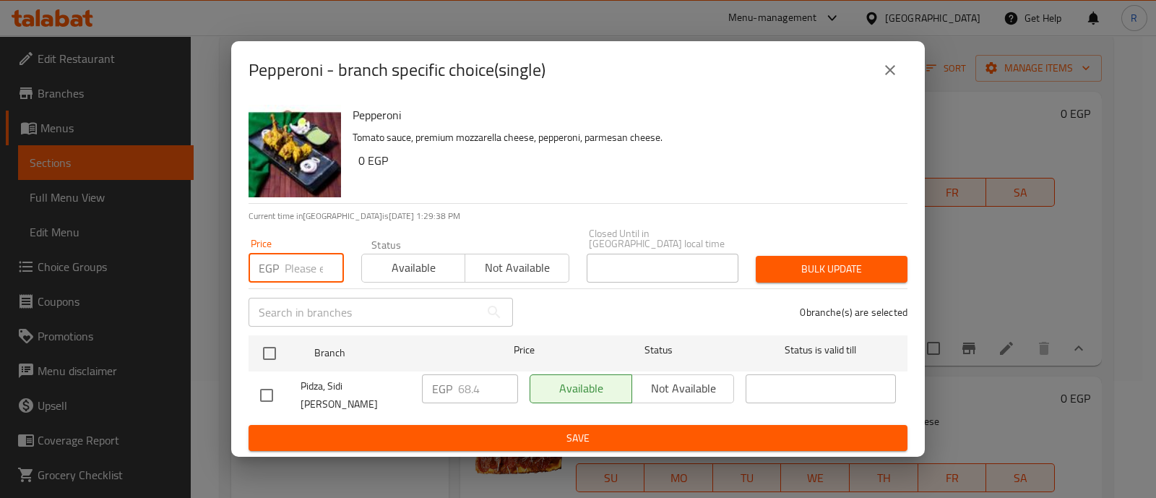
click at [300, 268] on input "number" at bounding box center [314, 268] width 59 height 29
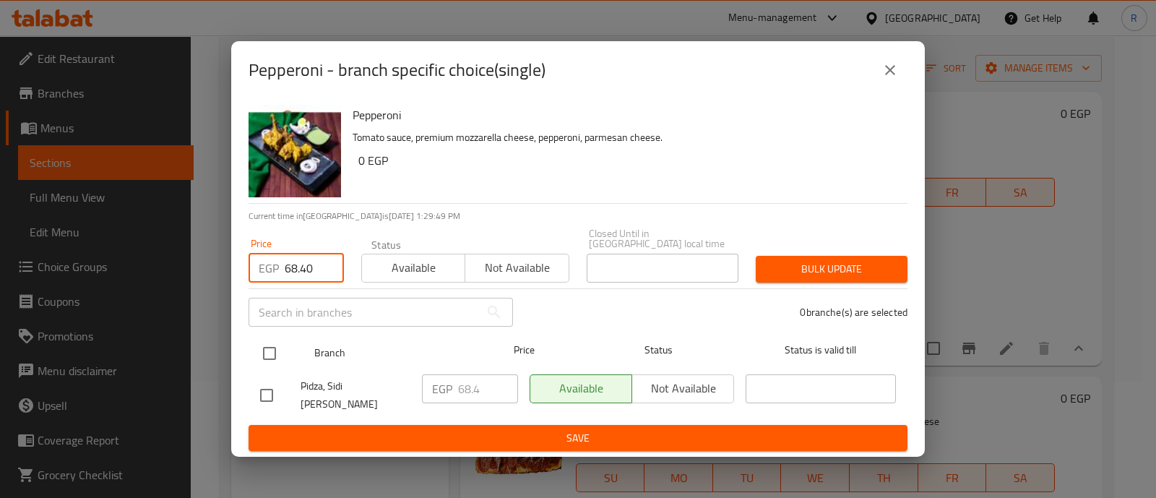
type input "68.40"
click at [271, 355] on input "checkbox" at bounding box center [269, 353] width 30 height 30
checkbox input "true"
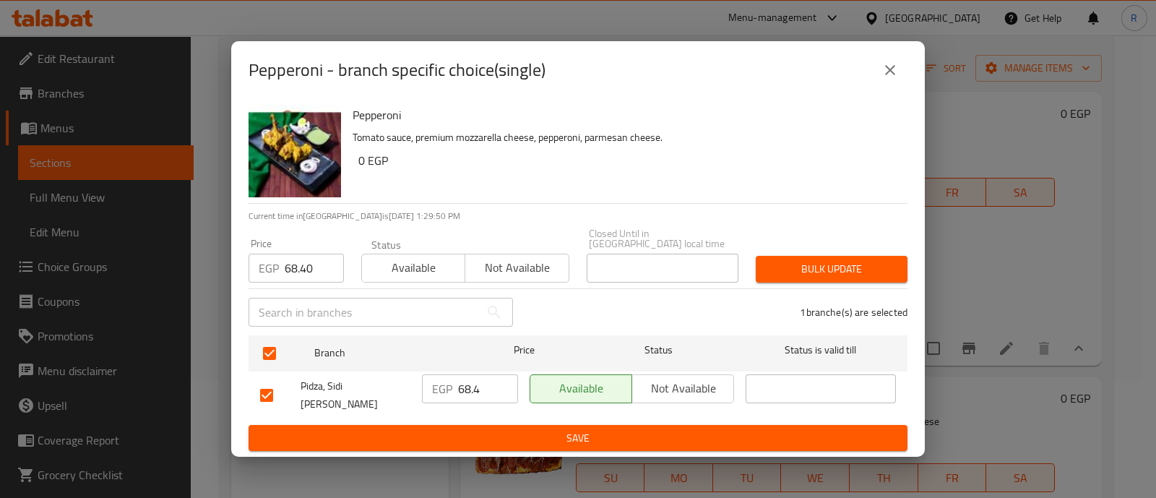
click at [791, 268] on span "Bulk update" at bounding box center [831, 269] width 129 height 18
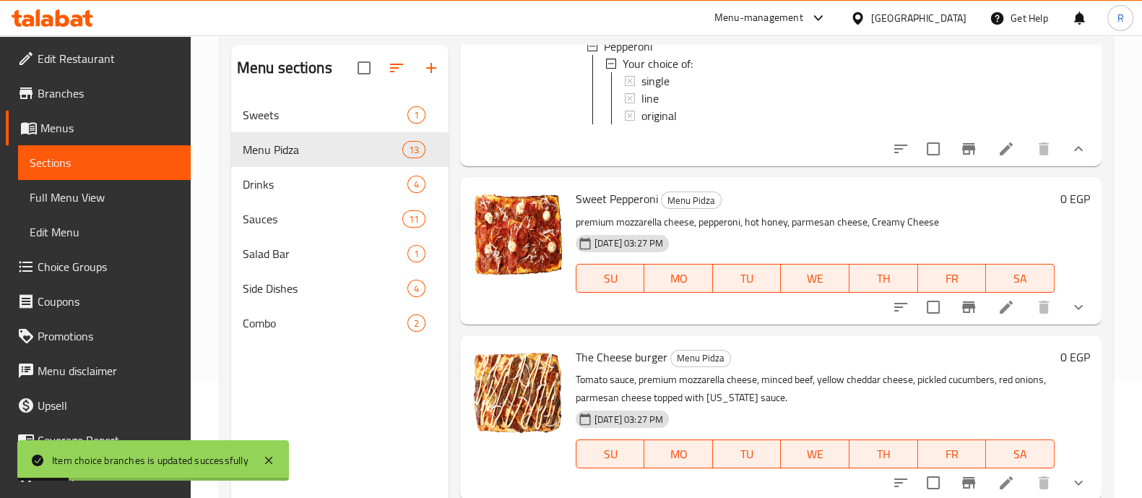
scroll to position [202, 0]
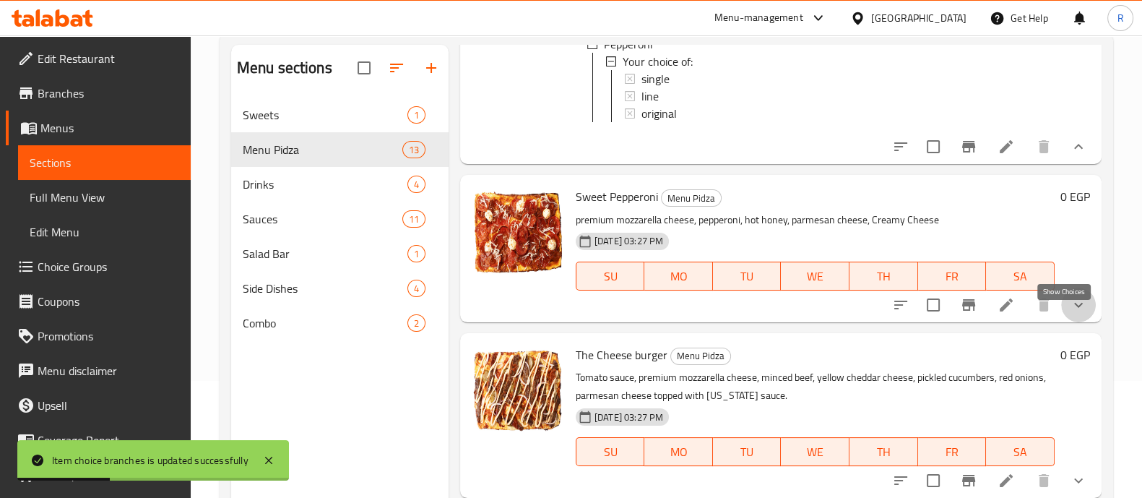
click at [1070, 313] on icon "show more" at bounding box center [1078, 304] width 17 height 17
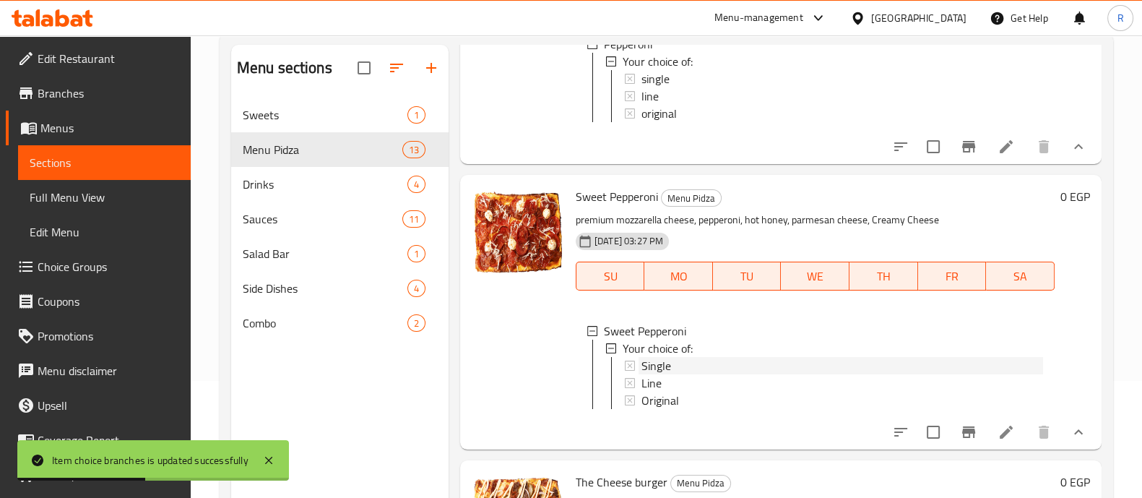
click at [659, 373] on span "Single" at bounding box center [656, 365] width 30 height 17
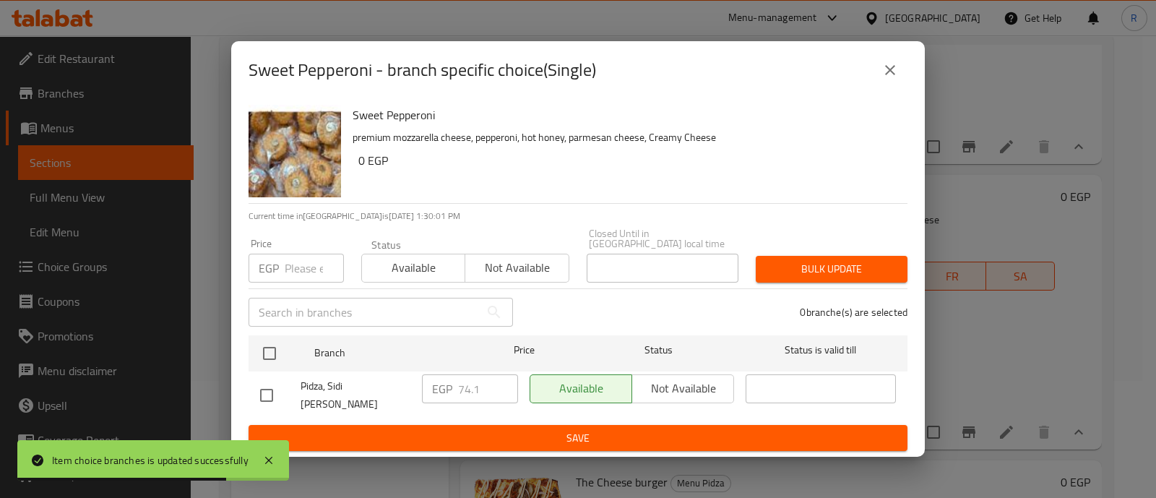
click at [309, 271] on input "number" at bounding box center [314, 268] width 59 height 29
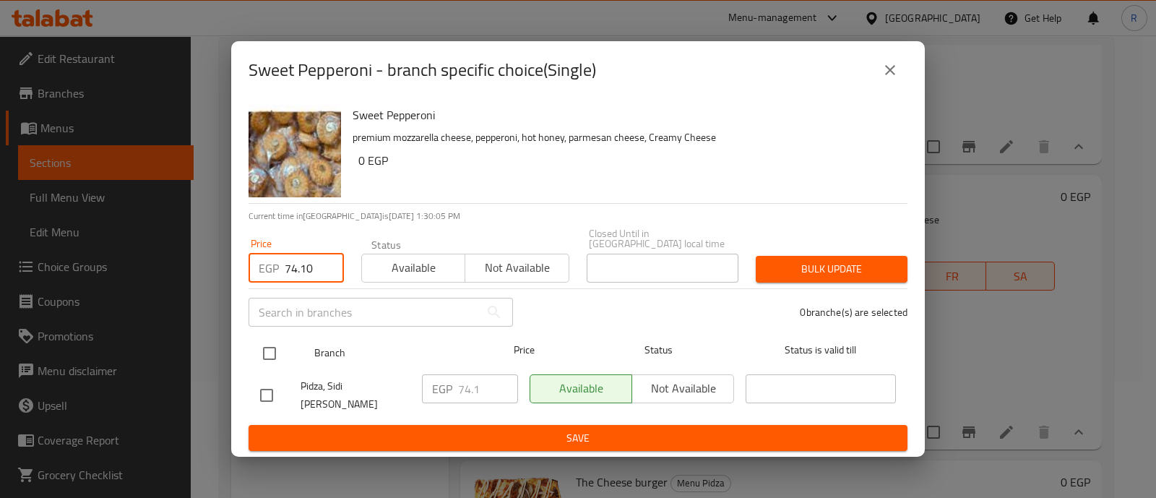
type input "74.10"
click at [272, 347] on input "checkbox" at bounding box center [269, 353] width 30 height 30
checkbox input "true"
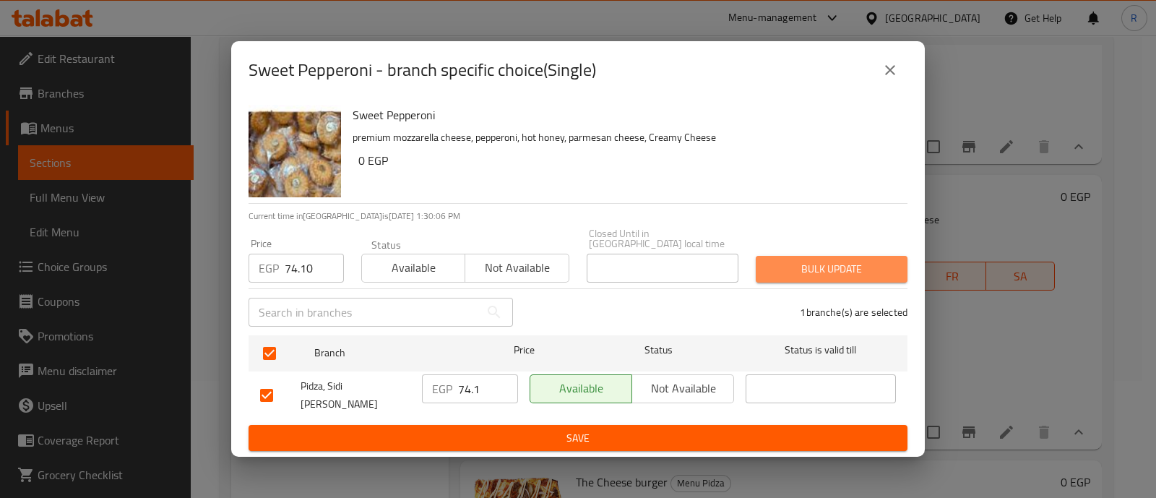
click at [773, 274] on span "Bulk update" at bounding box center [831, 269] width 129 height 18
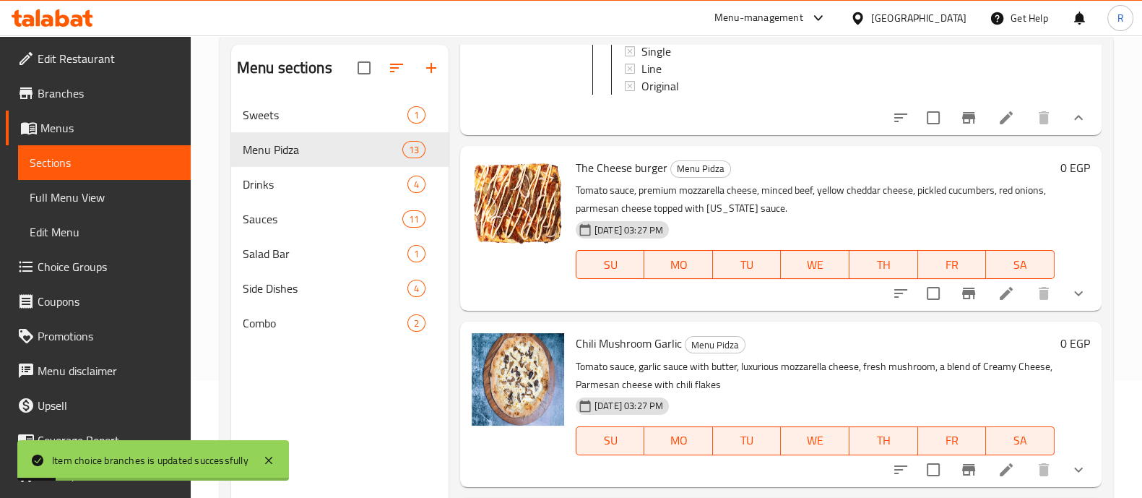
scroll to position [516, 0]
click at [1070, 301] on icon "show more" at bounding box center [1078, 292] width 17 height 17
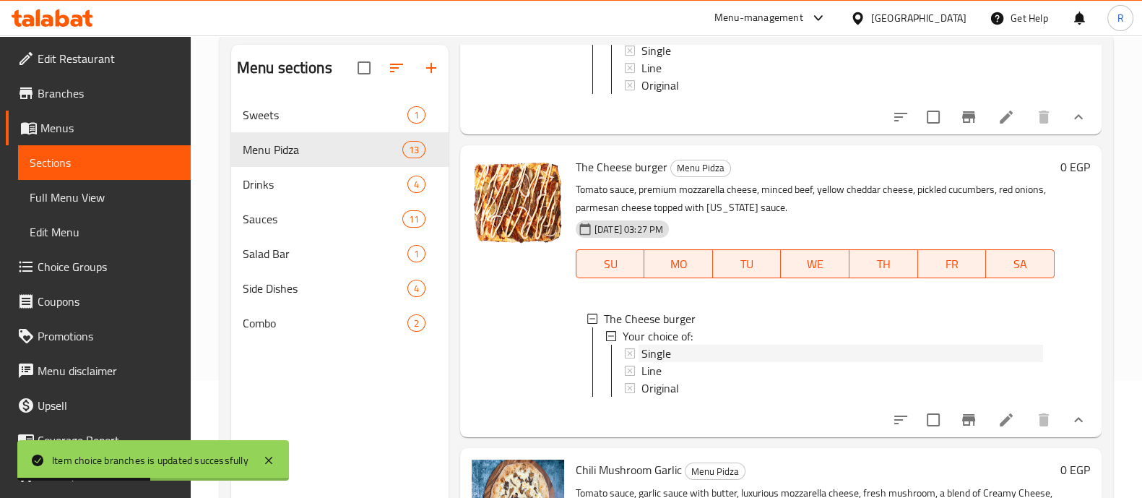
click at [661, 362] on span "Single" at bounding box center [656, 353] width 30 height 17
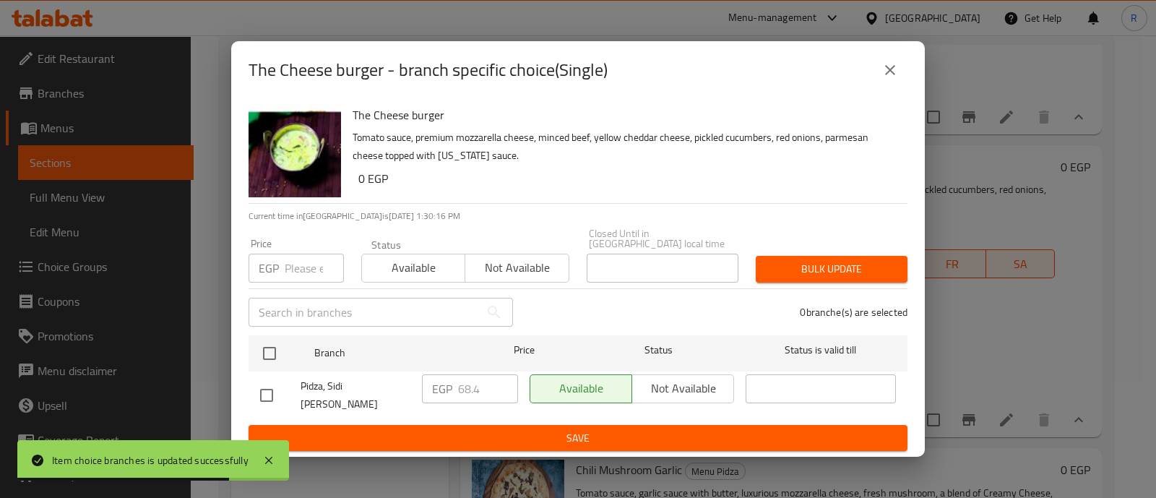
click at [307, 261] on input "number" at bounding box center [314, 268] width 59 height 29
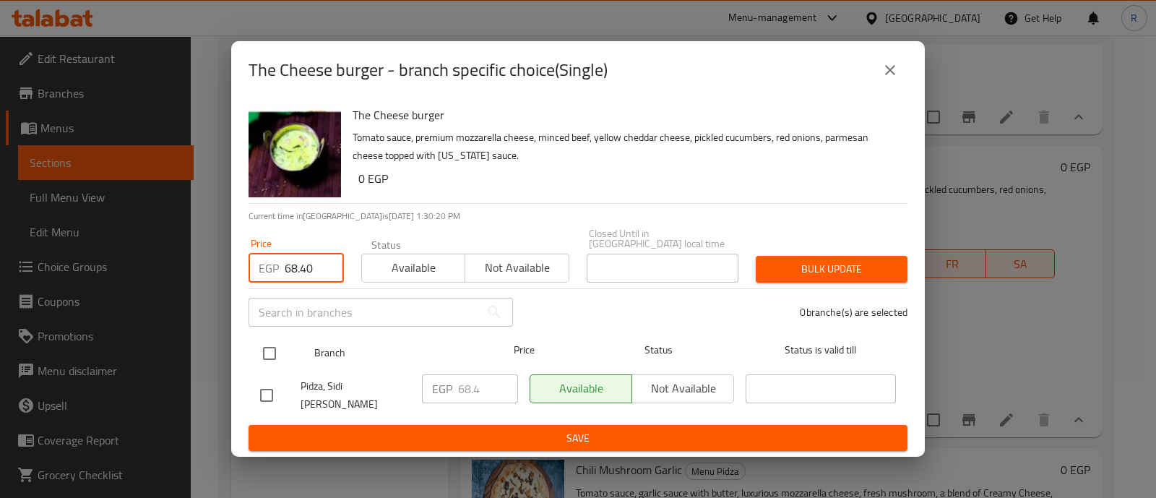
type input "68.40"
click at [266, 348] on input "checkbox" at bounding box center [269, 353] width 30 height 30
checkbox input "true"
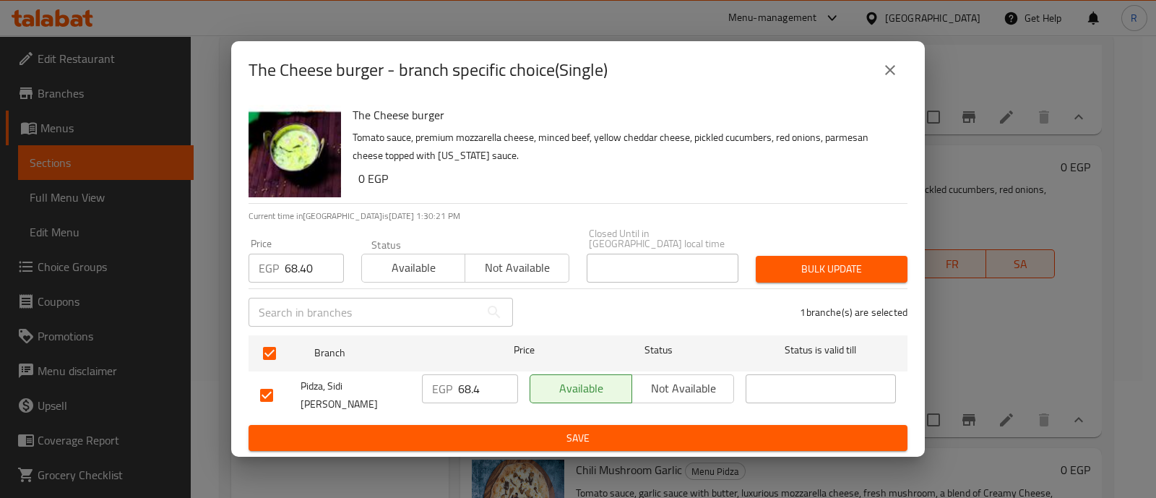
click at [777, 276] on span "Bulk update" at bounding box center [831, 269] width 129 height 18
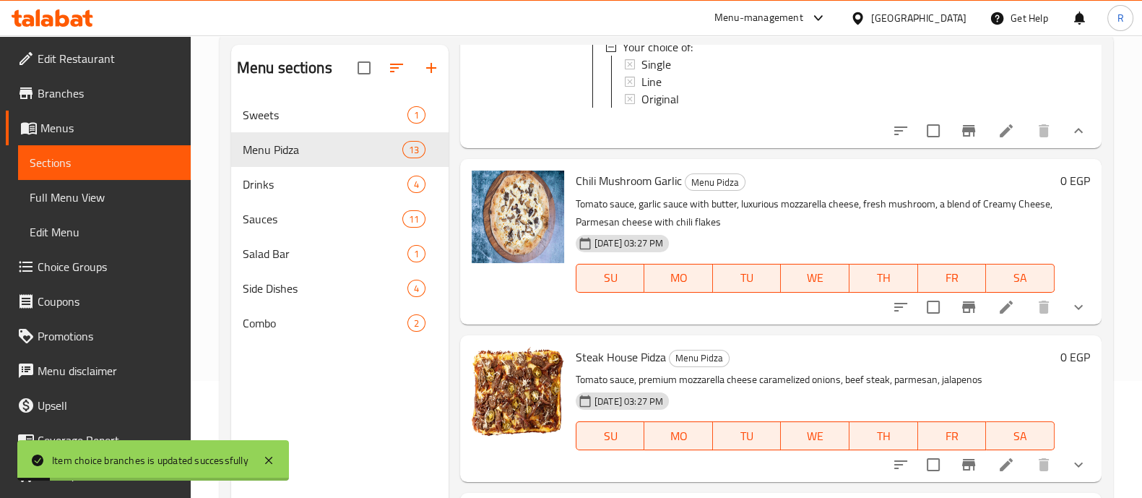
scroll to position [806, 0]
click at [1070, 315] on icon "show more" at bounding box center [1078, 306] width 17 height 17
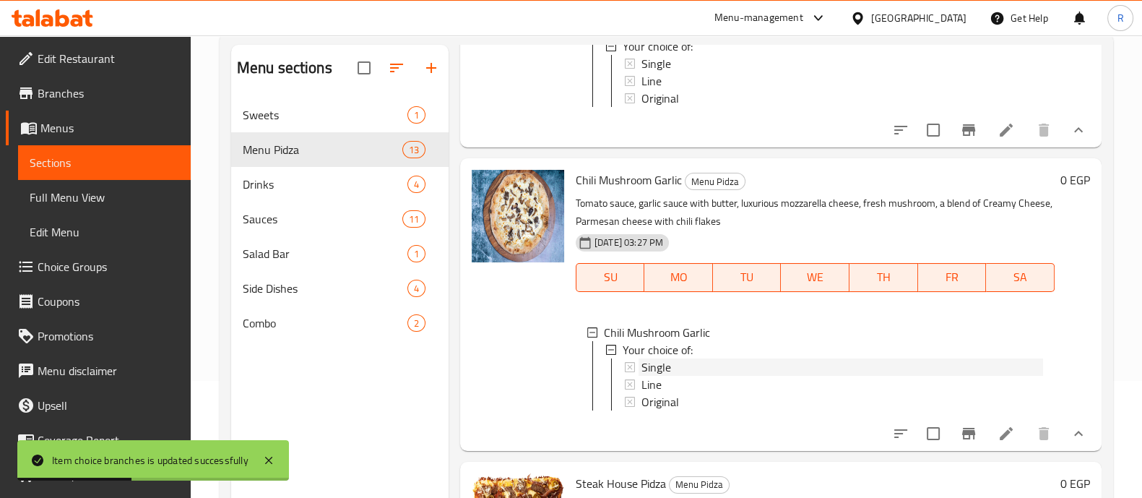
click at [667, 376] on span "Single" at bounding box center [656, 366] width 30 height 17
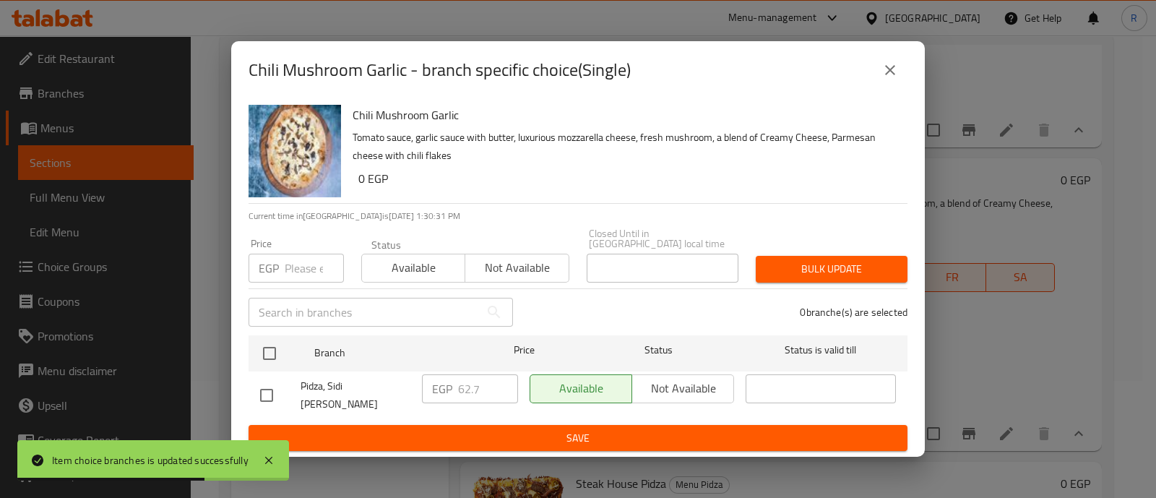
click at [301, 261] on input "number" at bounding box center [314, 268] width 59 height 29
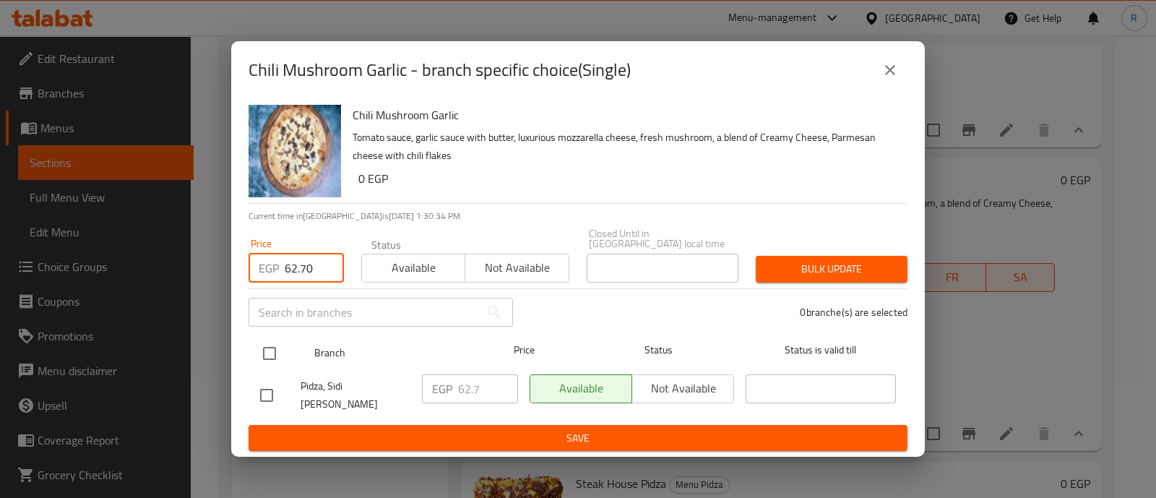
type input "62.70"
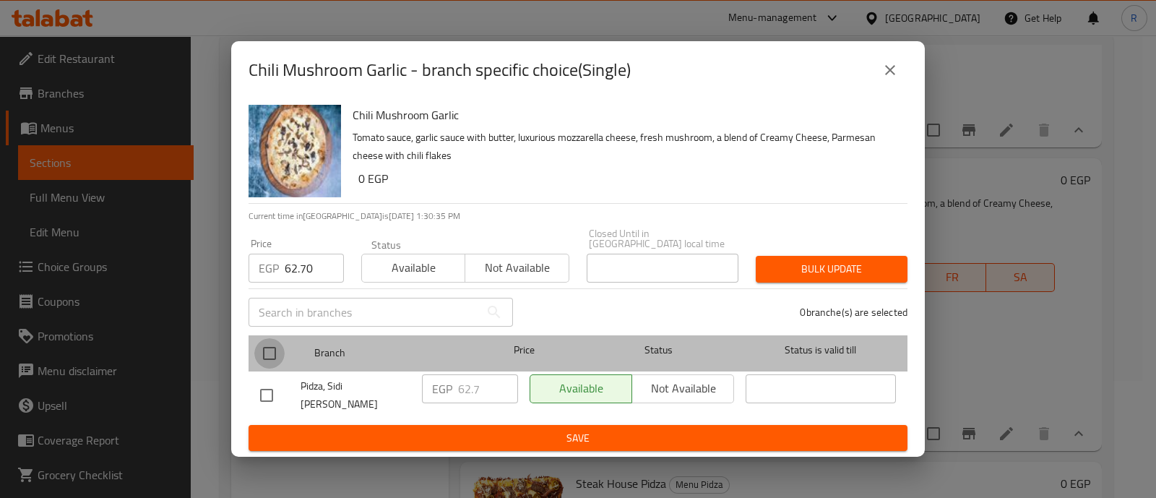
click at [271, 353] on input "checkbox" at bounding box center [269, 353] width 30 height 30
checkbox input "true"
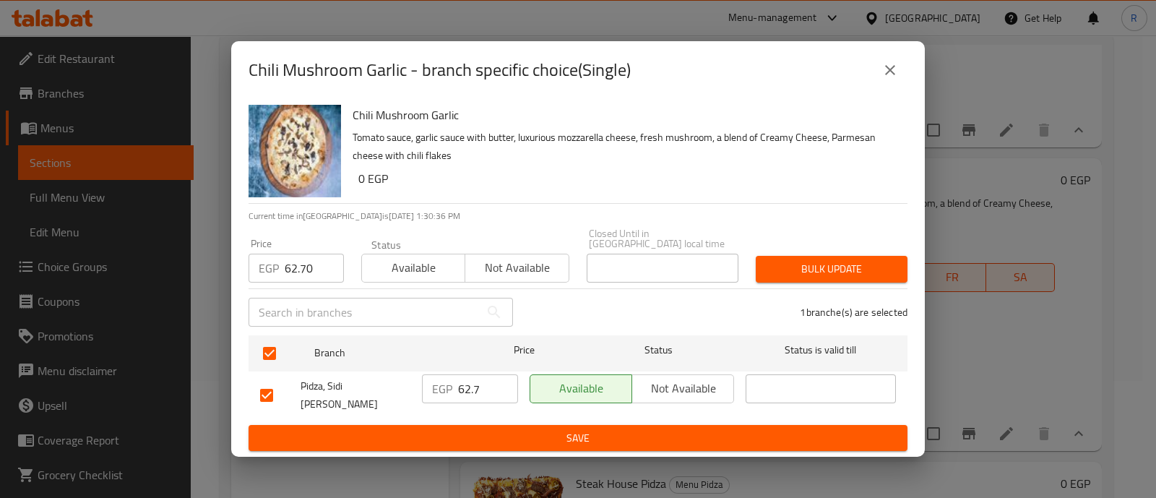
click at [785, 267] on span "Bulk update" at bounding box center [831, 269] width 129 height 18
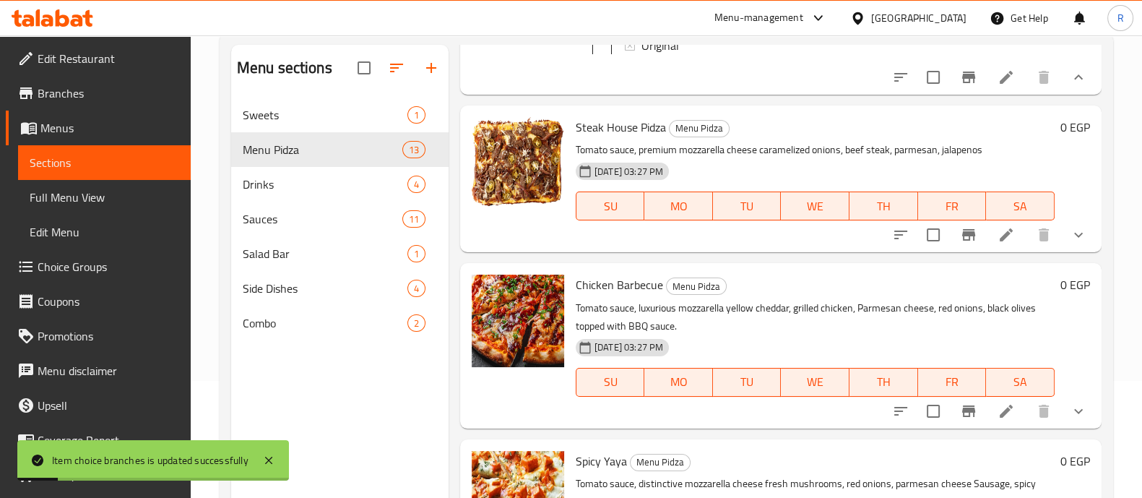
scroll to position [1162, 0]
click at [1070, 243] on icon "show more" at bounding box center [1078, 234] width 17 height 17
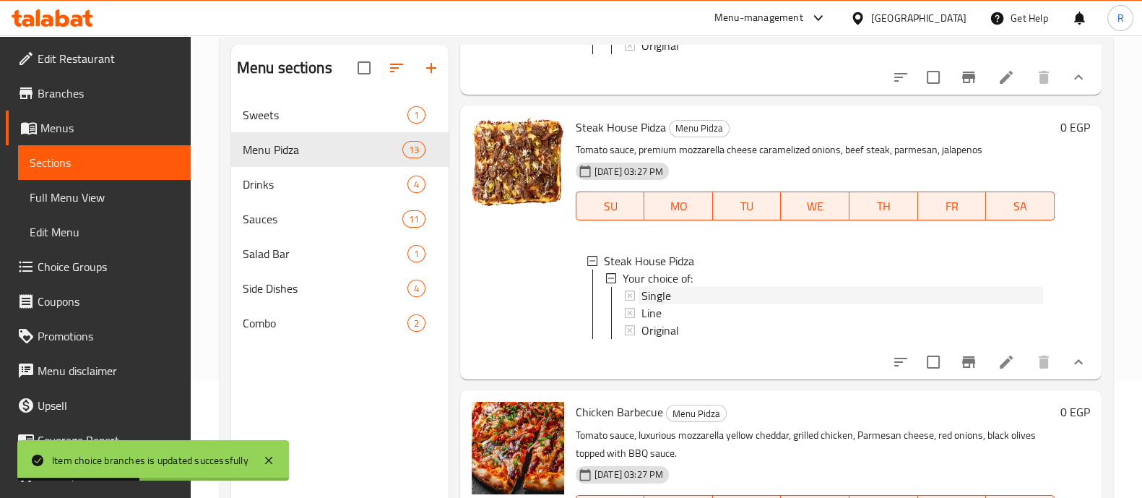
click at [659, 304] on span "Single" at bounding box center [656, 295] width 30 height 17
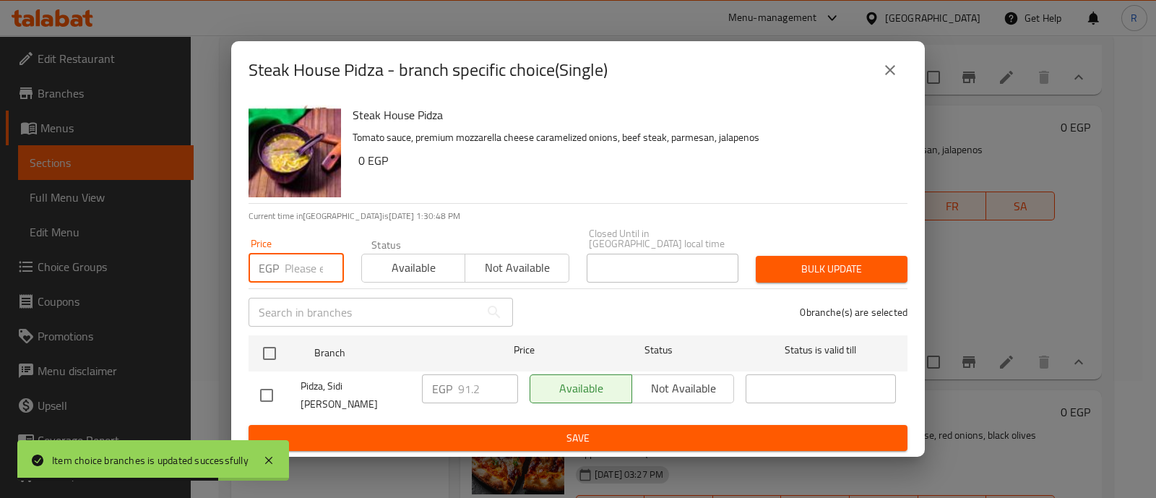
click at [298, 271] on input "number" at bounding box center [314, 268] width 59 height 29
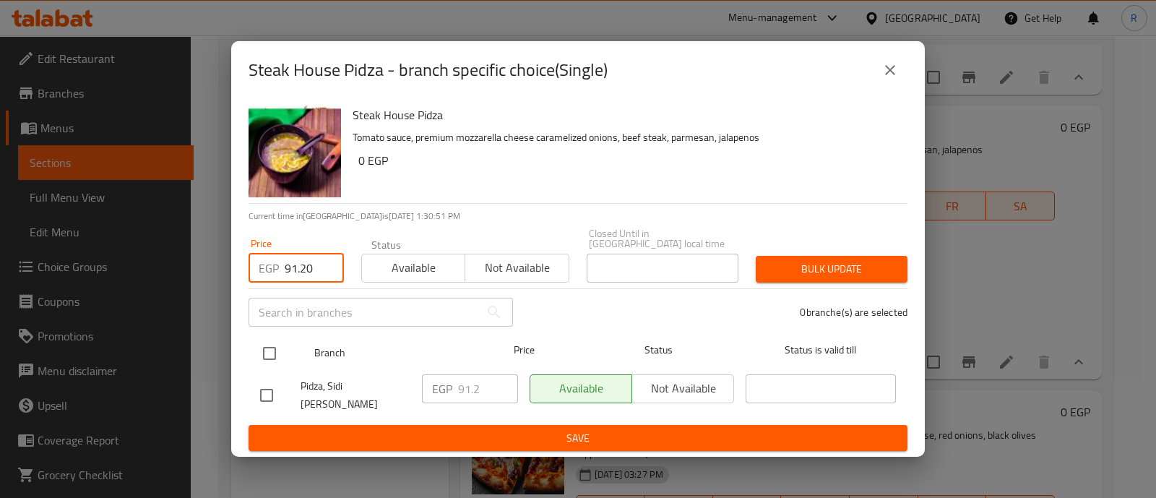
type input "91.20"
click at [267, 356] on input "checkbox" at bounding box center [269, 353] width 30 height 30
checkbox input "true"
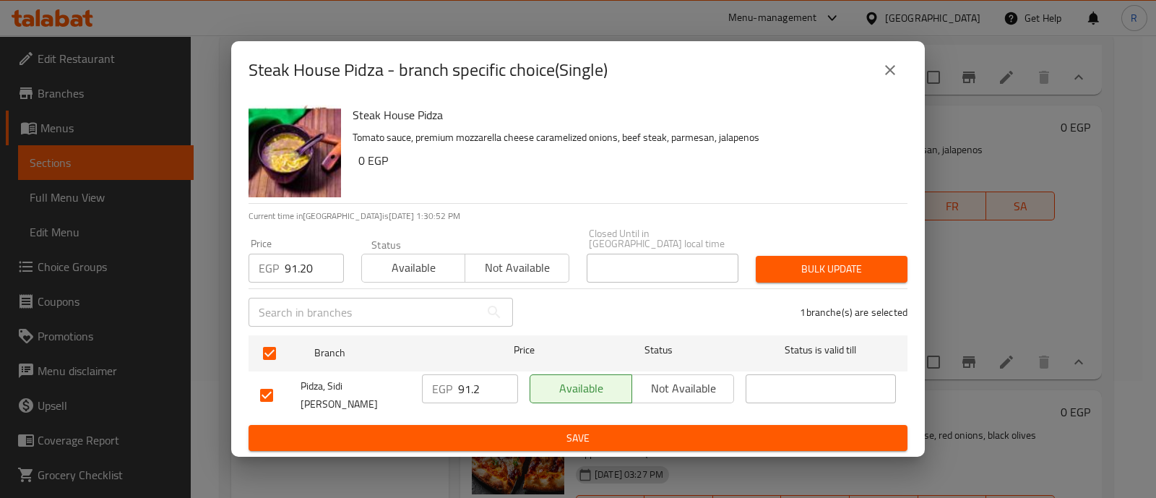
click at [773, 274] on span "Bulk update" at bounding box center [831, 269] width 129 height 18
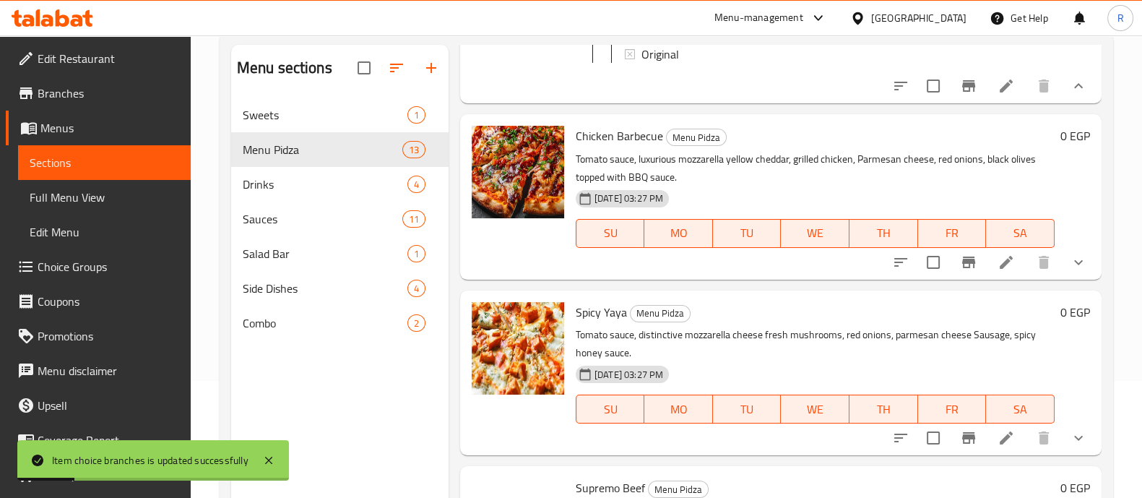
scroll to position [1440, 0]
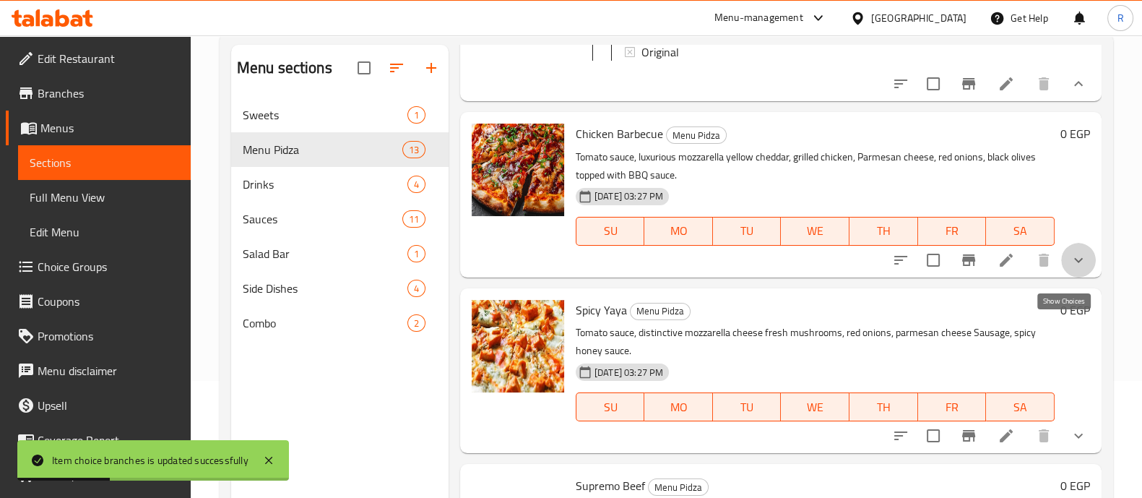
click at [1070, 269] on icon "show more" at bounding box center [1078, 259] width 17 height 17
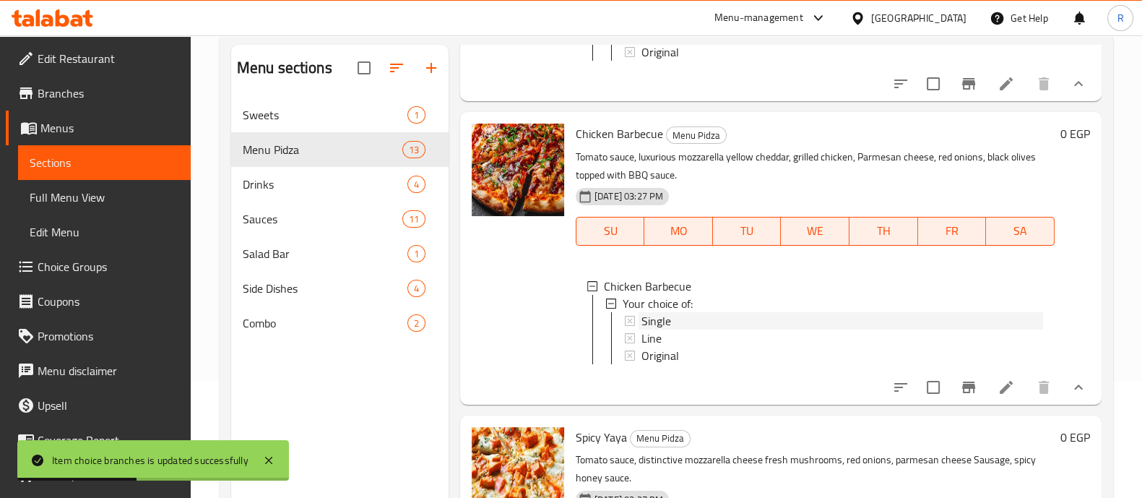
click at [660, 329] on span "Single" at bounding box center [656, 320] width 30 height 17
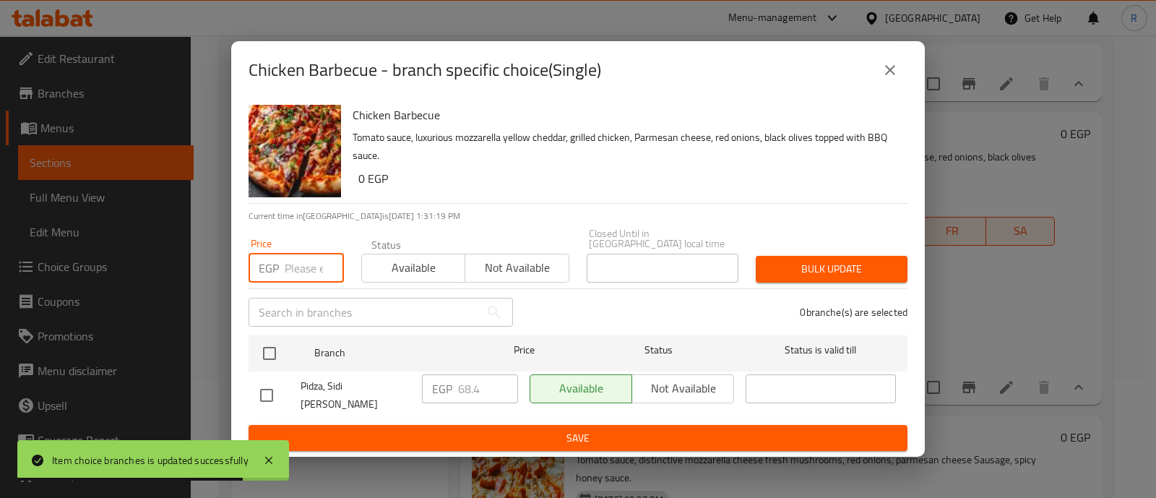
click at [285, 267] on input "number" at bounding box center [314, 268] width 59 height 29
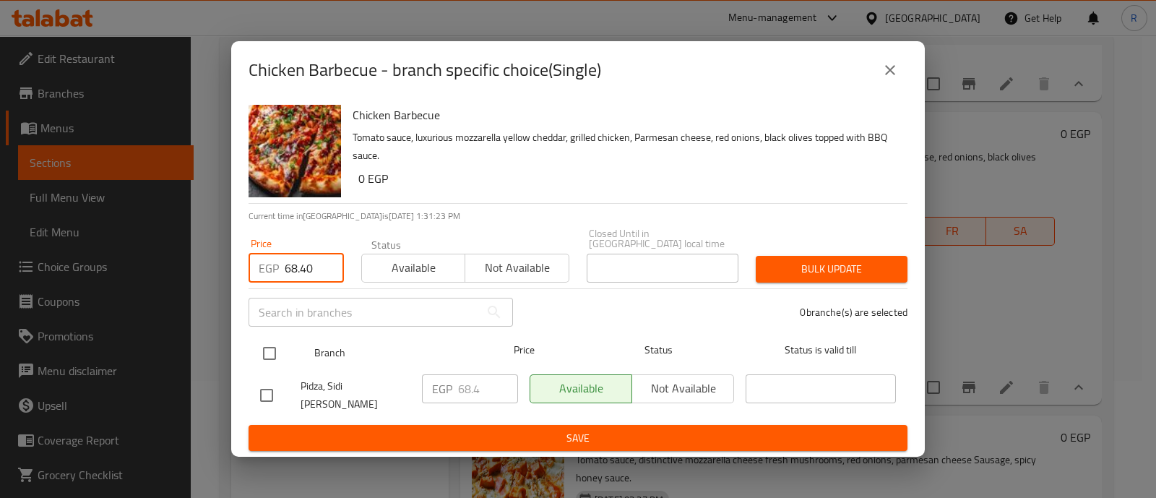
type input "68.40"
click at [270, 350] on input "checkbox" at bounding box center [269, 353] width 30 height 30
checkbox input "true"
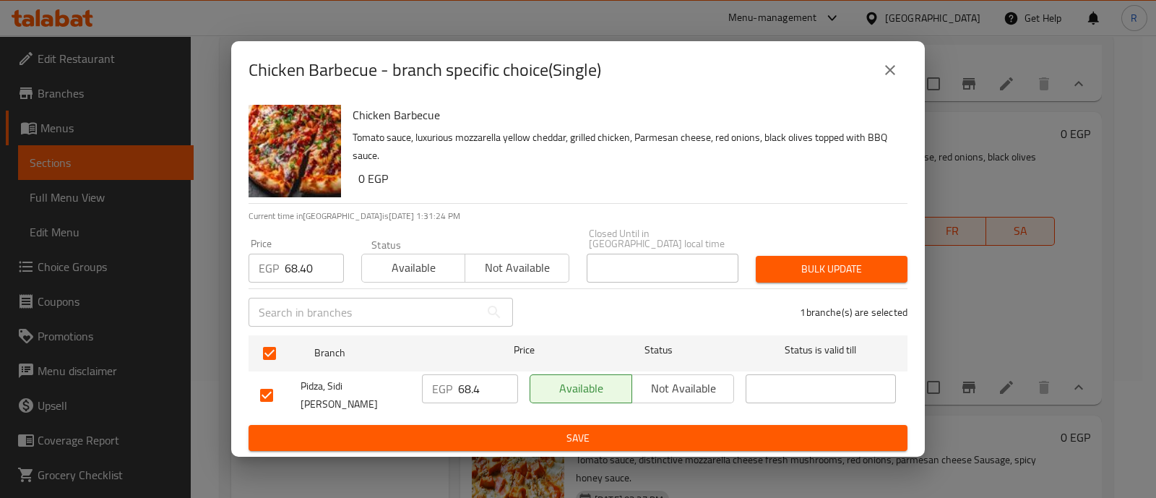
click at [782, 265] on span "Bulk update" at bounding box center [831, 269] width 129 height 18
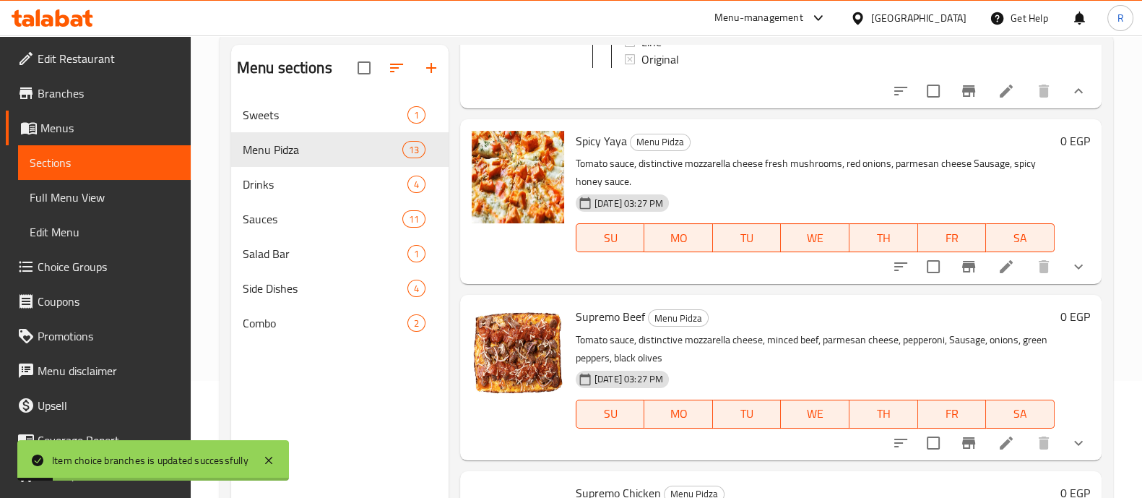
scroll to position [1737, 0]
click at [1070, 274] on icon "show more" at bounding box center [1078, 265] width 17 height 17
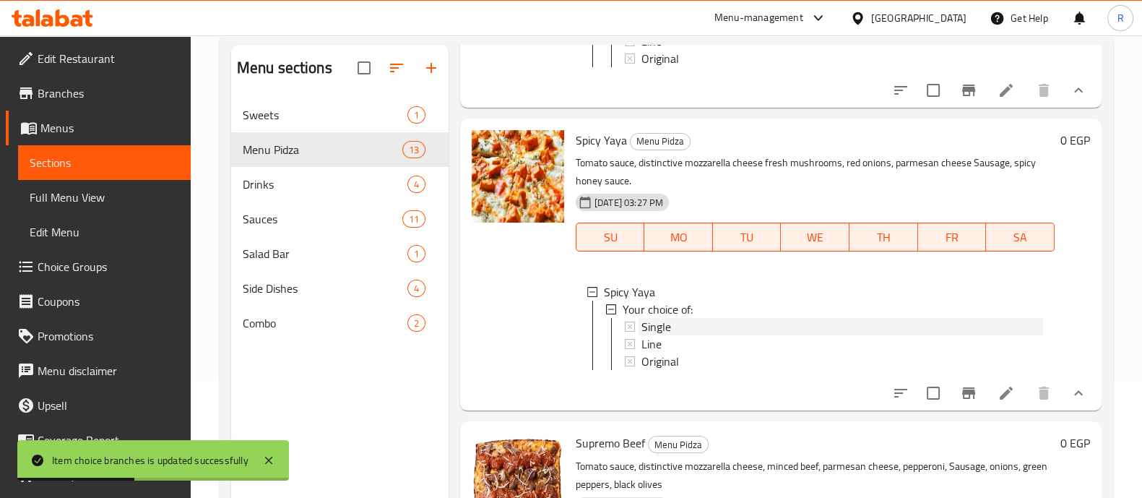
click at [643, 335] on span "Single" at bounding box center [656, 326] width 30 height 17
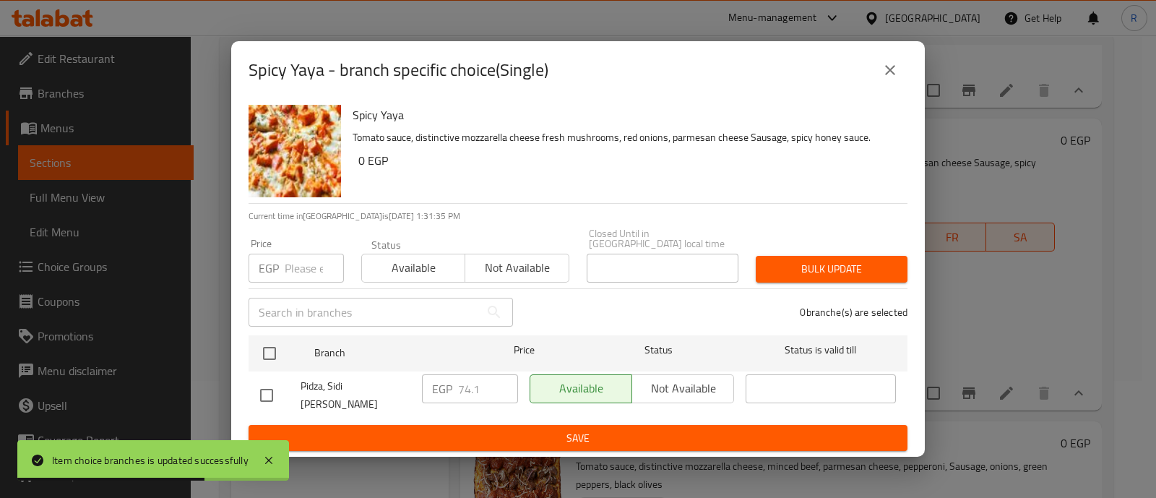
click at [298, 267] on input "number" at bounding box center [314, 268] width 59 height 29
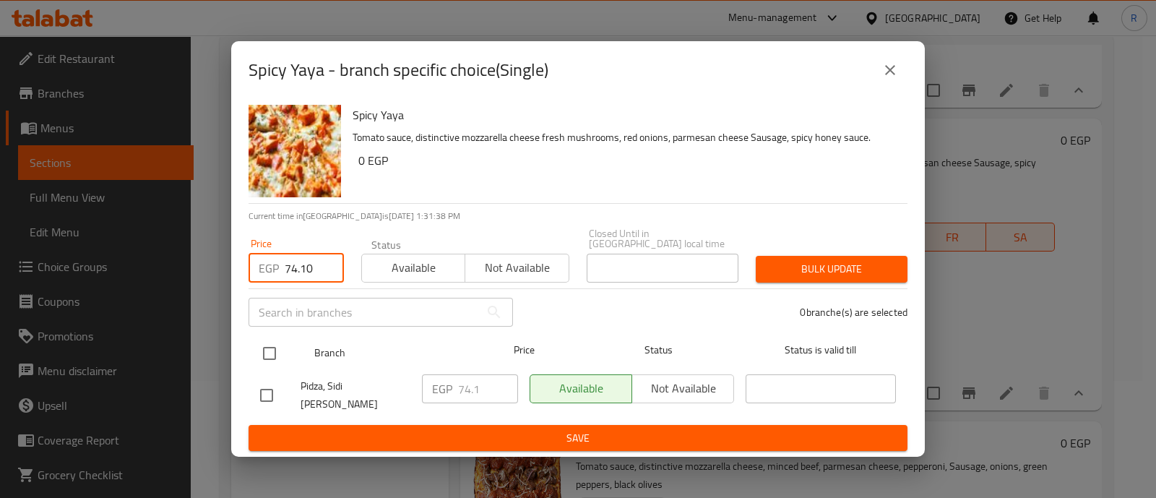
type input "74.10"
click at [272, 352] on input "checkbox" at bounding box center [269, 353] width 30 height 30
checkbox input "true"
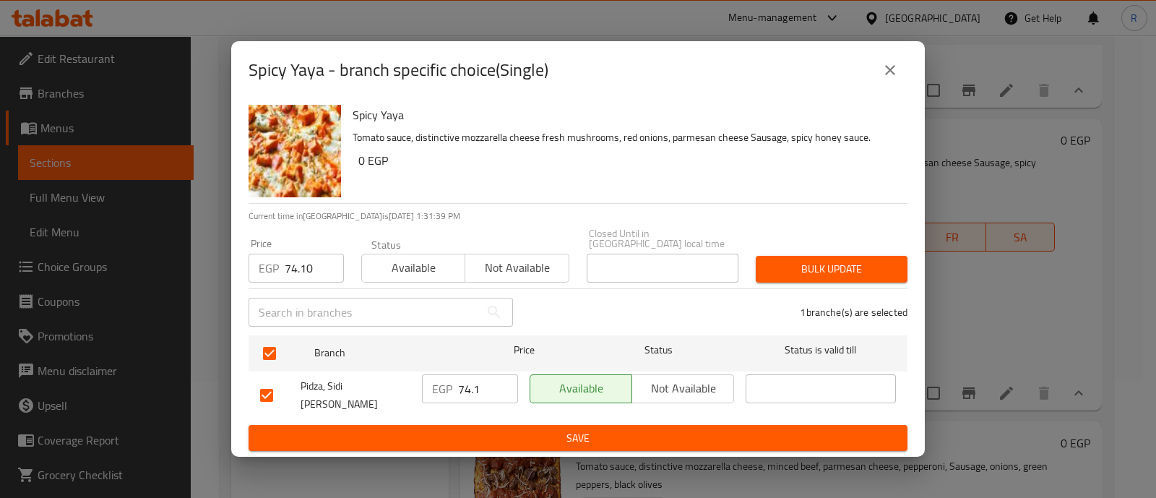
click at [782, 276] on span "Bulk update" at bounding box center [831, 269] width 129 height 18
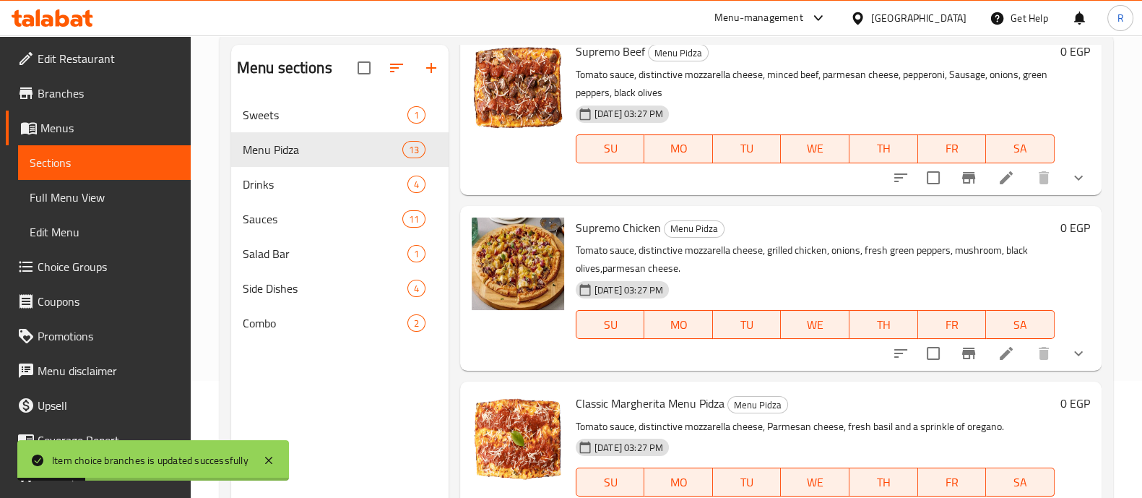
scroll to position [2135, 0]
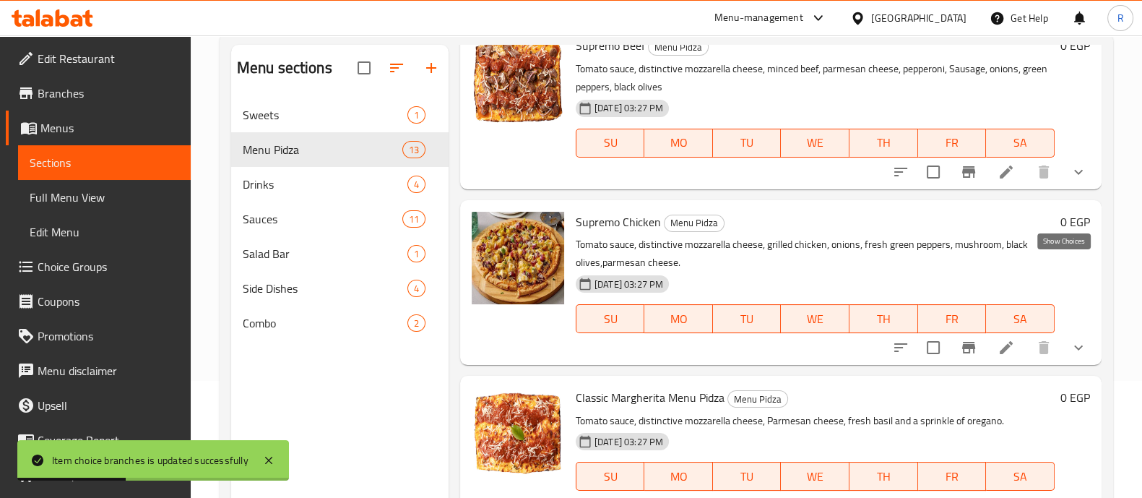
click at [1070, 181] on icon "show more" at bounding box center [1078, 171] width 17 height 17
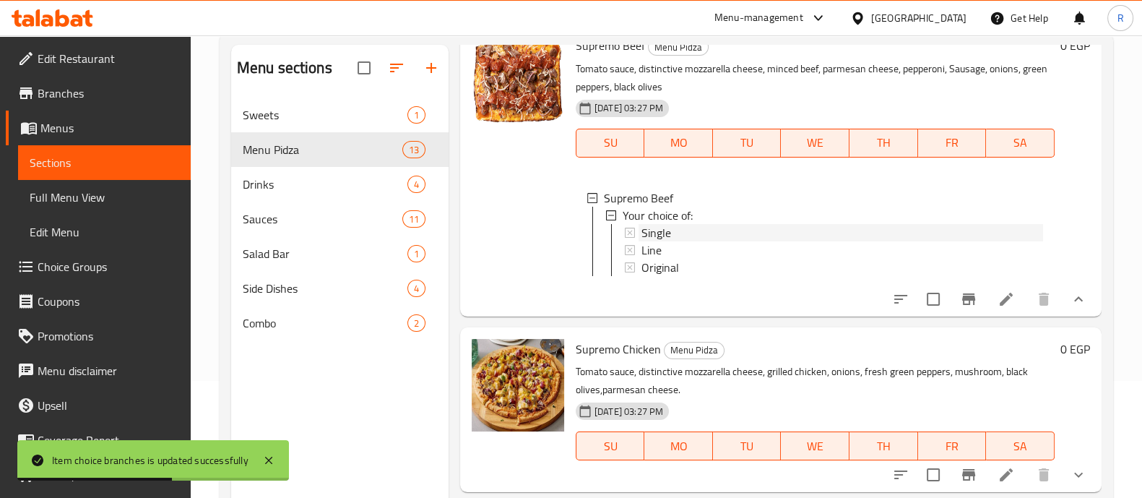
click at [660, 241] on span "Single" at bounding box center [656, 232] width 30 height 17
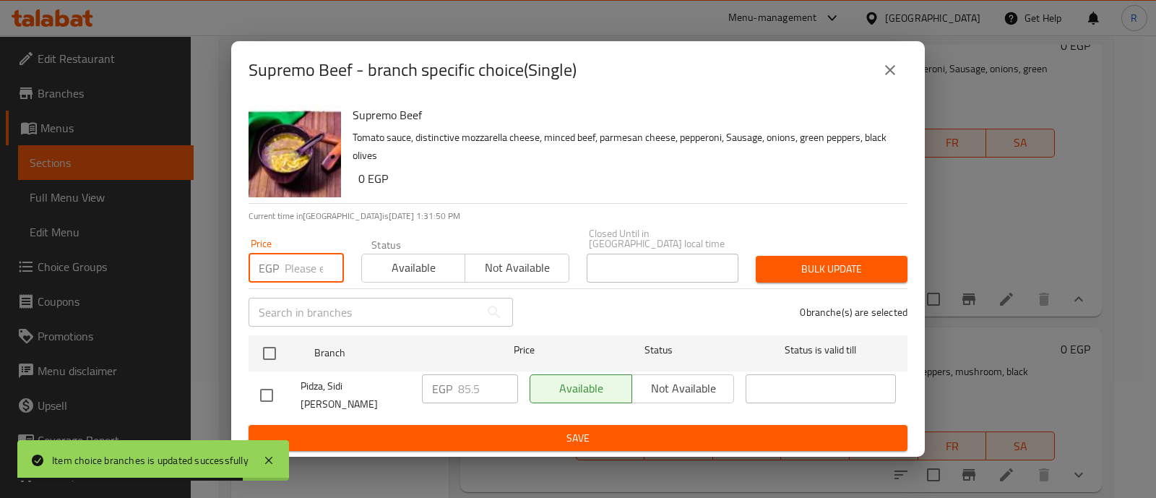
click at [311, 266] on input "number" at bounding box center [314, 268] width 59 height 29
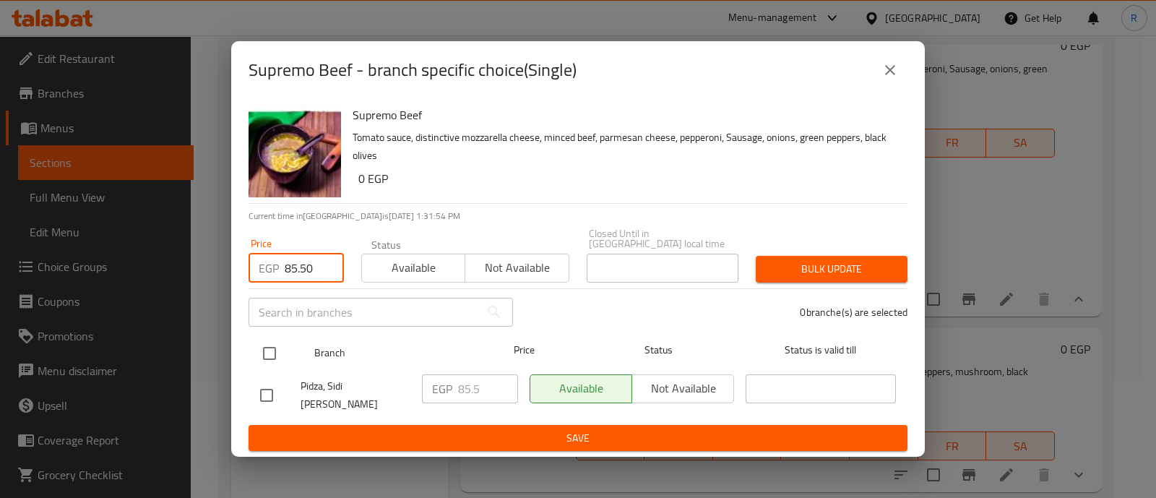
type input "85.50"
click at [267, 355] on input "checkbox" at bounding box center [269, 353] width 30 height 30
checkbox input "true"
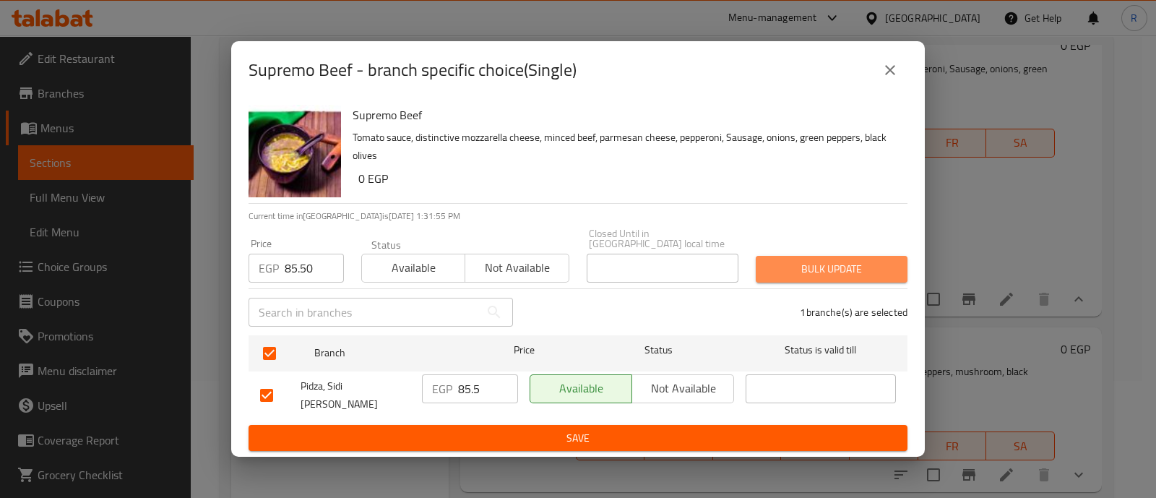
click at [763, 269] on button "Bulk update" at bounding box center [832, 269] width 152 height 27
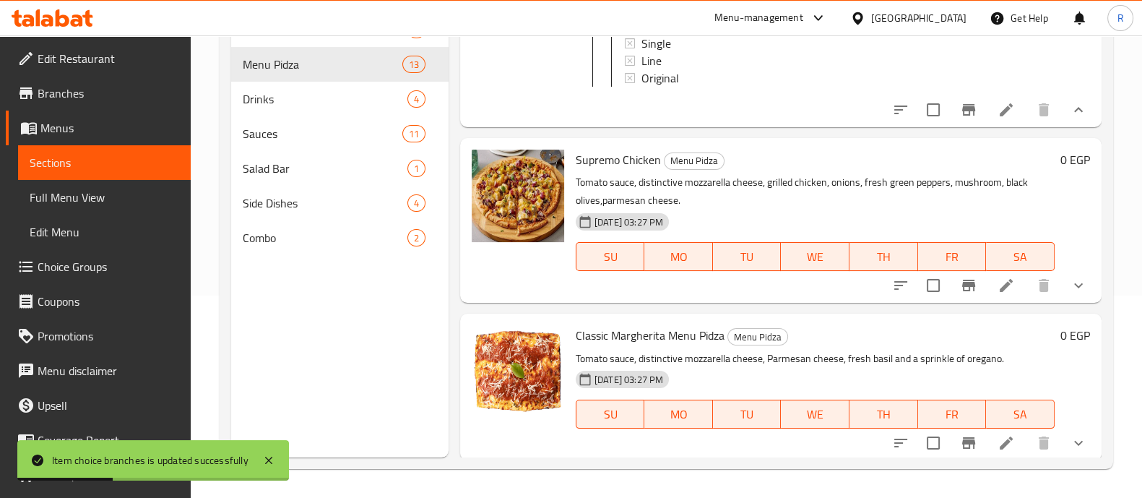
scroll to position [2240, 0]
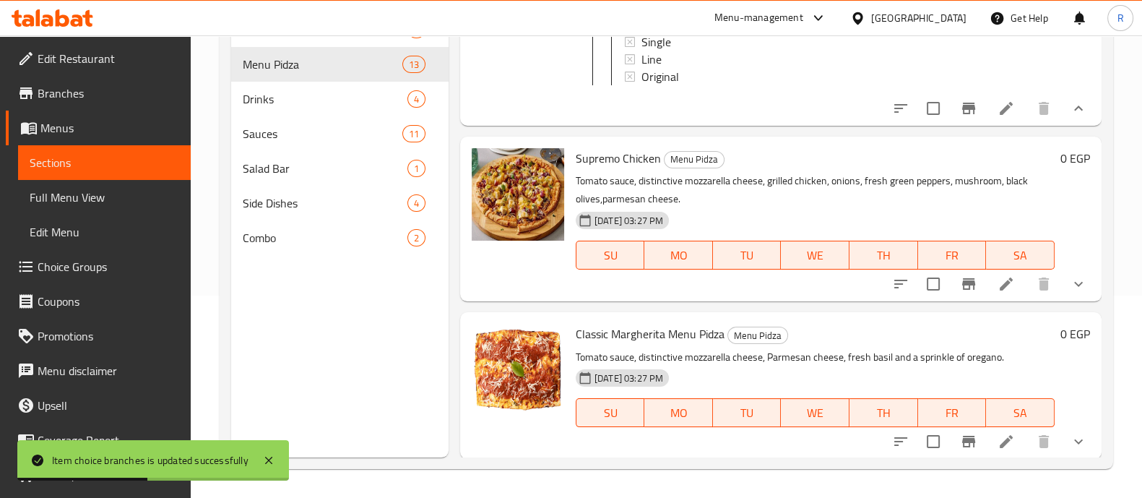
click at [1061, 301] on button "show more" at bounding box center [1078, 284] width 35 height 35
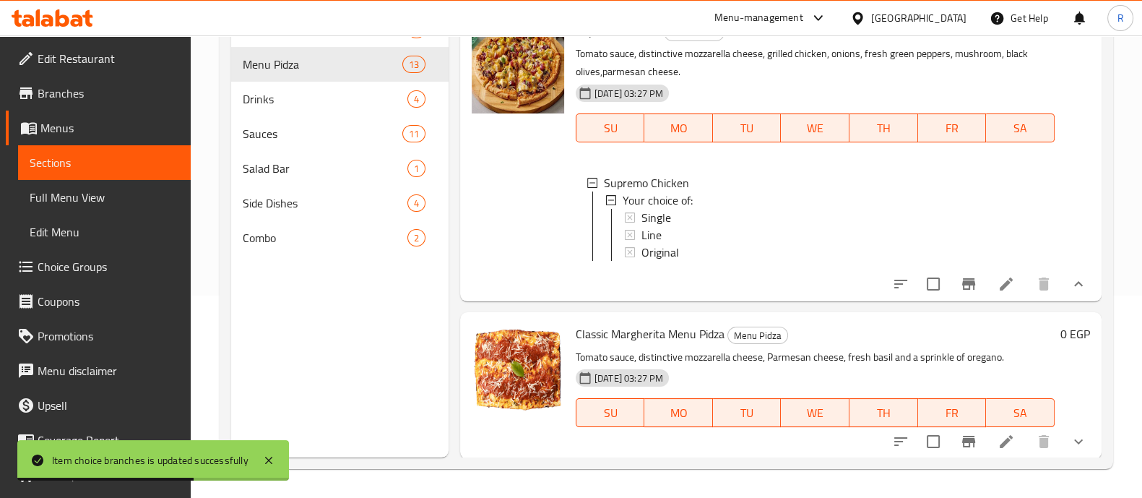
scroll to position [2369, 0]
click at [660, 225] on span "Single" at bounding box center [656, 215] width 30 height 17
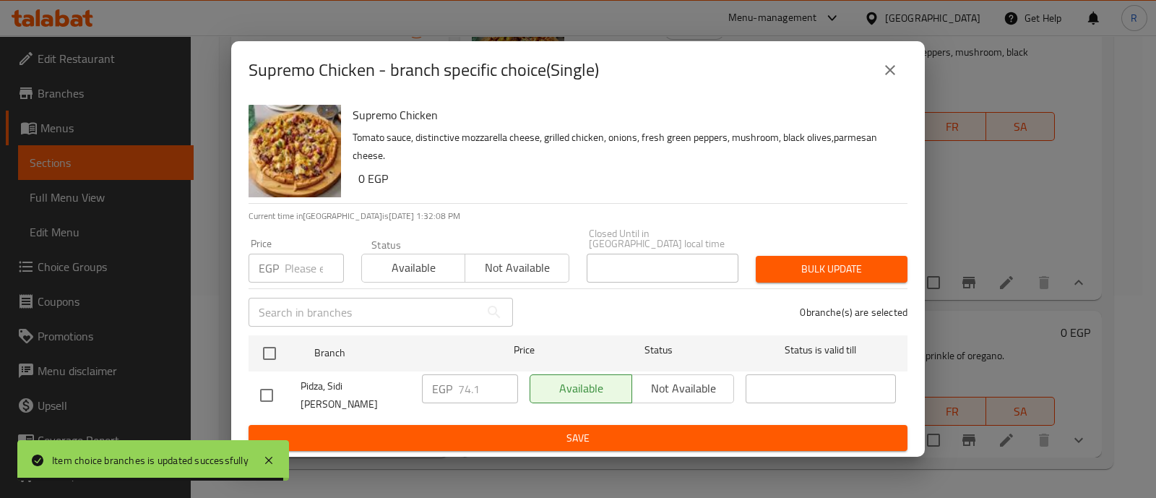
click at [293, 261] on input "number" at bounding box center [314, 268] width 59 height 29
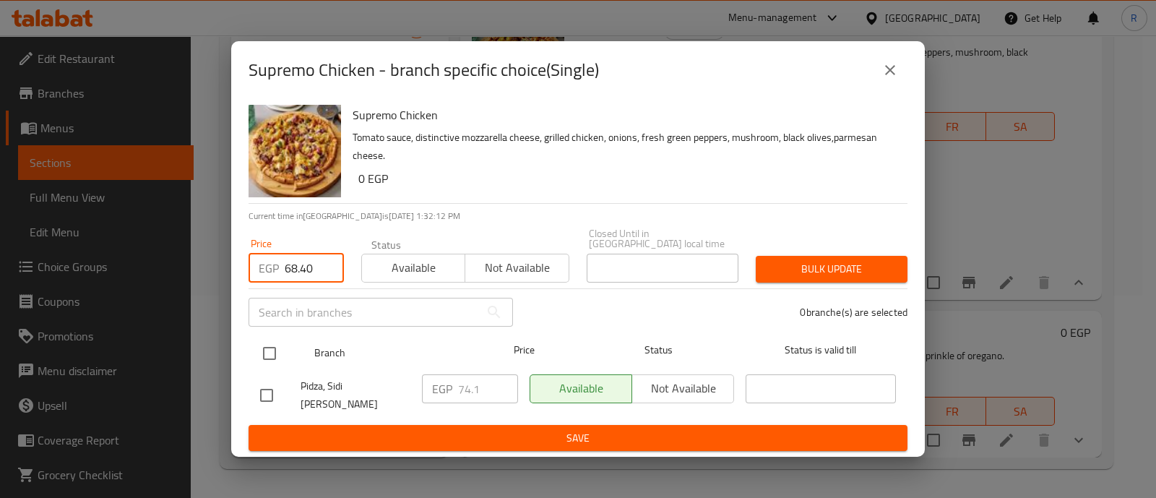
type input "68.40"
click at [266, 353] on input "checkbox" at bounding box center [269, 353] width 30 height 30
checkbox input "true"
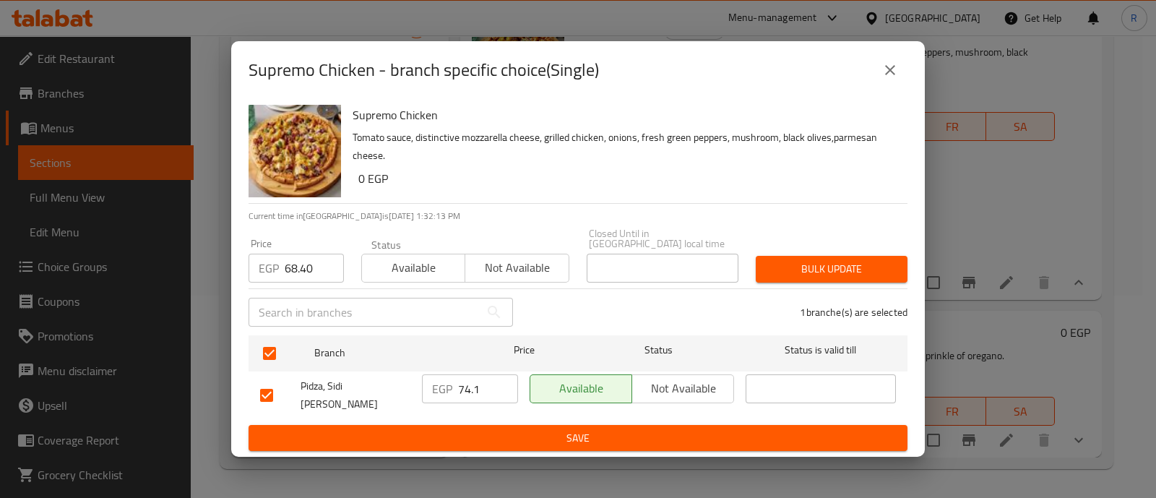
click at [791, 257] on button "Bulk update" at bounding box center [832, 269] width 152 height 27
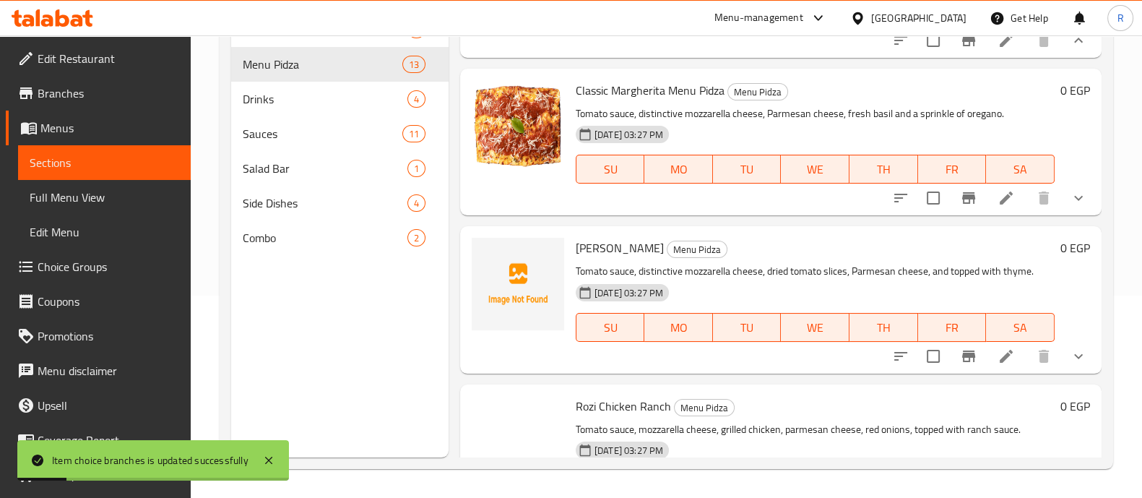
scroll to position [2612, 0]
click at [1070, 205] on icon "show more" at bounding box center [1078, 196] width 17 height 17
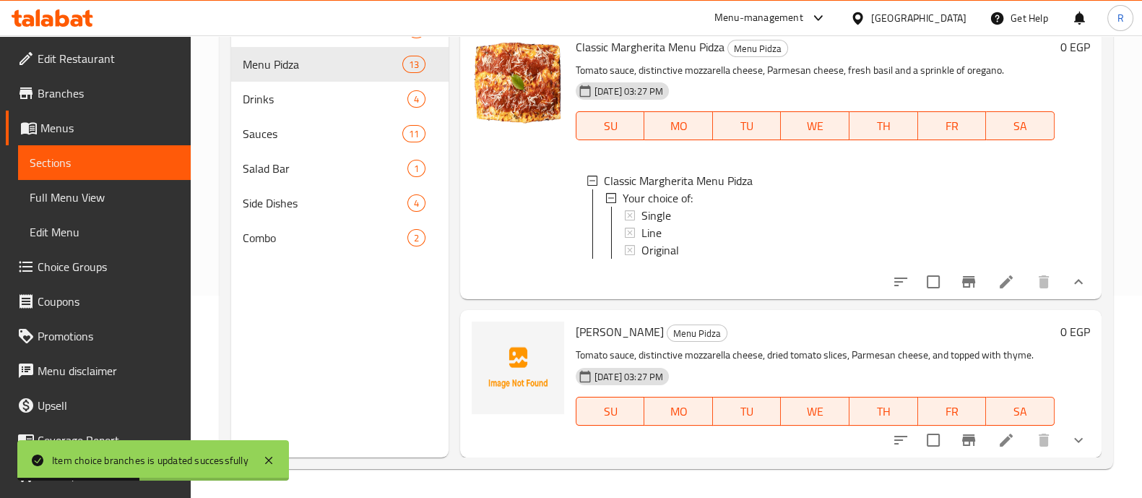
scroll to position [2658, 0]
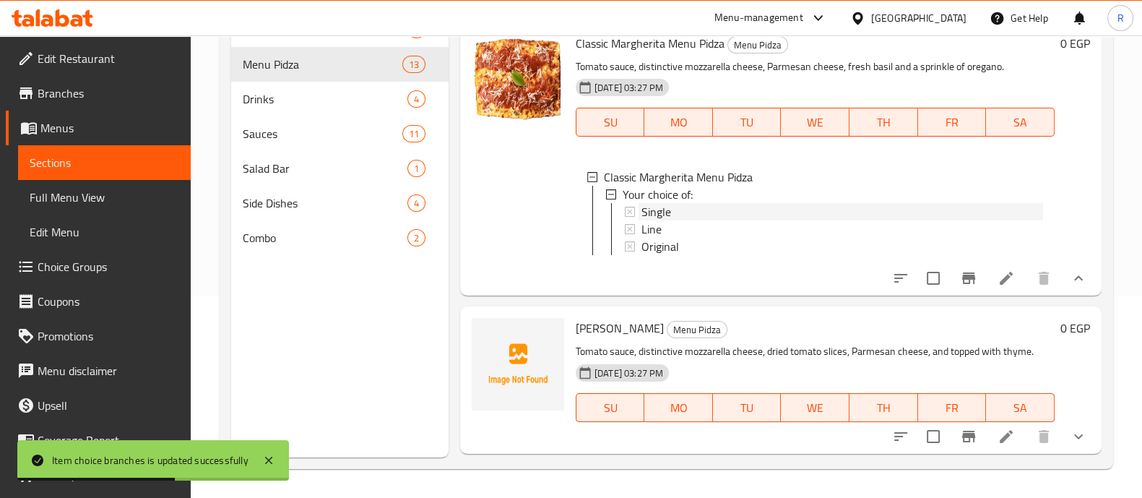
click at [657, 220] on span "Single" at bounding box center [656, 211] width 30 height 17
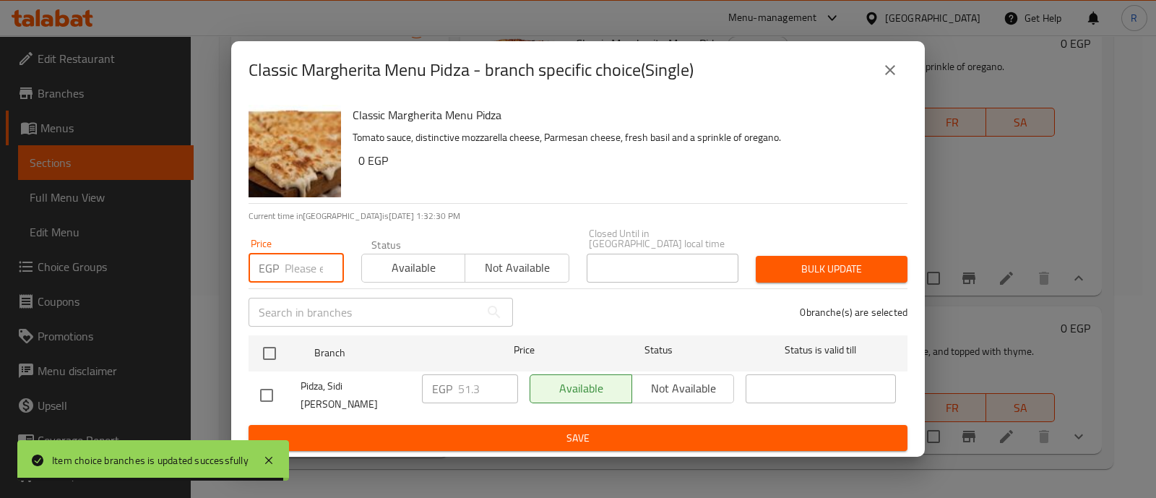
click at [291, 267] on input "number" at bounding box center [314, 268] width 59 height 29
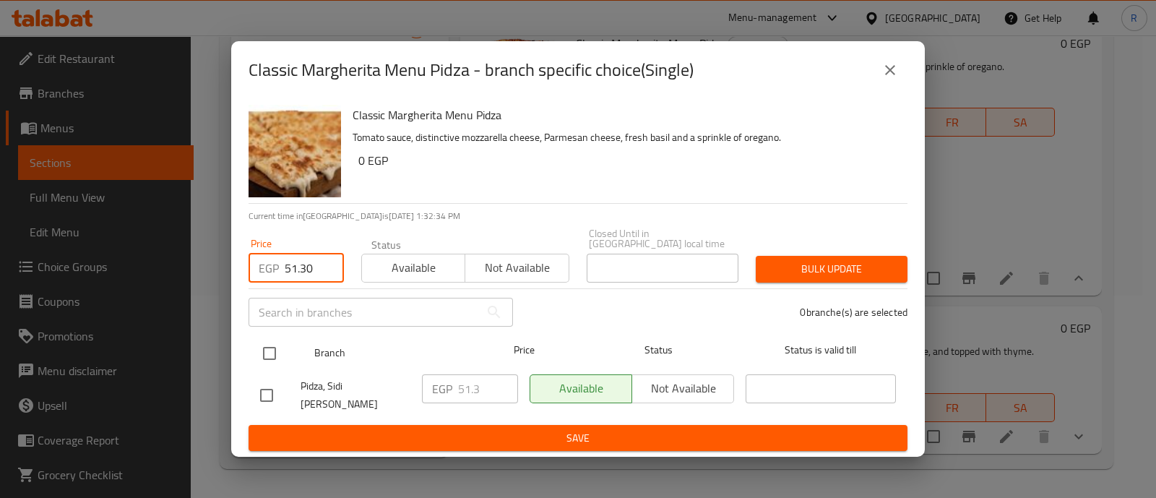
type input "51.30"
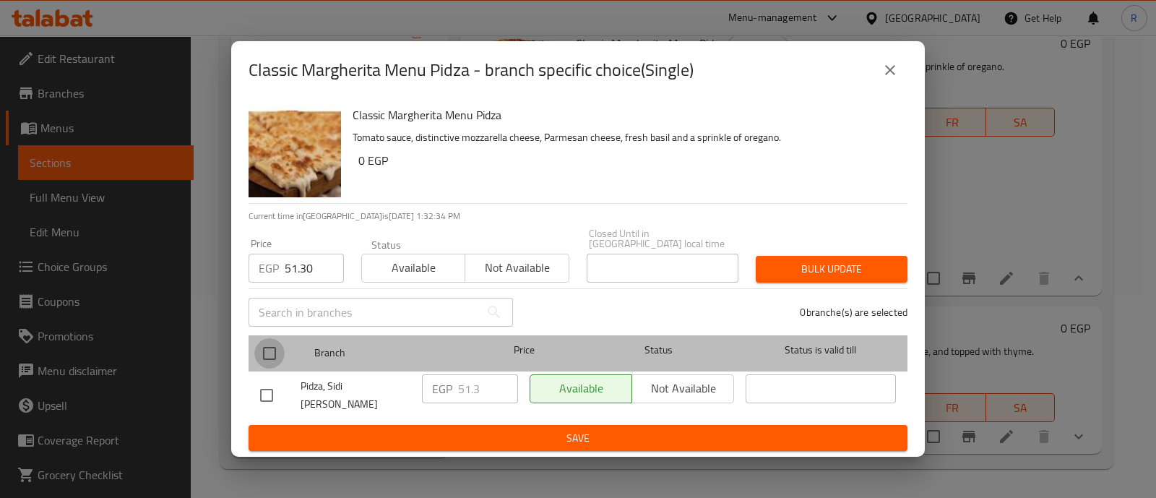
click at [274, 356] on input "checkbox" at bounding box center [269, 353] width 30 height 30
checkbox input "true"
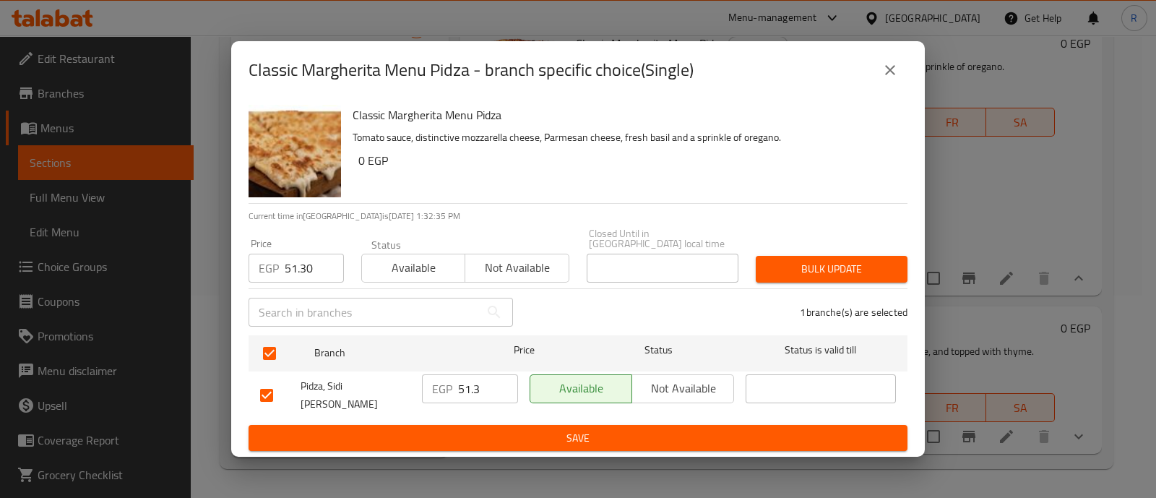
click at [773, 262] on span "Bulk update" at bounding box center [831, 269] width 129 height 18
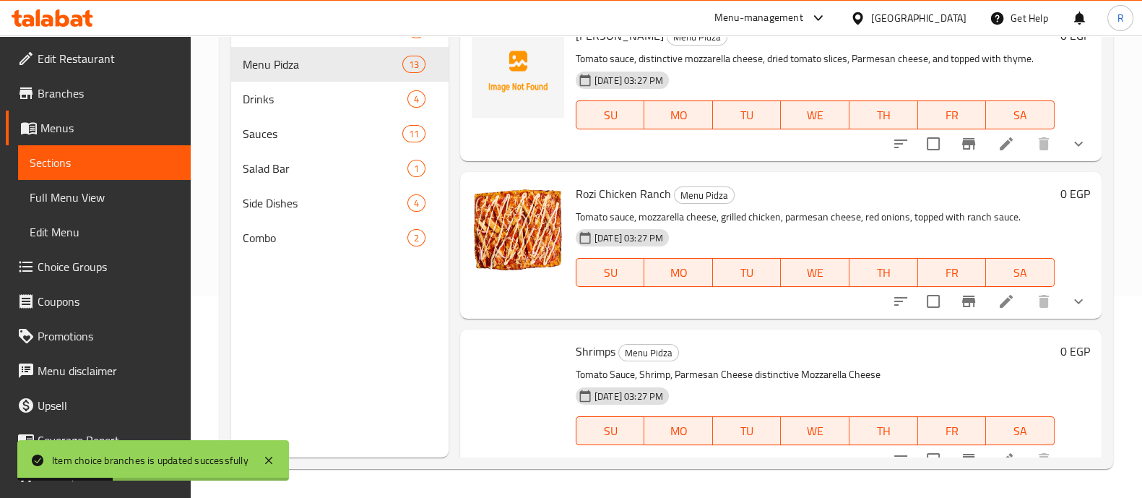
scroll to position [2950, 0]
click at [1070, 152] on icon "show more" at bounding box center [1078, 143] width 17 height 17
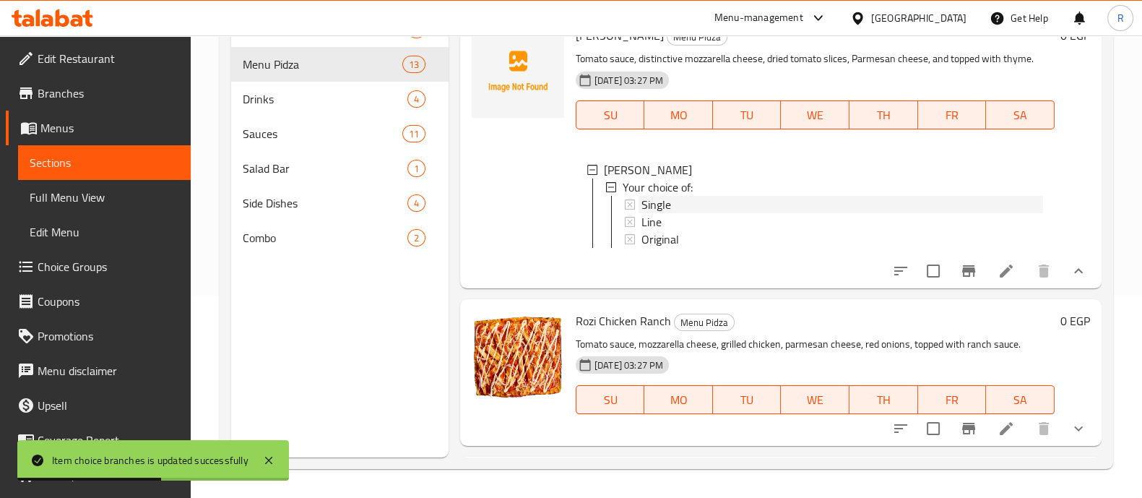
click at [657, 213] on span "Single" at bounding box center [656, 204] width 30 height 17
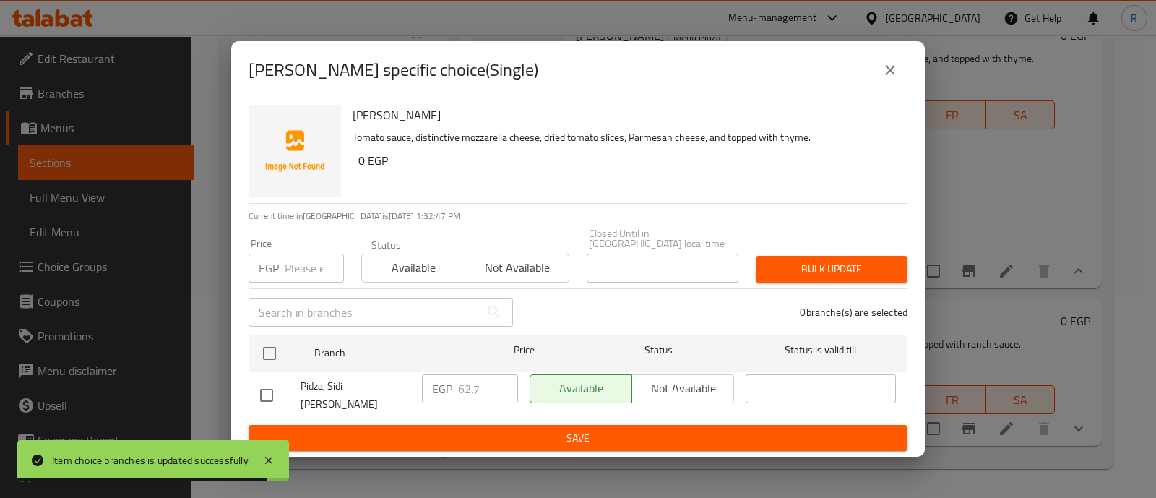
click at [314, 269] on input "number" at bounding box center [314, 268] width 59 height 29
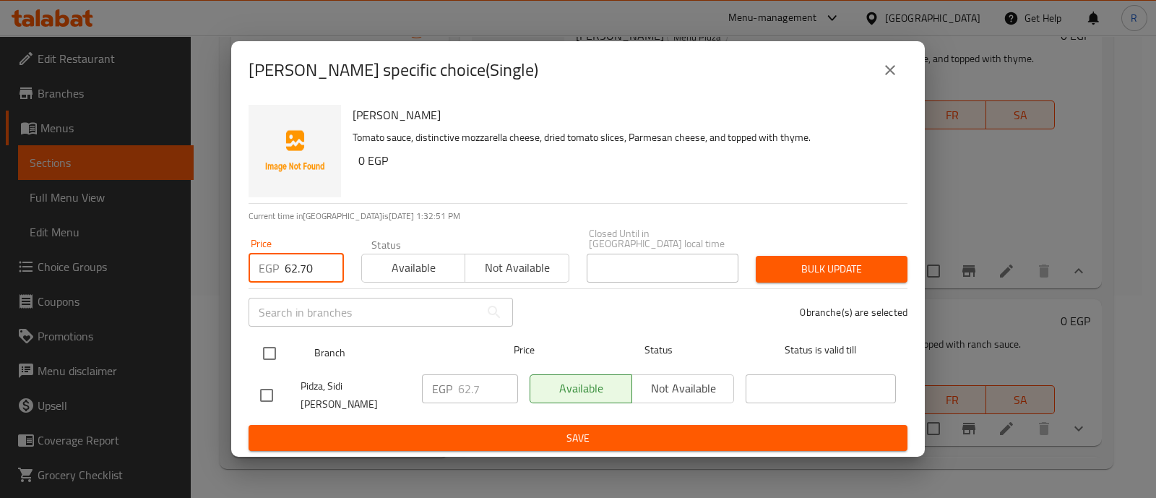
type input "62.70"
click at [270, 350] on input "checkbox" at bounding box center [269, 353] width 30 height 30
checkbox input "true"
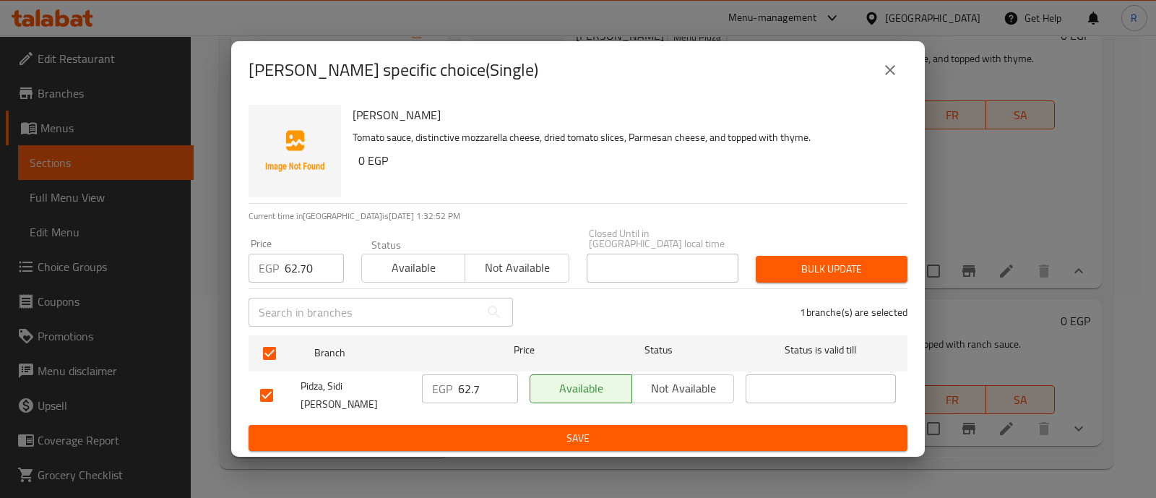
click at [769, 276] on span "Bulk update" at bounding box center [831, 269] width 129 height 18
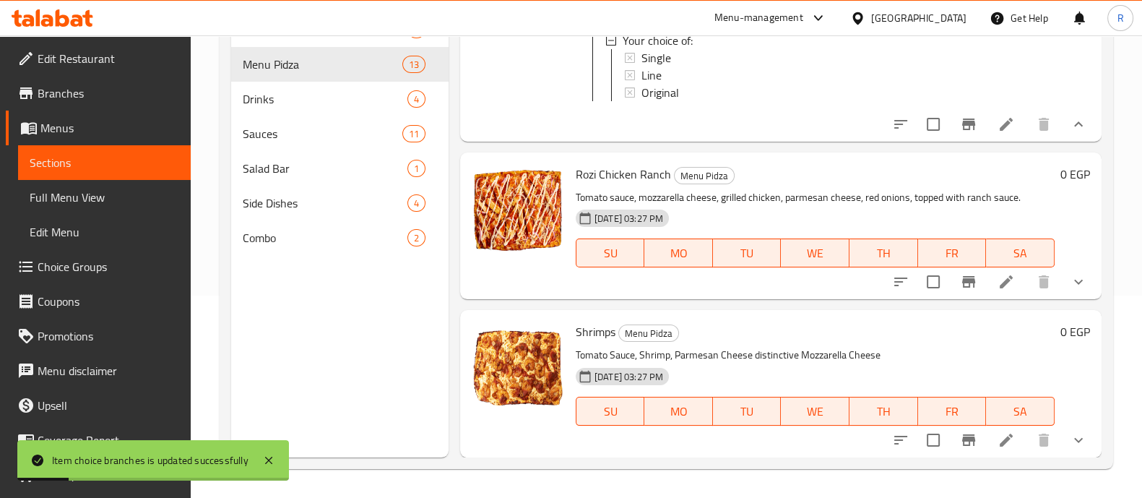
scroll to position [3226, 0]
click at [1070, 290] on icon "show more" at bounding box center [1078, 281] width 17 height 17
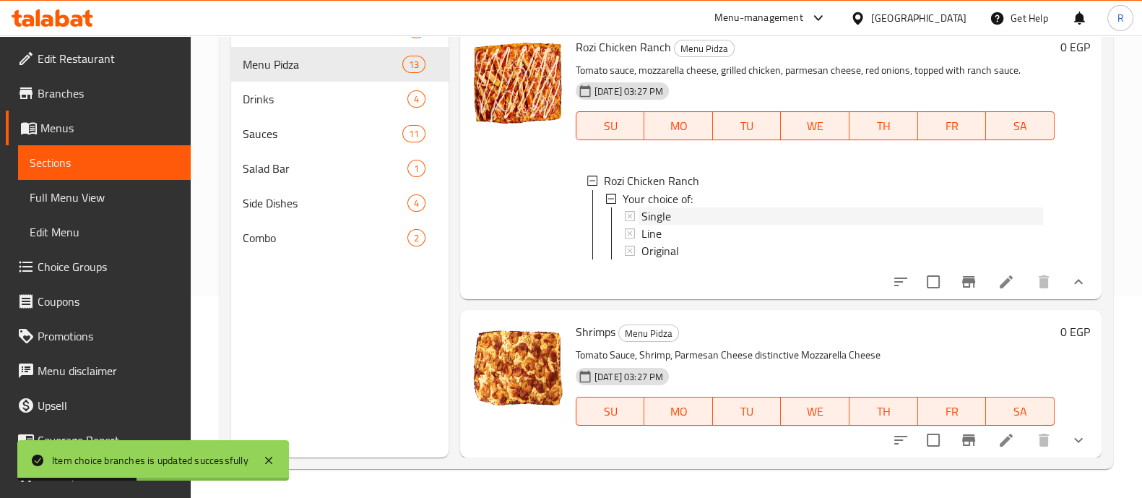
click at [654, 224] on span "Single" at bounding box center [656, 215] width 30 height 17
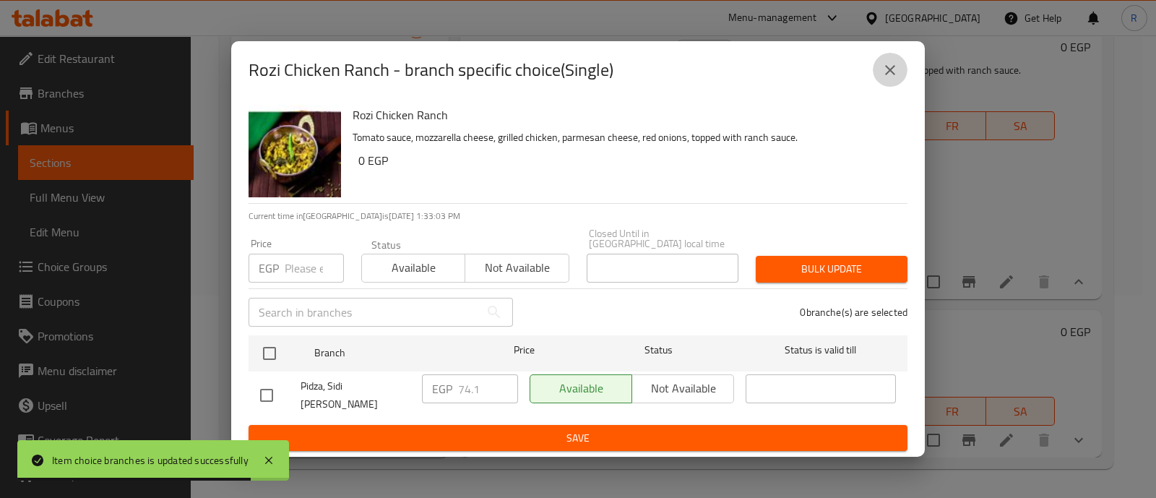
click at [885, 79] on icon "close" at bounding box center [889, 69] width 17 height 17
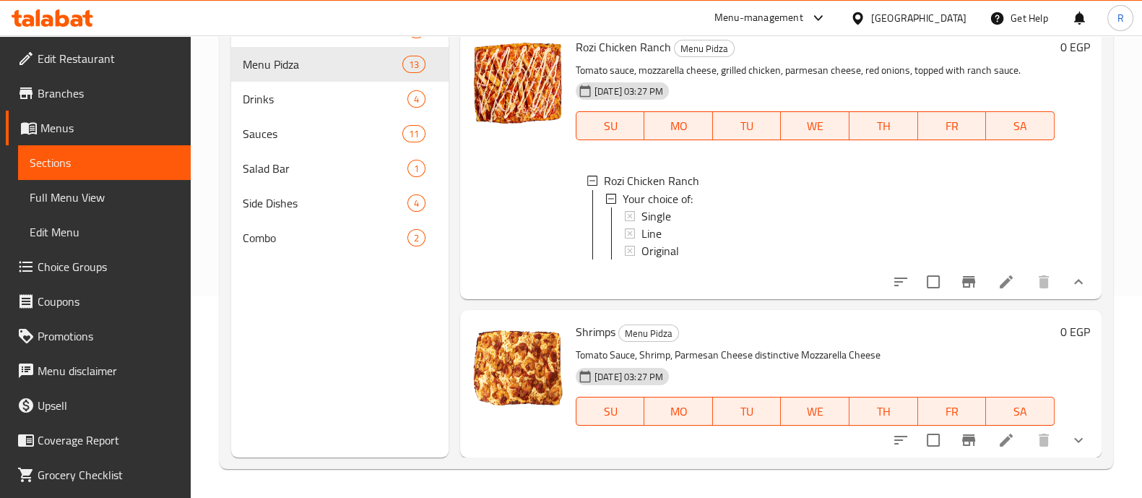
scroll to position [3389, 0]
click at [1076, 444] on button "show more" at bounding box center [1078, 440] width 35 height 35
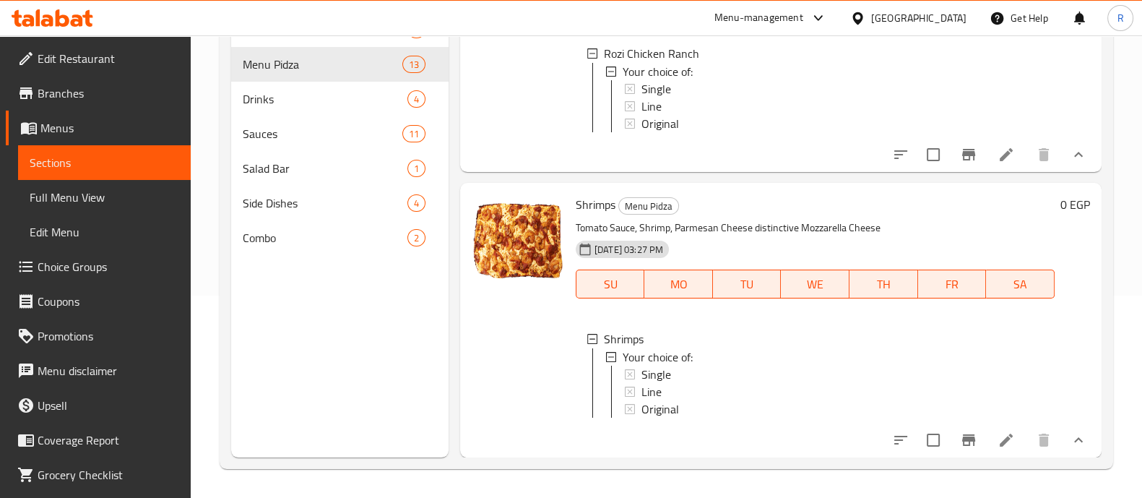
scroll to position [1, 0]
click at [661, 363] on span "Single" at bounding box center [656, 371] width 30 height 17
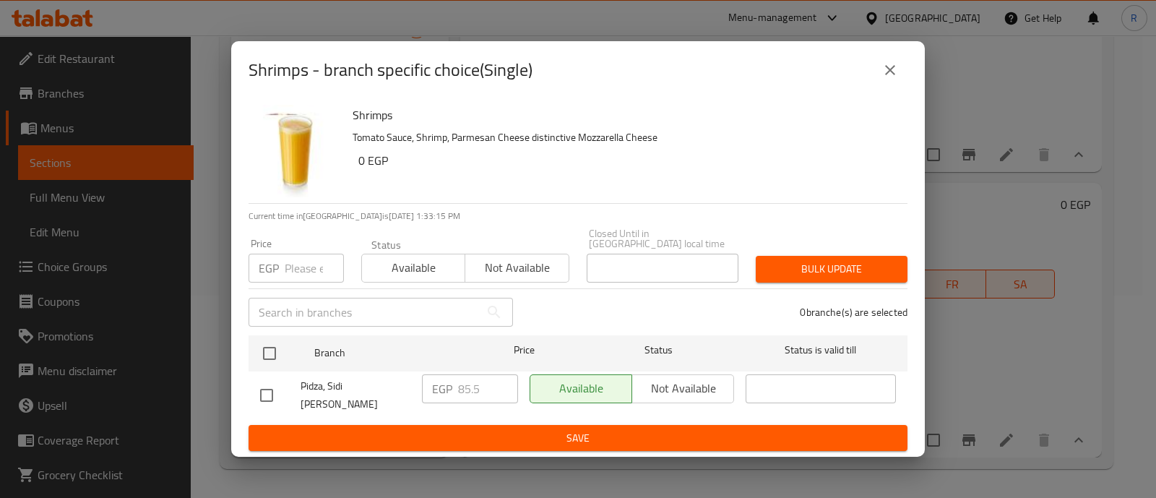
click at [888, 75] on icon "close" at bounding box center [890, 70] width 10 height 10
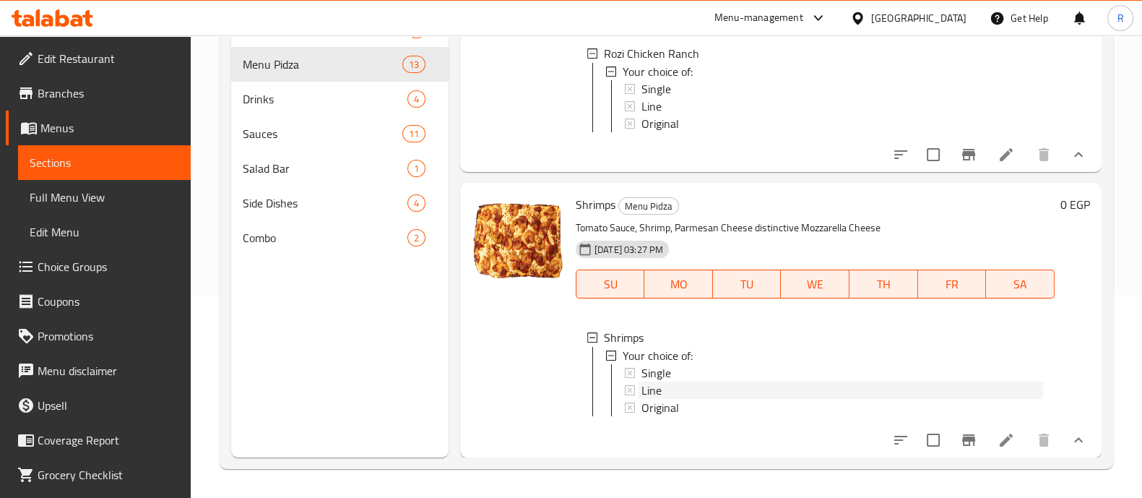
click at [650, 381] on span "Line" at bounding box center [651, 389] width 20 height 17
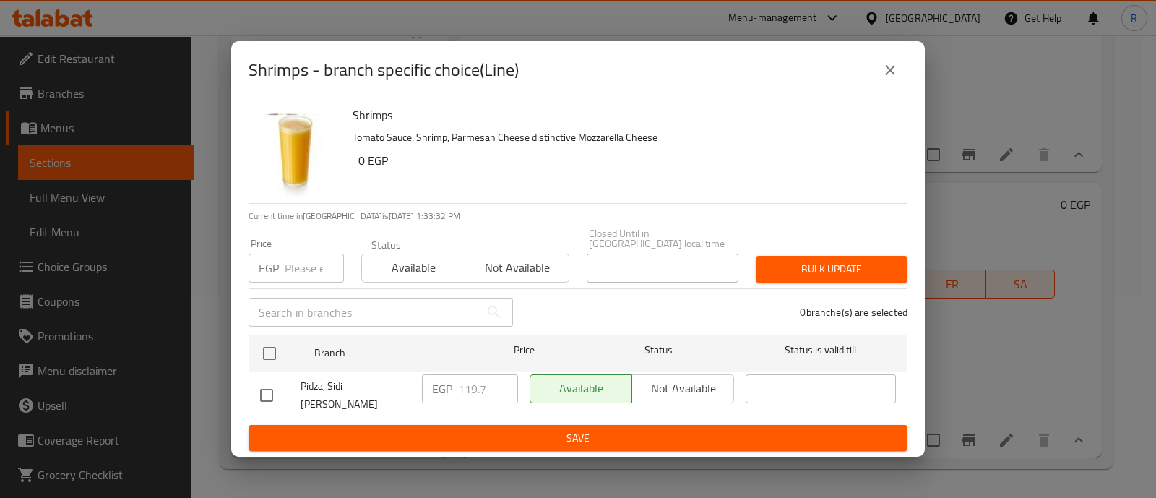
click at [883, 79] on icon "close" at bounding box center [889, 69] width 17 height 17
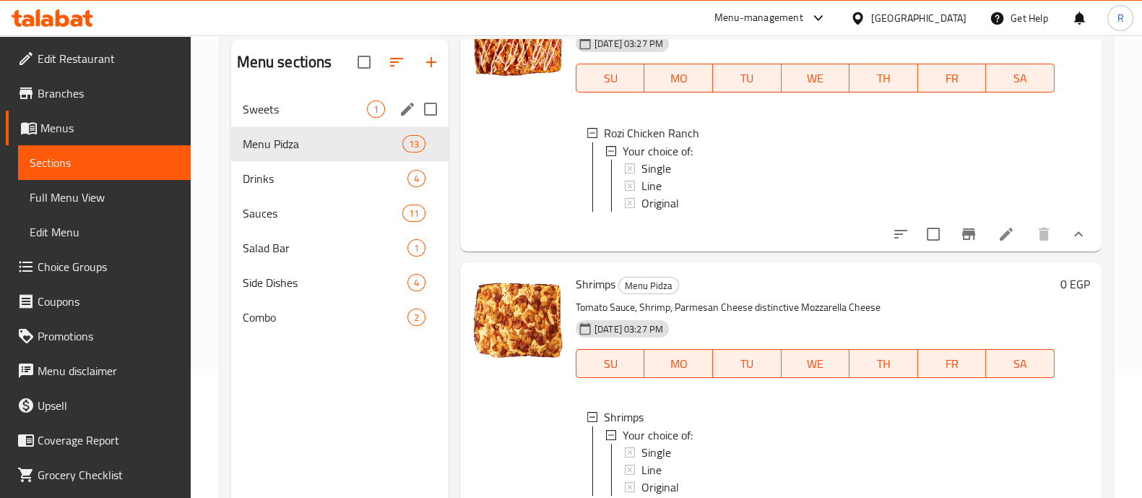
scroll to position [121, 0]
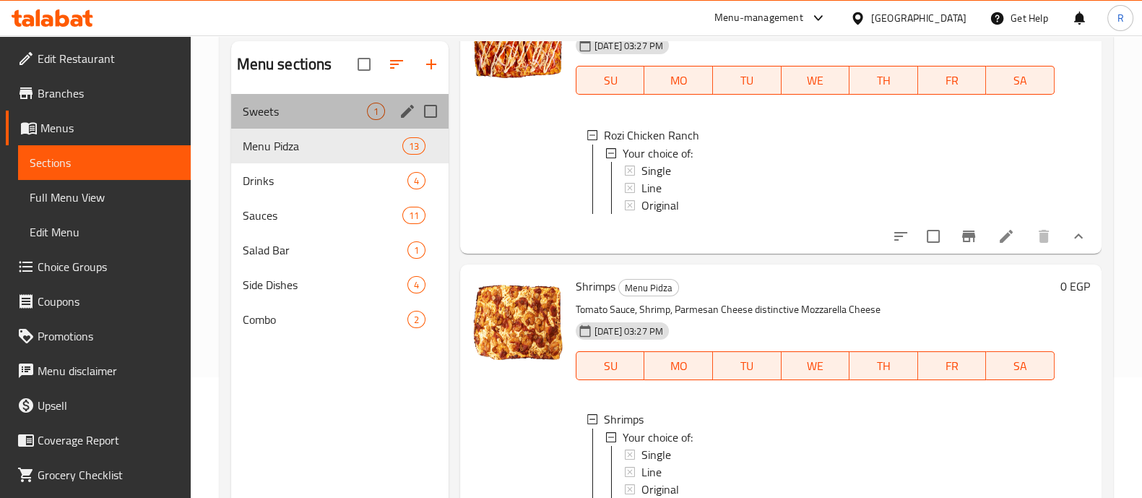
click at [290, 101] on div "Sweets 1" at bounding box center [339, 111] width 217 height 35
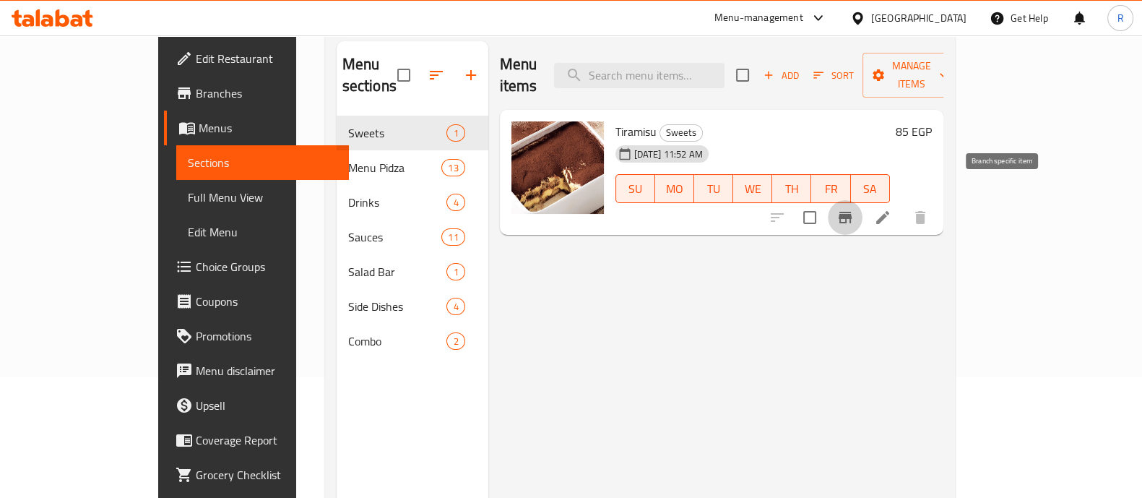
click at [852, 212] on icon "Branch-specific-item" at bounding box center [845, 218] width 13 height 12
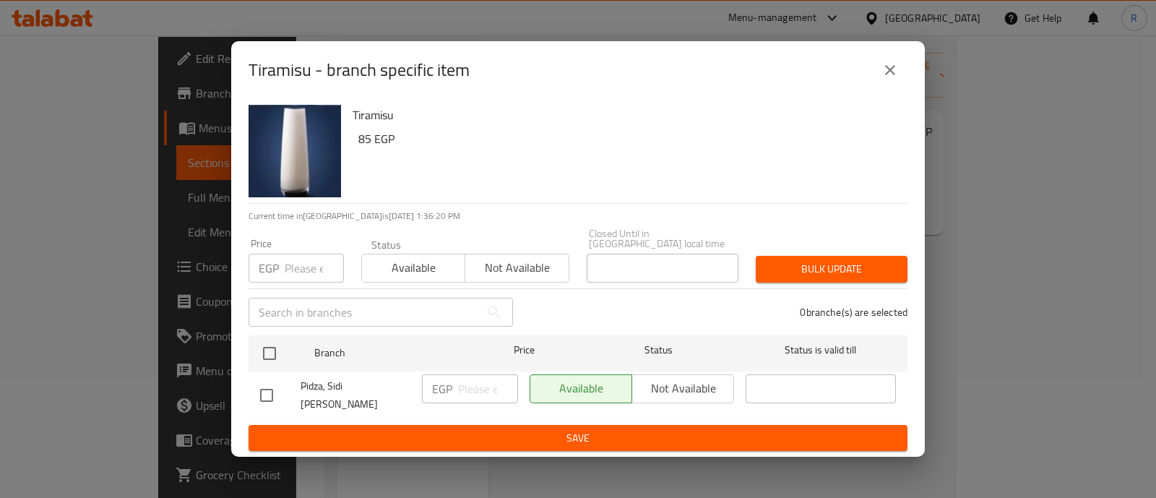
click at [311, 261] on input "number" at bounding box center [314, 268] width 59 height 29
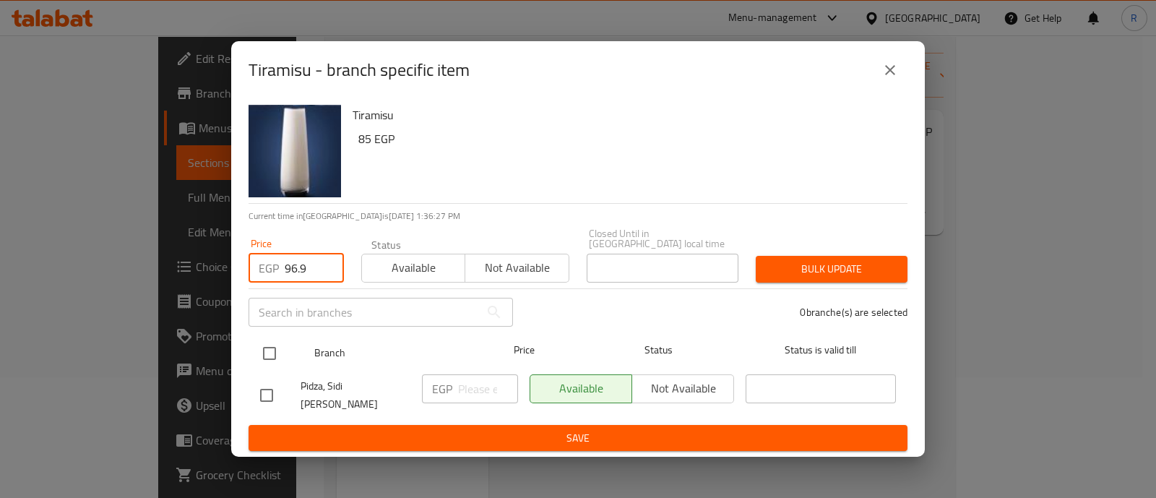
type input "96.9"
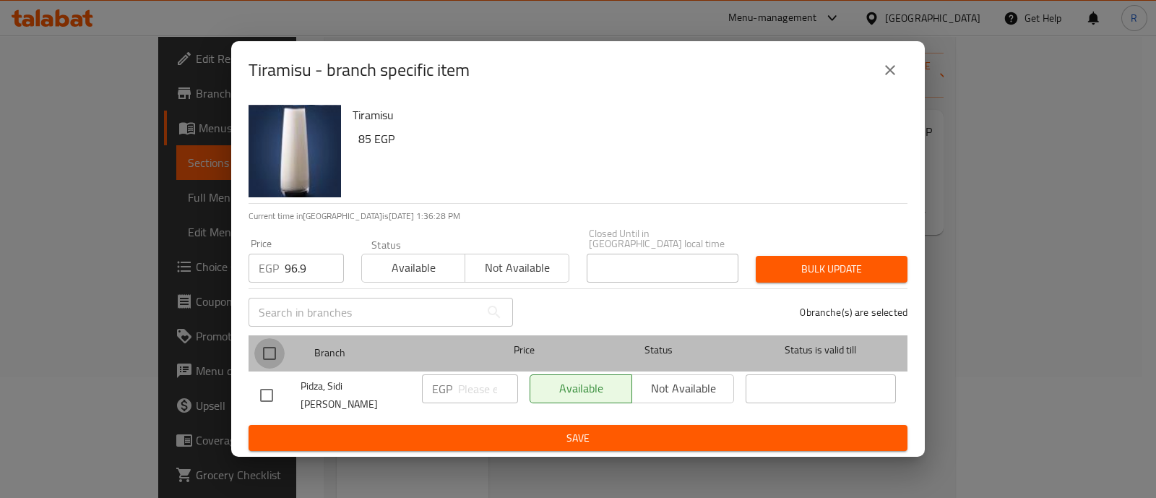
click at [271, 347] on input "checkbox" at bounding box center [269, 353] width 30 height 30
checkbox input "true"
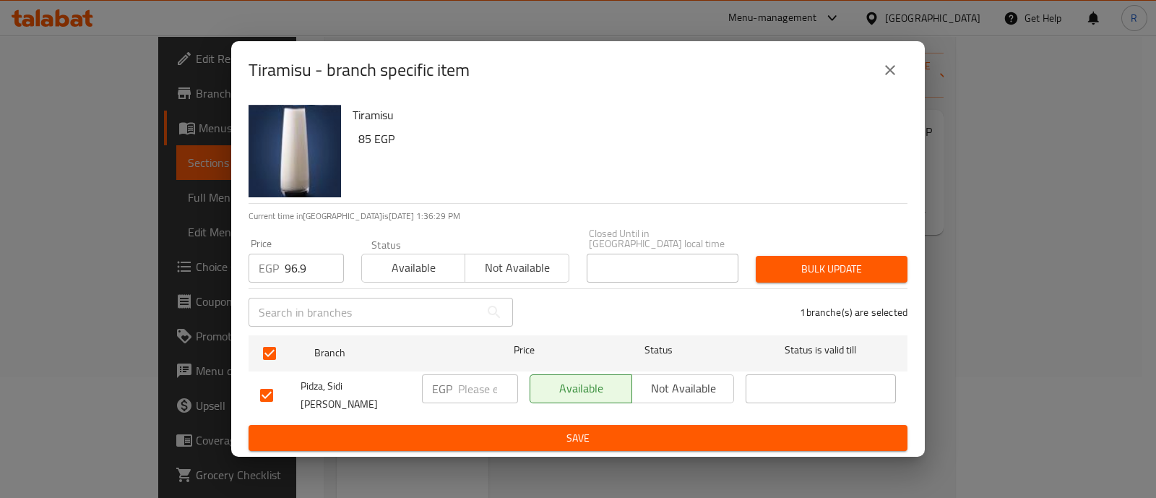
click at [777, 261] on span "Bulk update" at bounding box center [831, 269] width 129 height 18
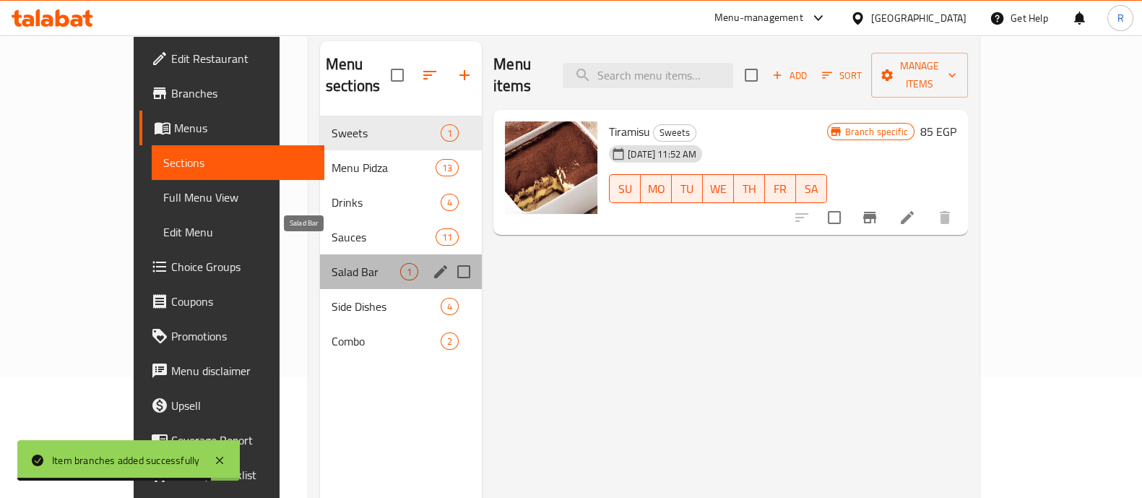
click at [332, 263] on span "Salad Bar" at bounding box center [366, 271] width 69 height 17
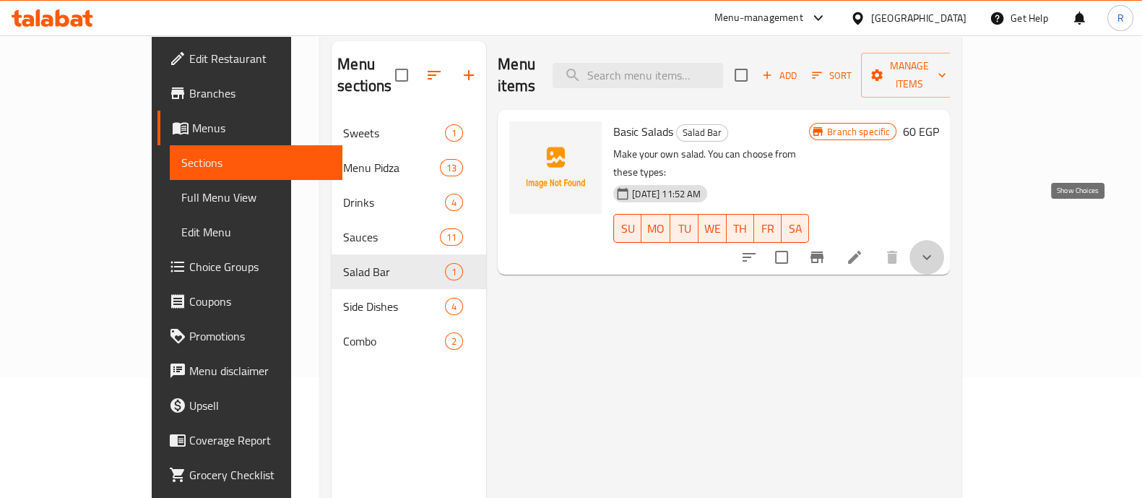
click at [935, 248] on icon "show more" at bounding box center [926, 256] width 17 height 17
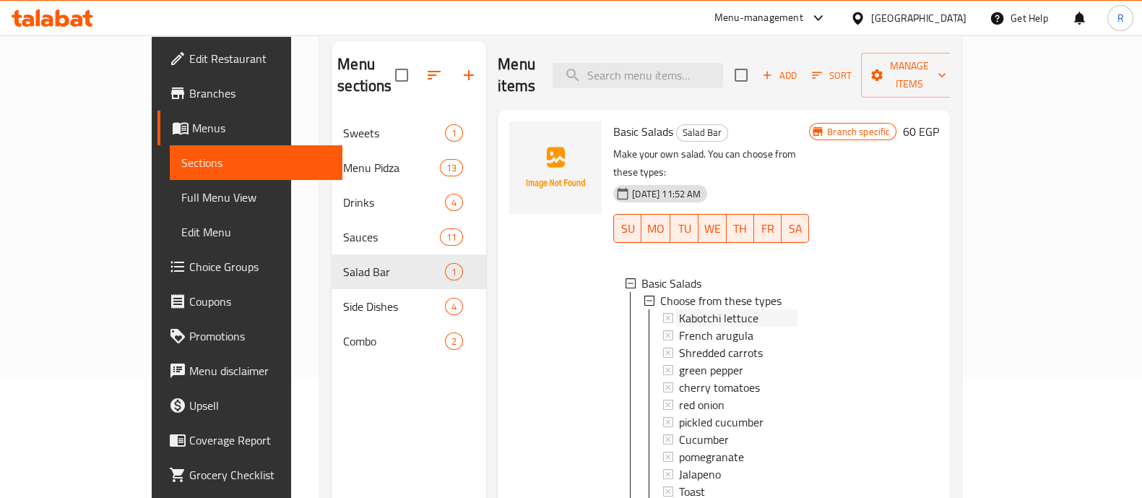
click at [679, 309] on span "Kabotchi lettuce" at bounding box center [718, 317] width 79 height 17
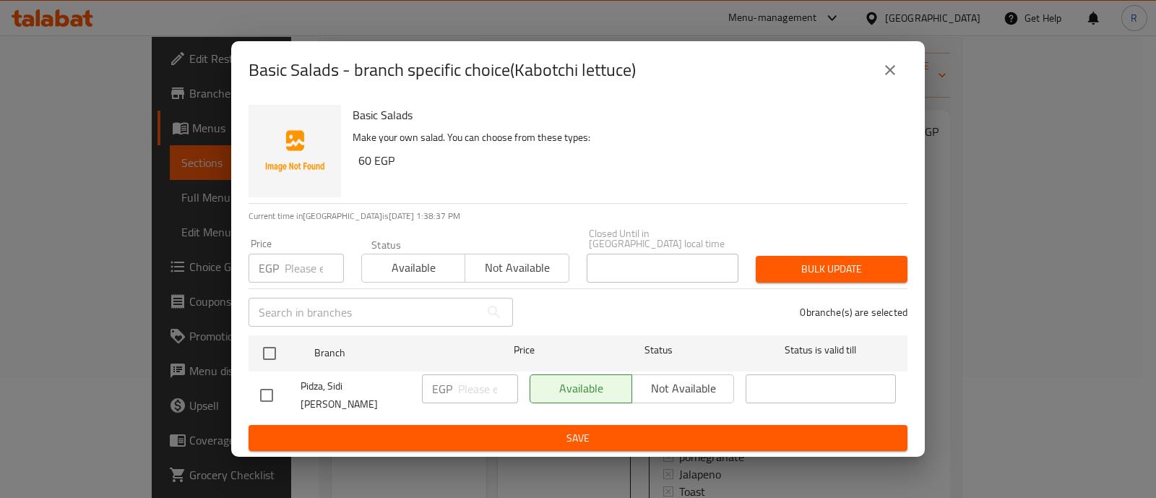
click at [889, 75] on icon "close" at bounding box center [890, 70] width 10 height 10
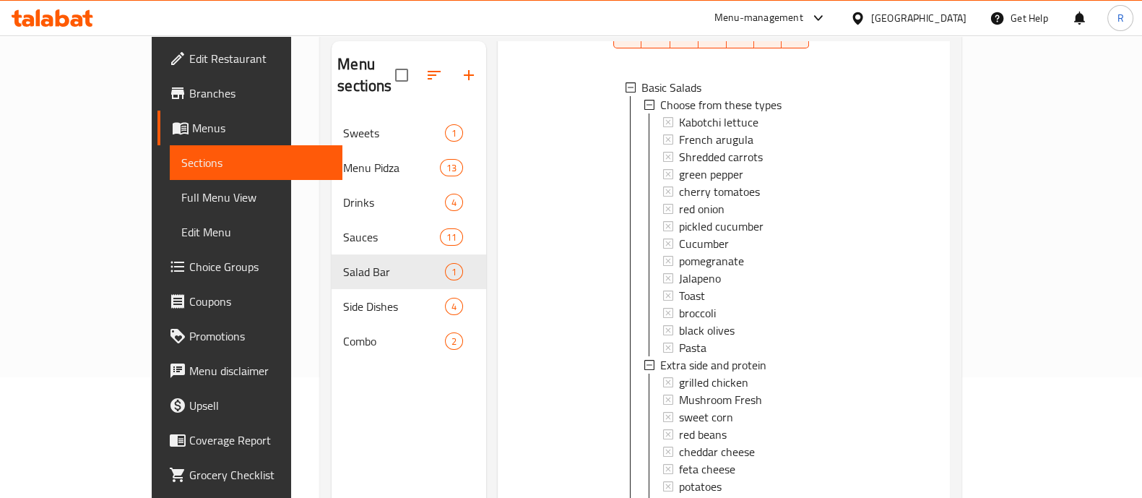
scroll to position [195, 0]
click at [680, 373] on span "grilled chicken" at bounding box center [713, 381] width 69 height 17
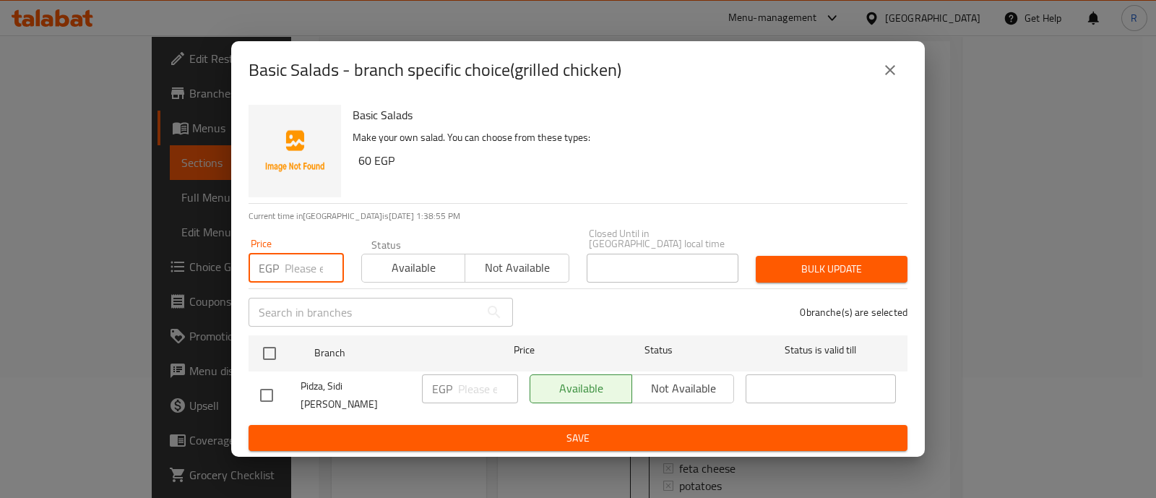
click at [307, 269] on input "number" at bounding box center [314, 268] width 59 height 29
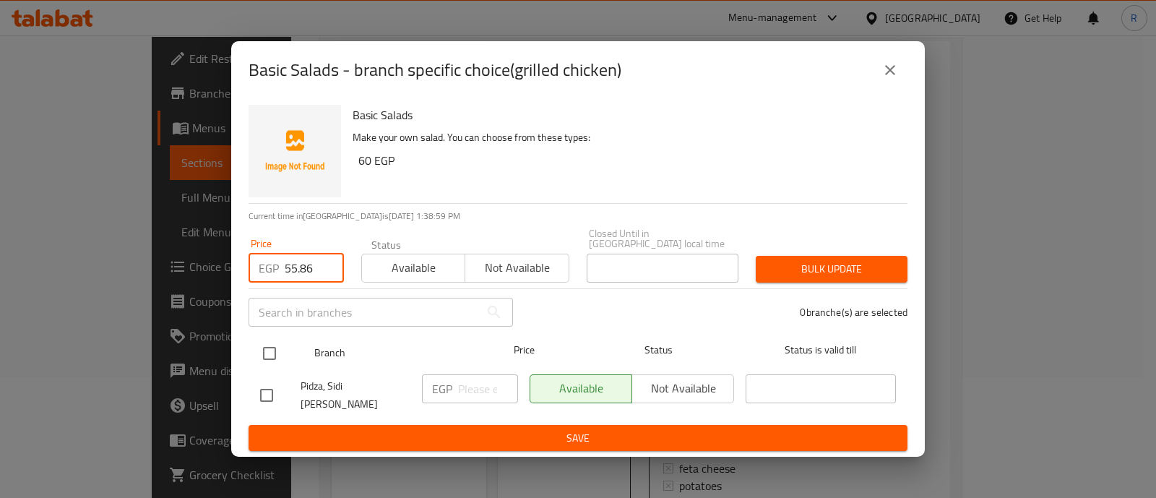
type input "55.86"
click at [264, 355] on input "checkbox" at bounding box center [269, 353] width 30 height 30
checkbox input "true"
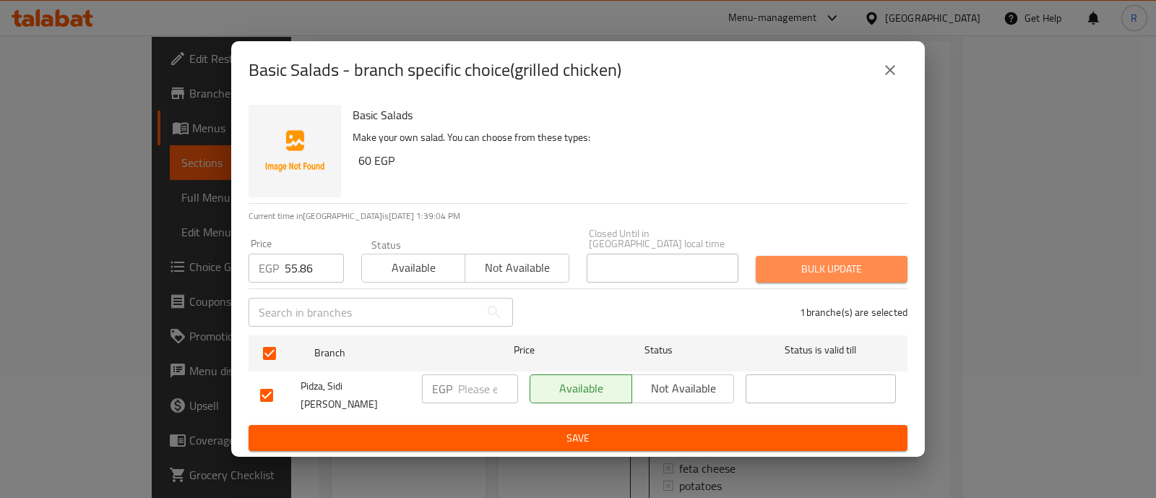
click at [831, 272] on span "Bulk update" at bounding box center [831, 269] width 129 height 18
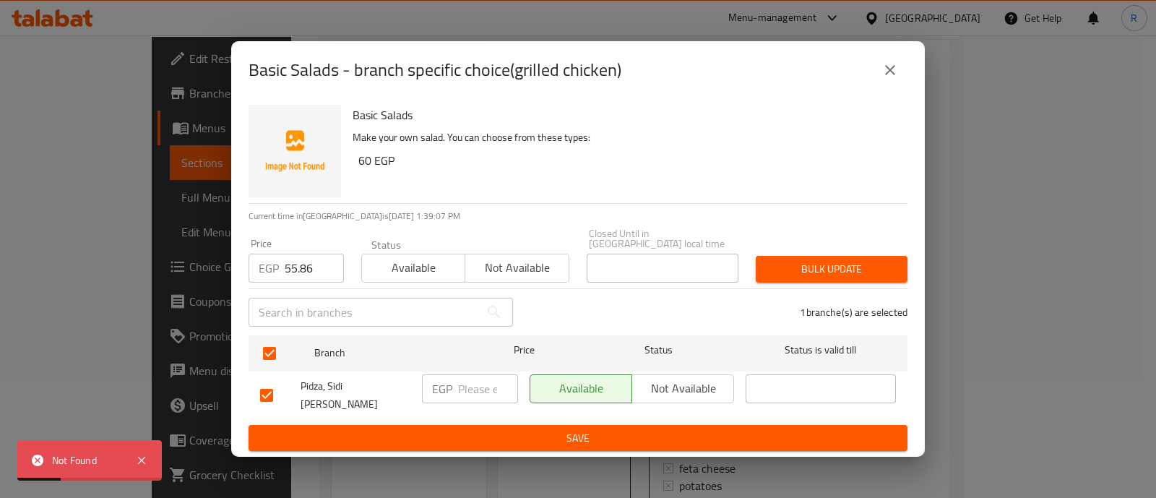
click at [881, 74] on icon "close" at bounding box center [889, 69] width 17 height 17
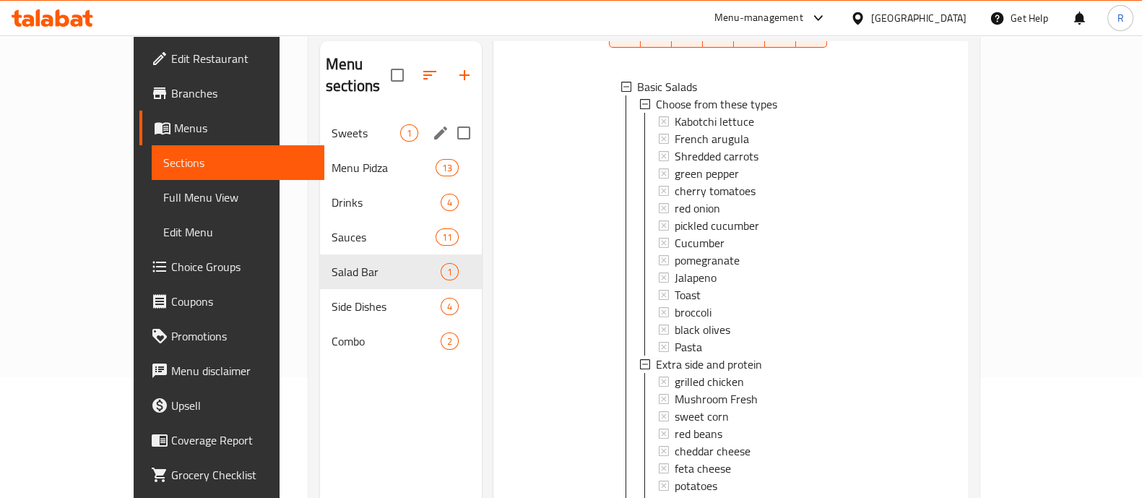
scroll to position [0, 0]
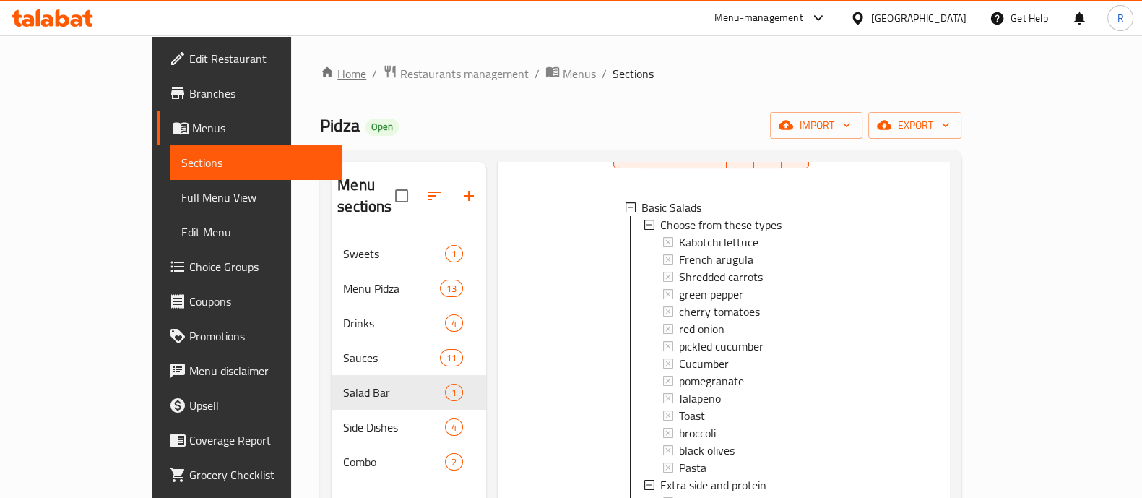
click at [320, 77] on link "Home" at bounding box center [343, 73] width 46 height 17
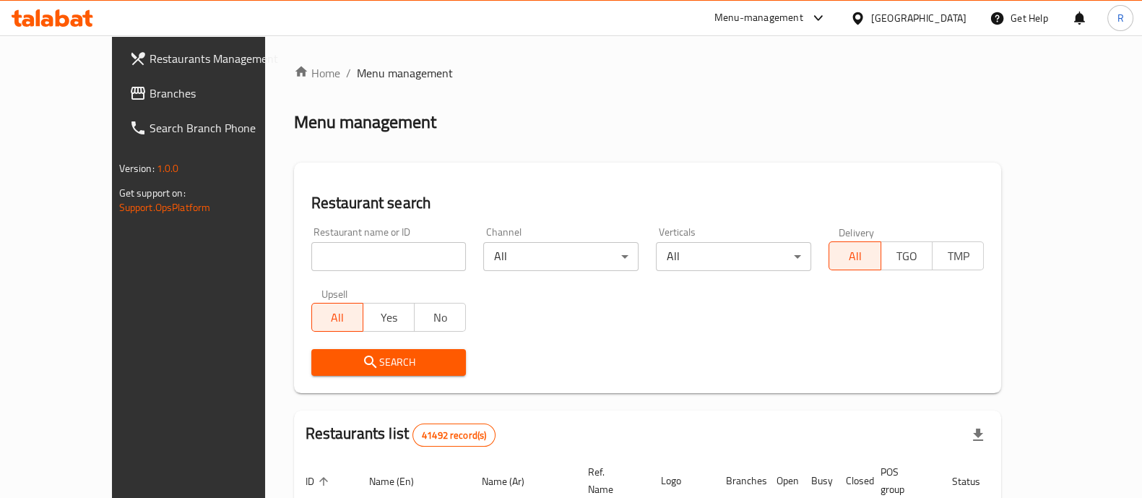
click at [150, 100] on span "Branches" at bounding box center [221, 93] width 142 height 17
